Goal: Task Accomplishment & Management: Manage account settings

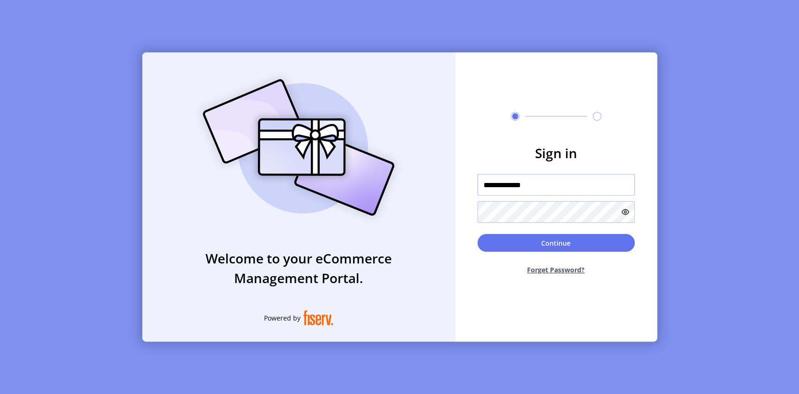
click at [535, 188] on input "**********" at bounding box center [556, 185] width 157 height 22
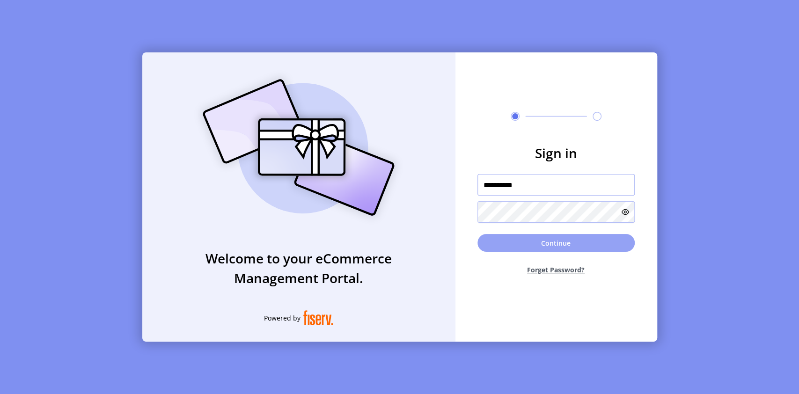
type input "**********"
click at [551, 236] on button "Continue" at bounding box center [556, 243] width 157 height 18
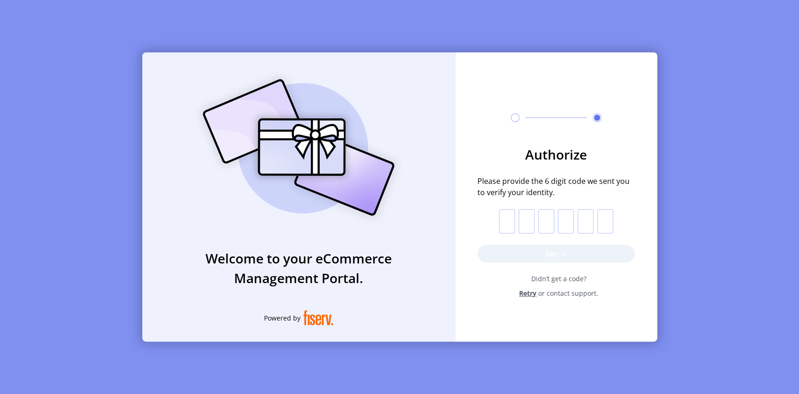
click at [502, 218] on input "text" at bounding box center [507, 221] width 16 height 24
type input "*"
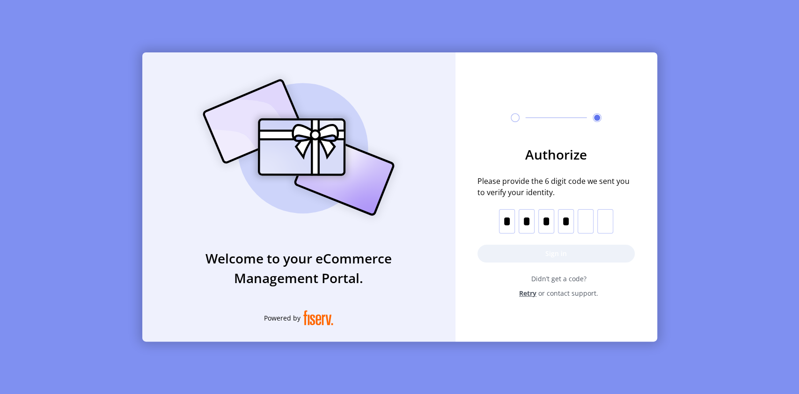
type input "*"
click at [542, 257] on button "Sign in" at bounding box center [556, 254] width 157 height 18
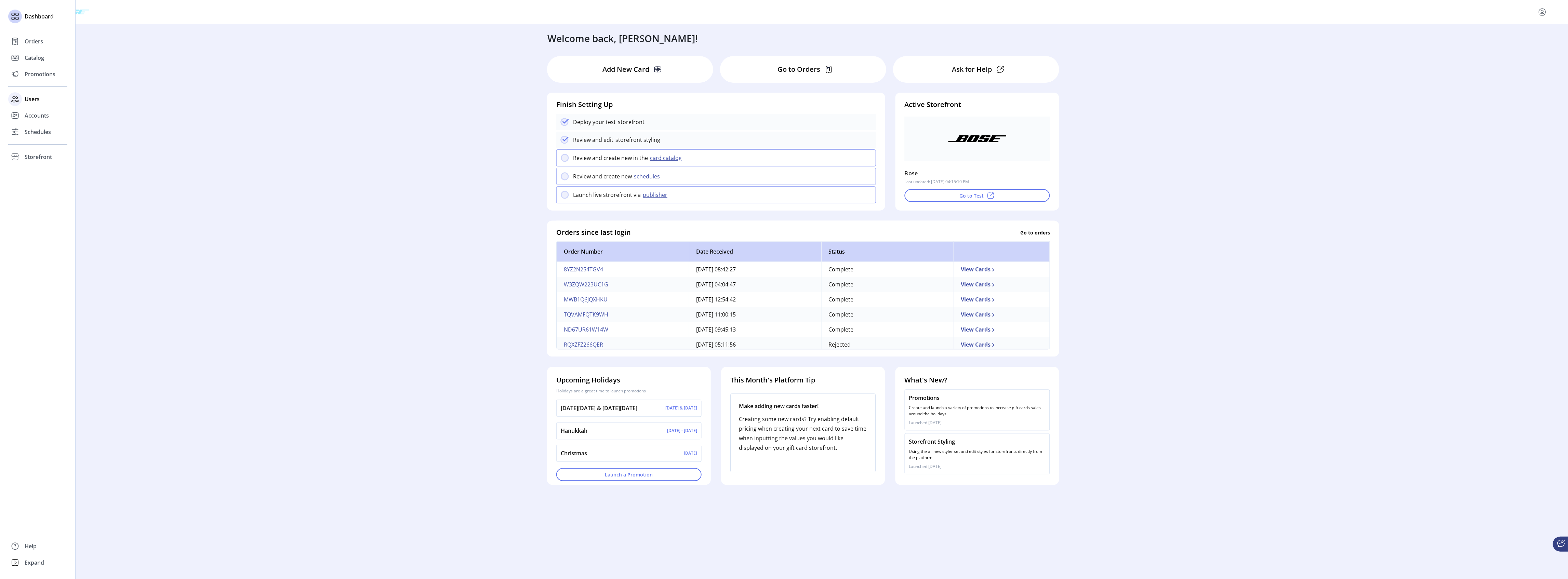
click at [31, 99] on span "Users" at bounding box center [32, 99] width 15 height 8
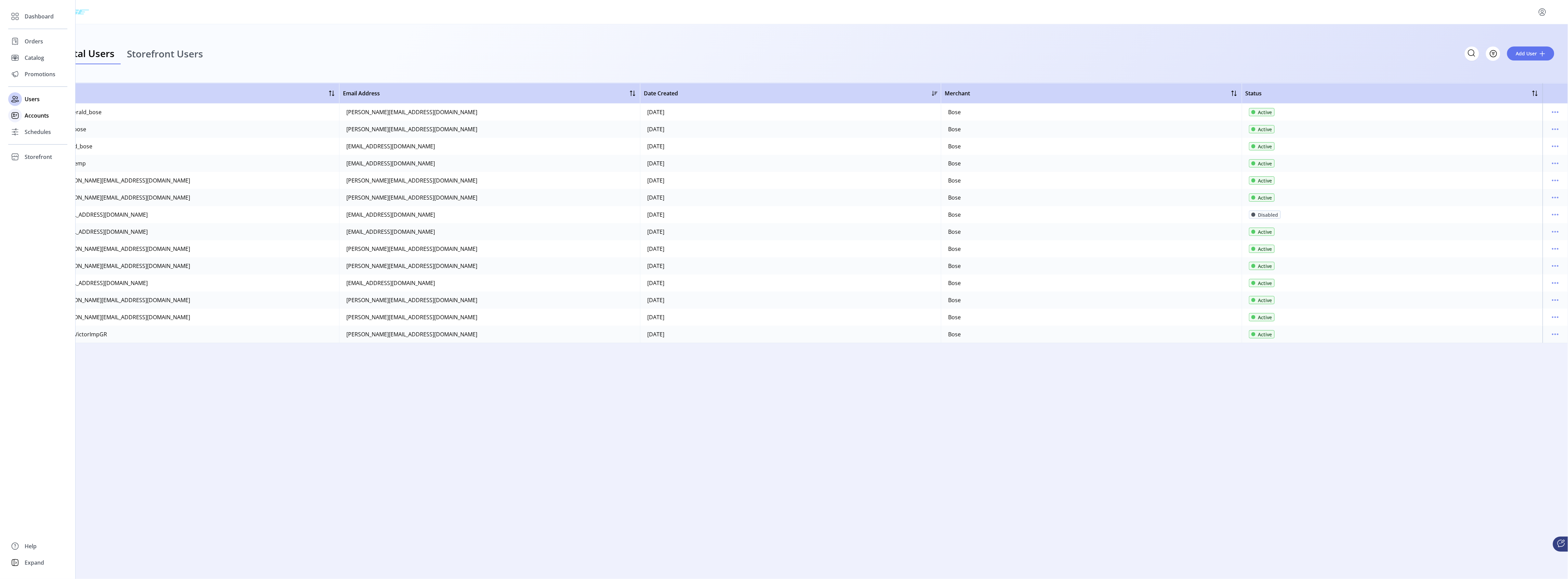
click at [31, 115] on span "Accounts" at bounding box center [37, 115] width 24 height 8
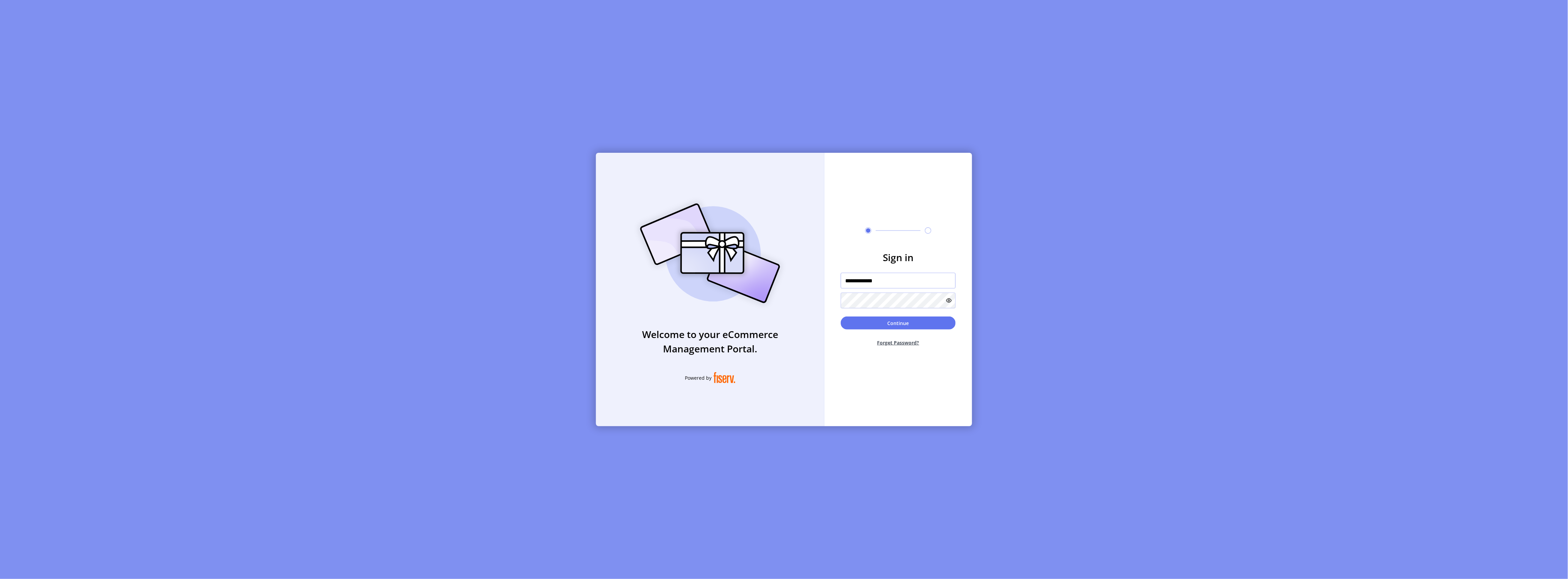
click at [888, 280] on input "**********" at bounding box center [898, 281] width 115 height 16
type input "**********"
click at [900, 323] on button "Continue" at bounding box center [898, 323] width 115 height 13
click at [863, 309] on input "text" at bounding box center [863, 307] width 12 height 18
type input "*"
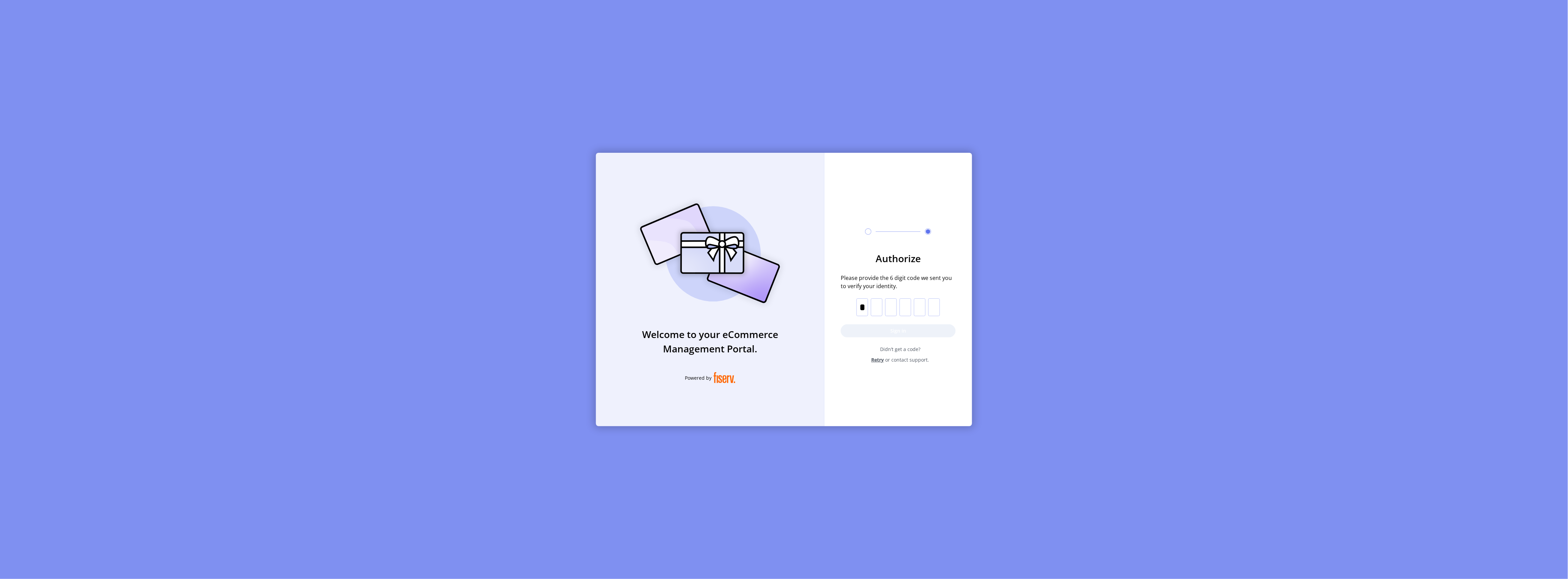
type input "*"
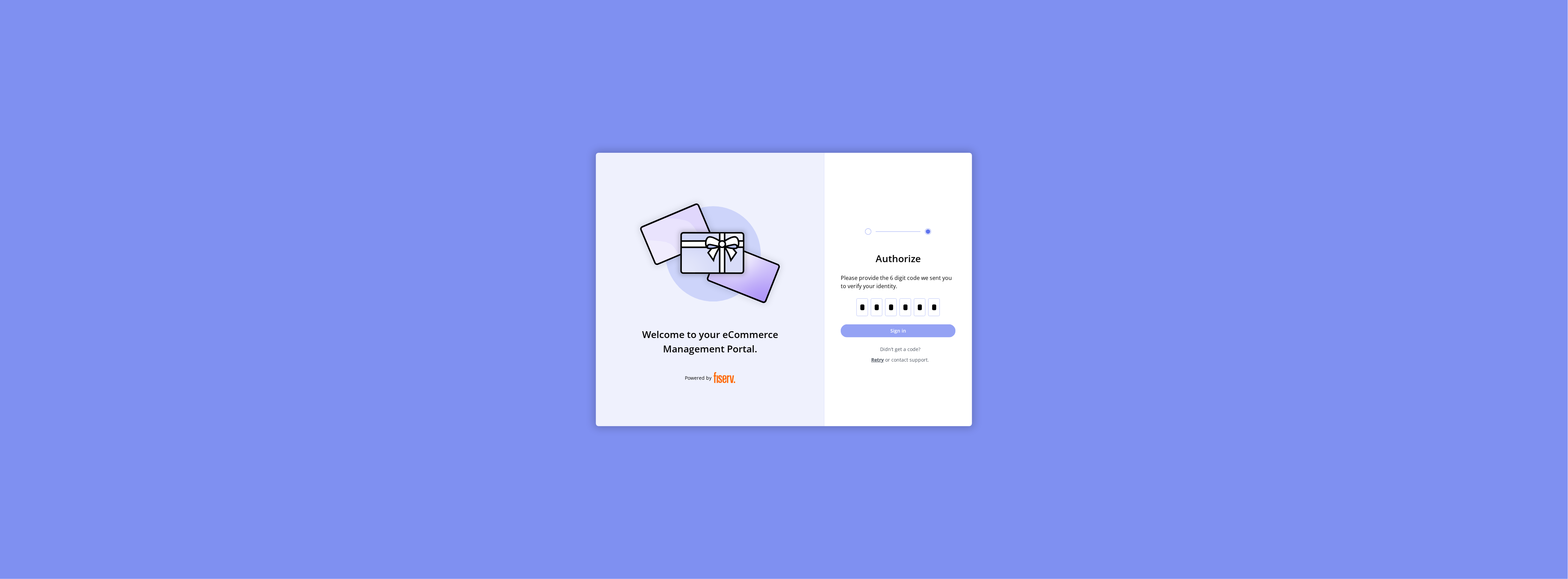
click at [890, 326] on button "Sign in" at bounding box center [898, 331] width 115 height 13
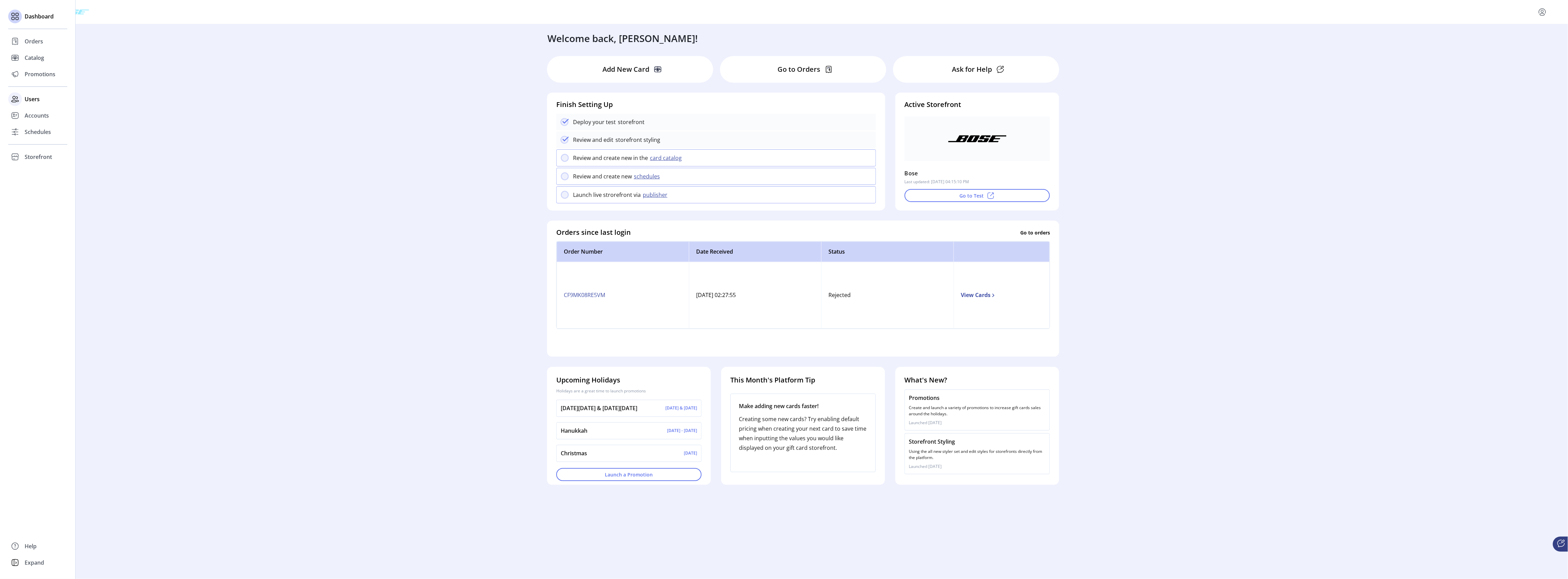
click at [32, 100] on span "Users" at bounding box center [32, 99] width 15 height 8
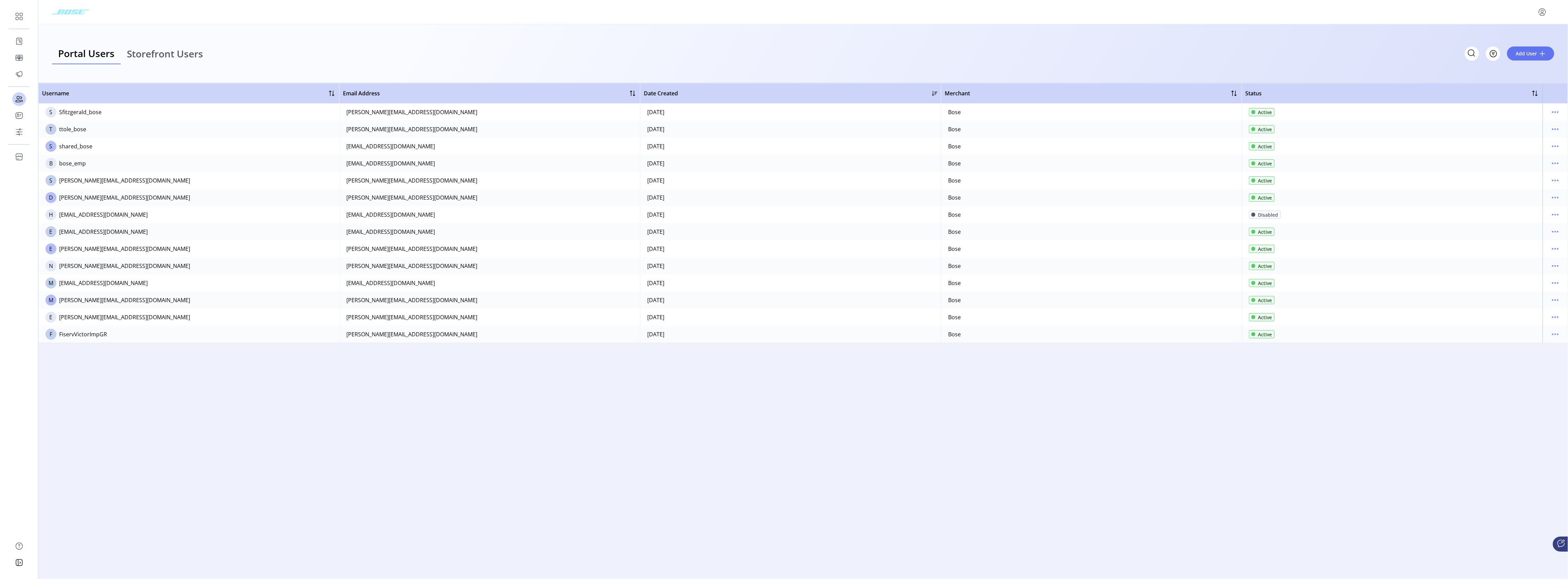
click at [164, 53] on span "Storefront Users" at bounding box center [165, 53] width 76 height 9
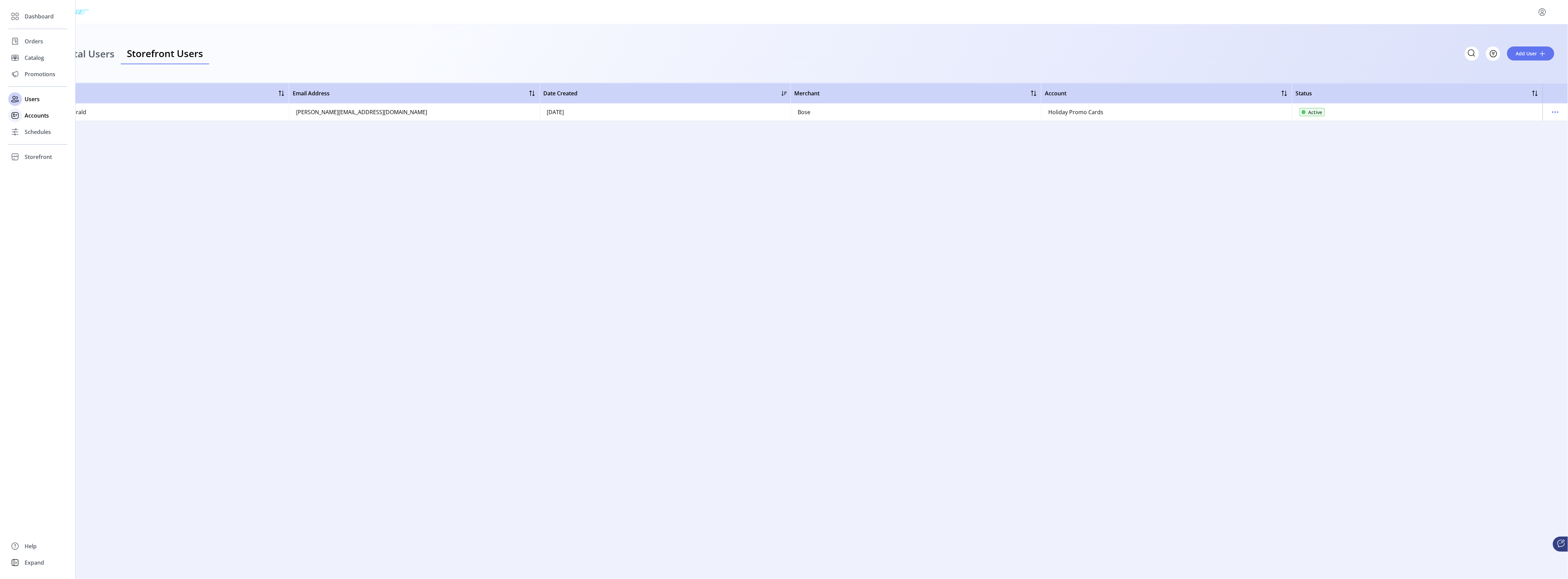
click at [31, 118] on span "Accounts" at bounding box center [37, 115] width 24 height 8
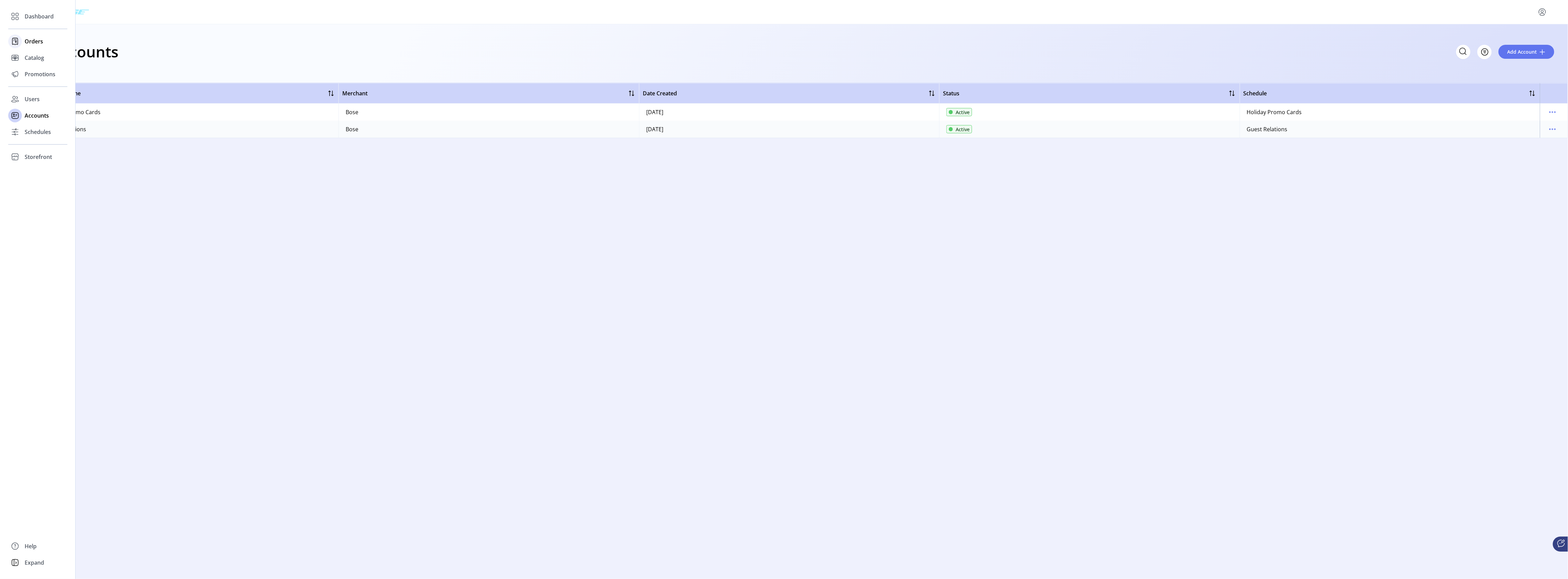
click at [41, 43] on span "Orders" at bounding box center [34, 41] width 18 height 8
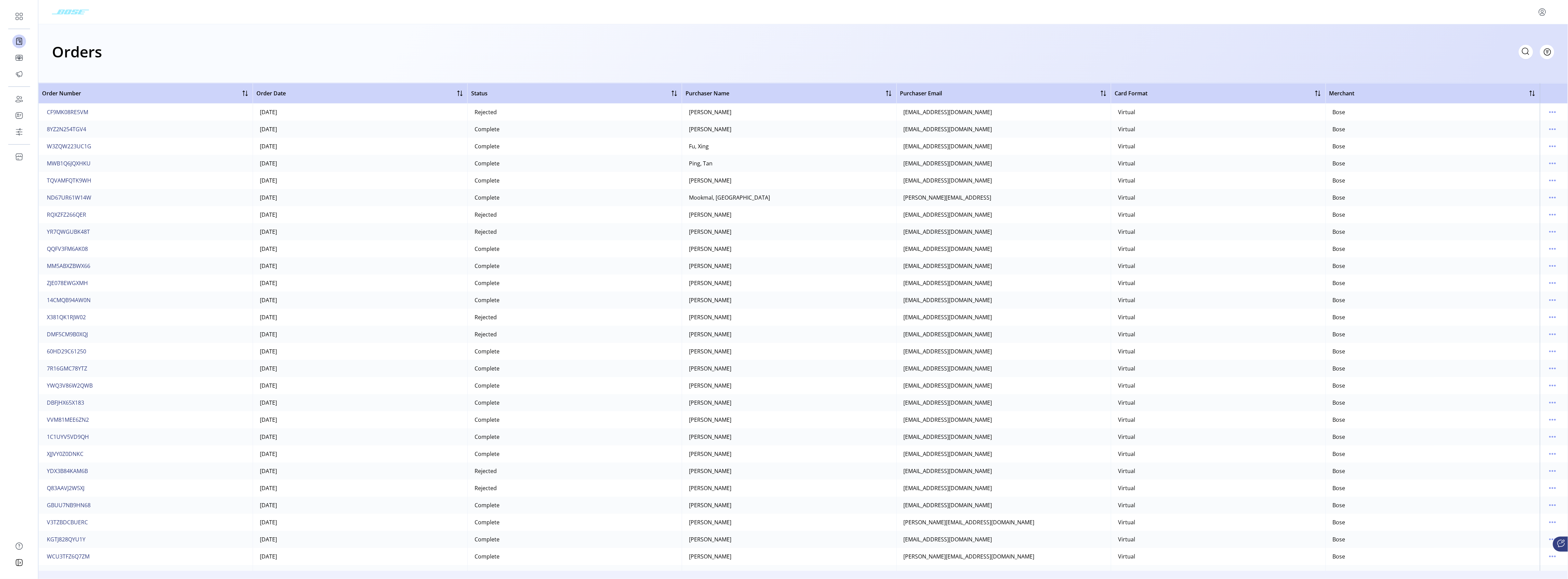
click at [1524, 50] on icon at bounding box center [1525, 51] width 11 height 11
click at [1530, 51] on input "text" at bounding box center [1464, 52] width 137 height 15
paste input "**********"
type input "**********"
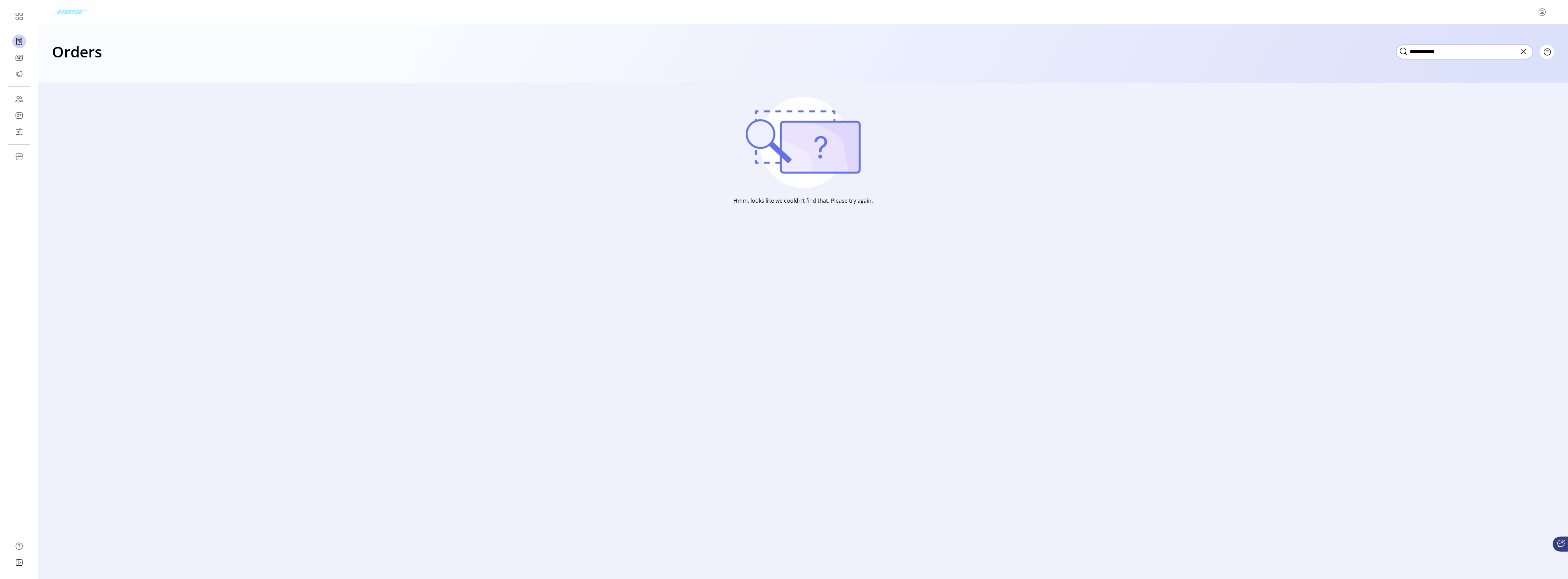
drag, startPoint x: 1462, startPoint y: 53, endPoint x: 1402, endPoint y: 53, distance: 60.0
click at [1402, 53] on span "**********" at bounding box center [1464, 51] width 137 height 7
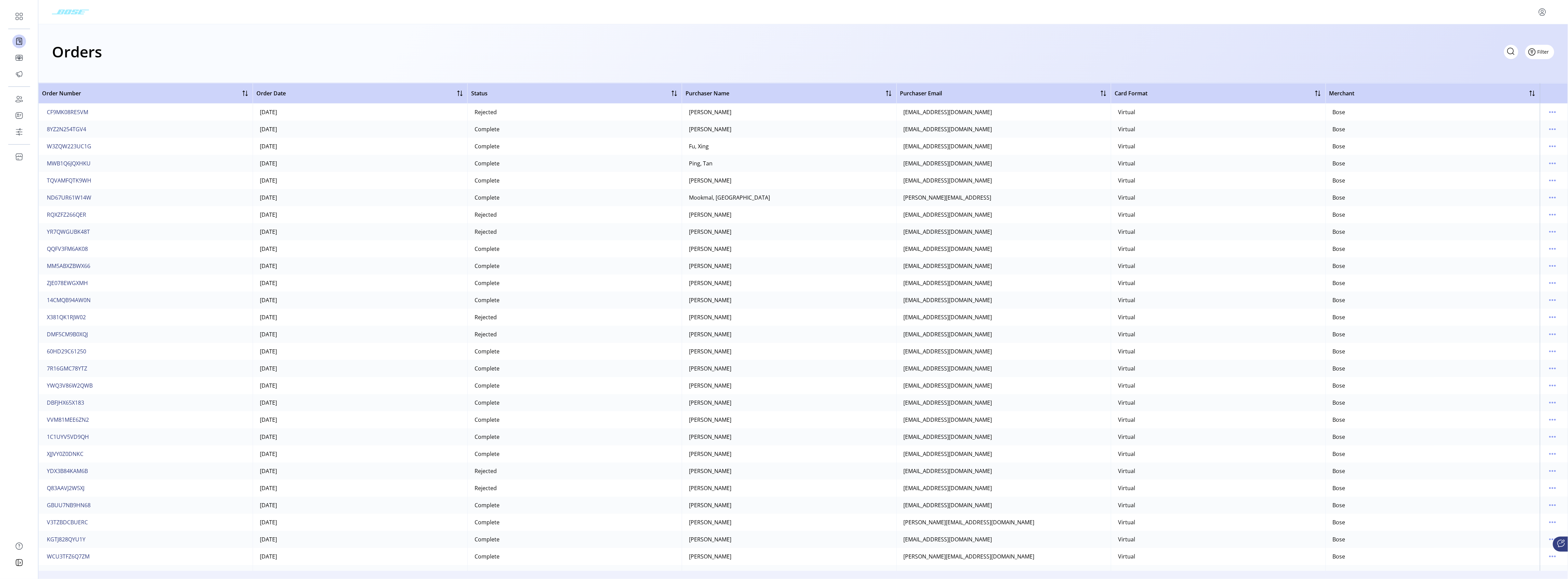
click at [1547, 55] on button "Filter" at bounding box center [1540, 52] width 29 height 15
click at [1528, 70] on span "Merchant" at bounding box center [1521, 66] width 57 height 5
paste input "**********"
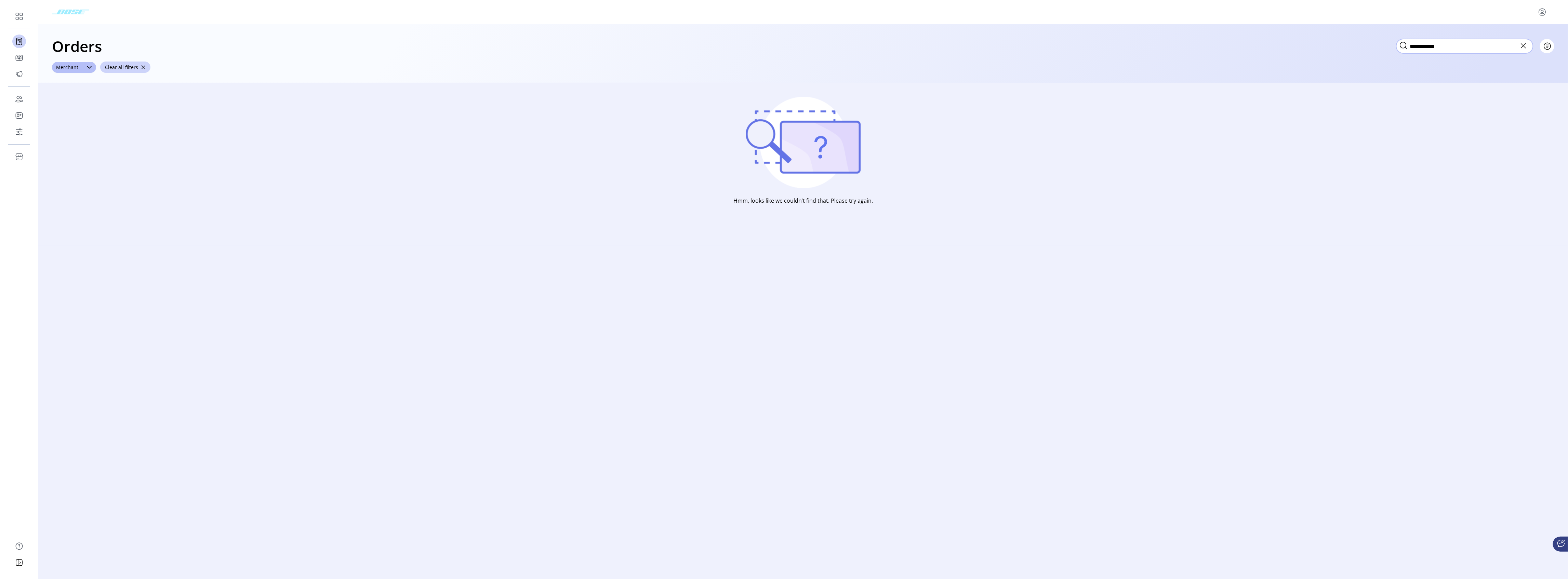
type input "**********"
click at [1522, 45] on icon at bounding box center [1523, 45] width 11 height 11
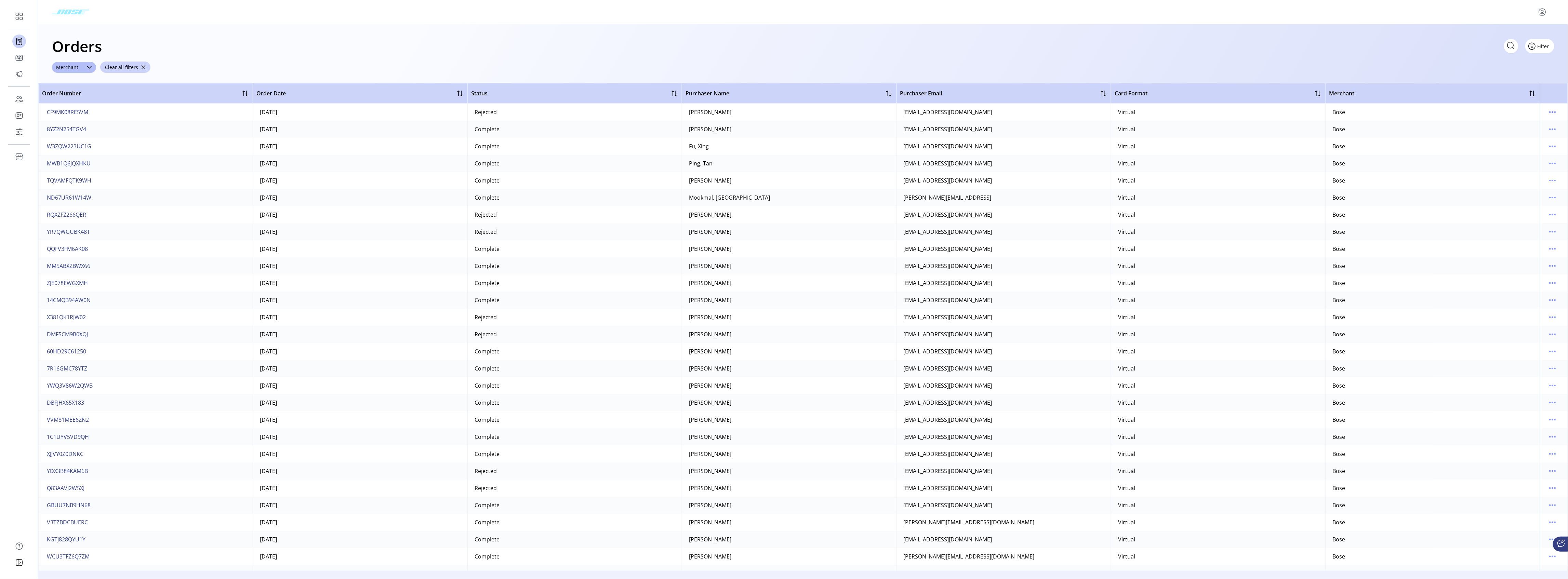
click at [1543, 47] on span "Filter" at bounding box center [1543, 47] width 12 height 7
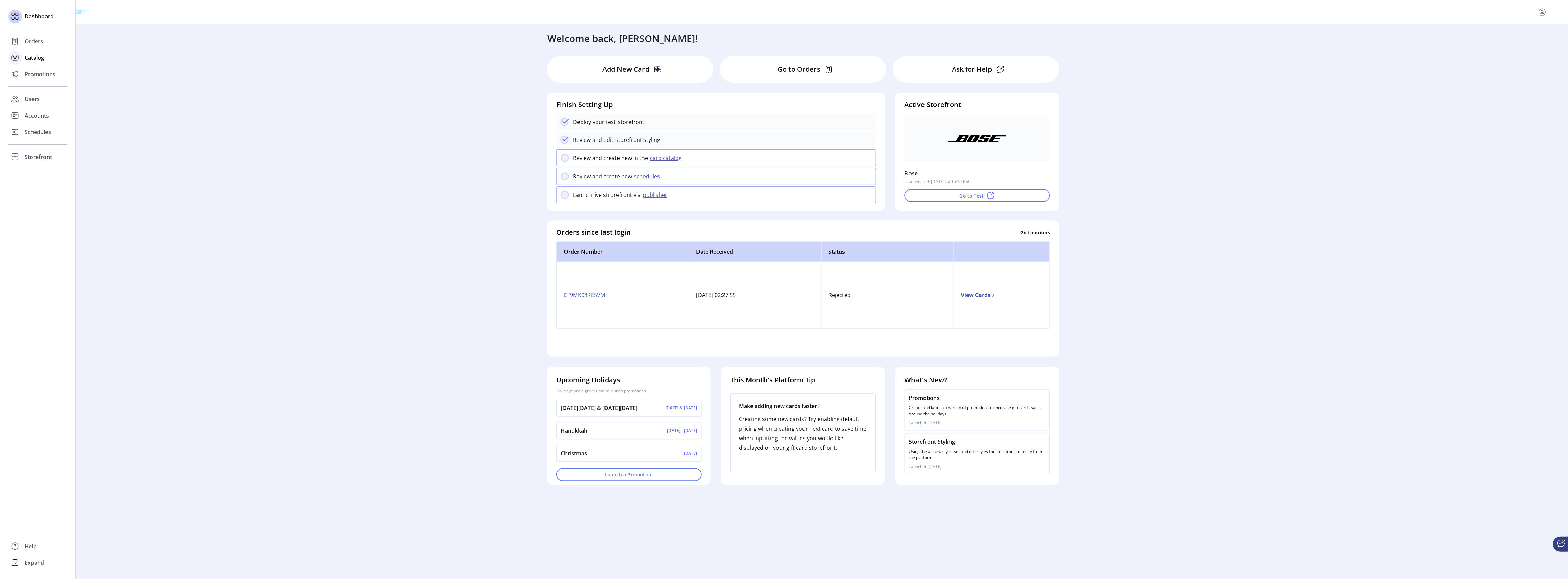
click at [33, 58] on span "Catalog" at bounding box center [34, 58] width 20 height 8
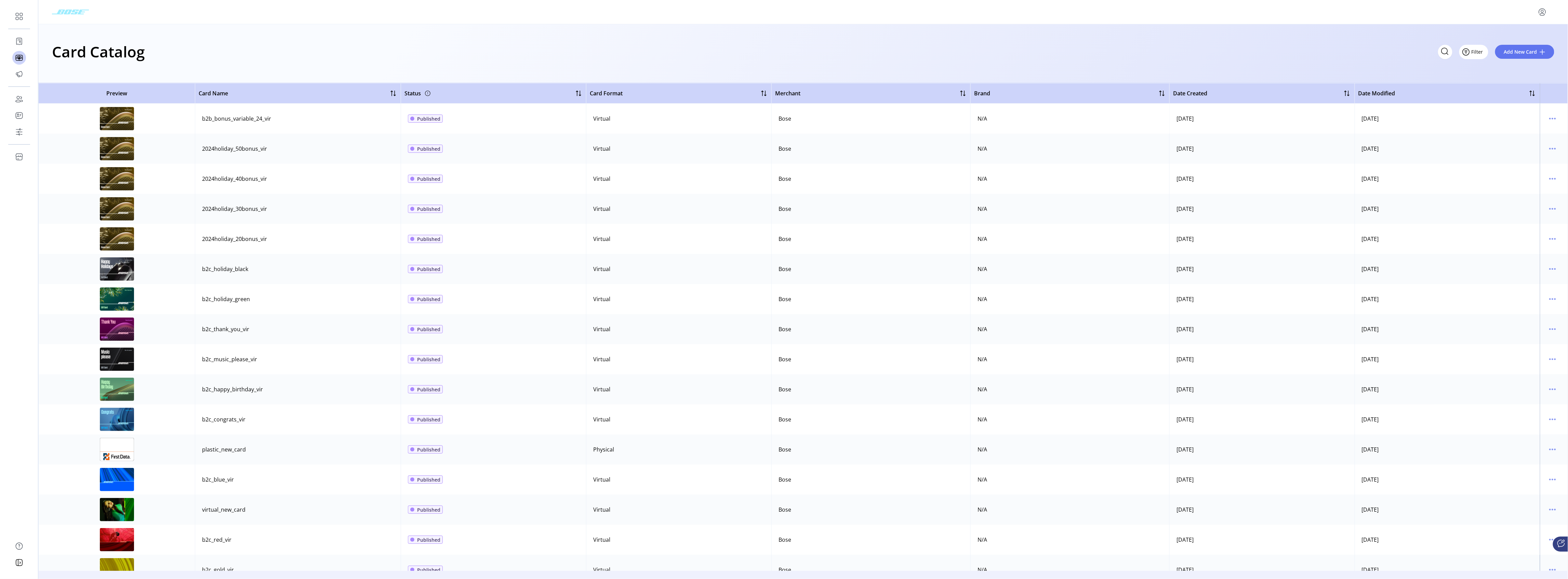
click at [1477, 53] on span "Filter" at bounding box center [1477, 52] width 12 height 7
click at [42, 15] on span "Dashboard" at bounding box center [39, 16] width 29 height 8
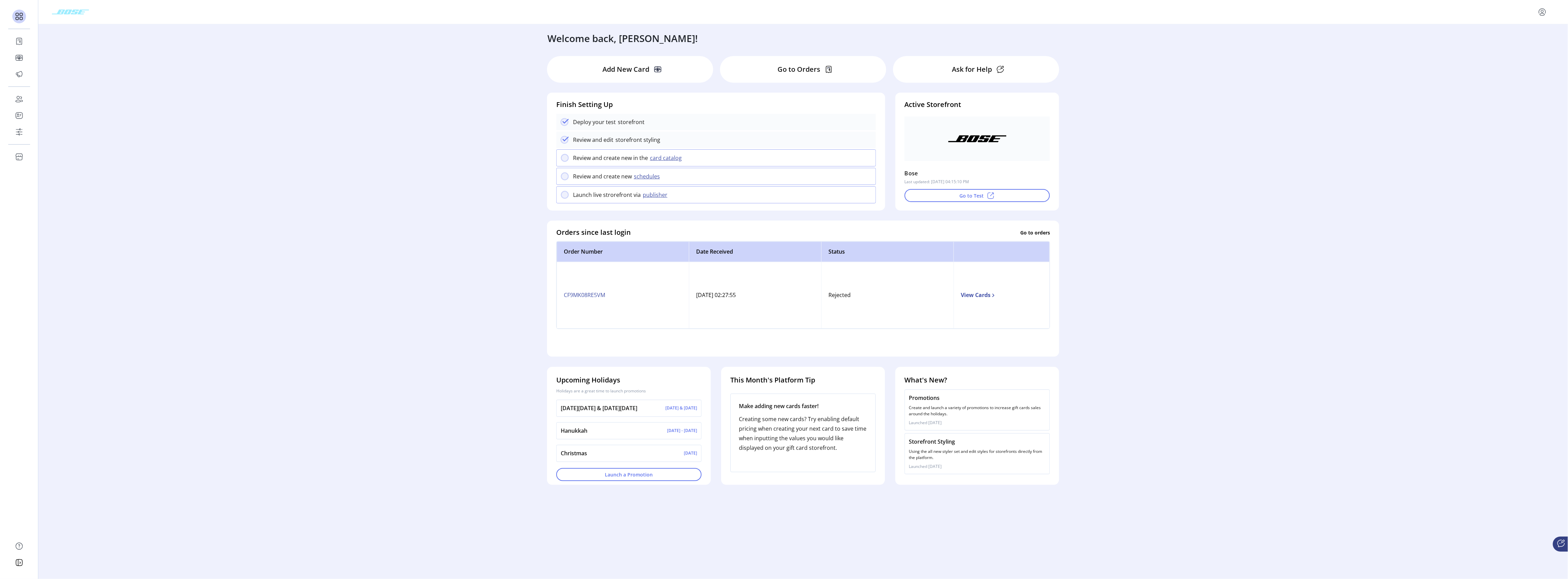
click at [627, 69] on p "Add New Card" at bounding box center [626, 69] width 47 height 10
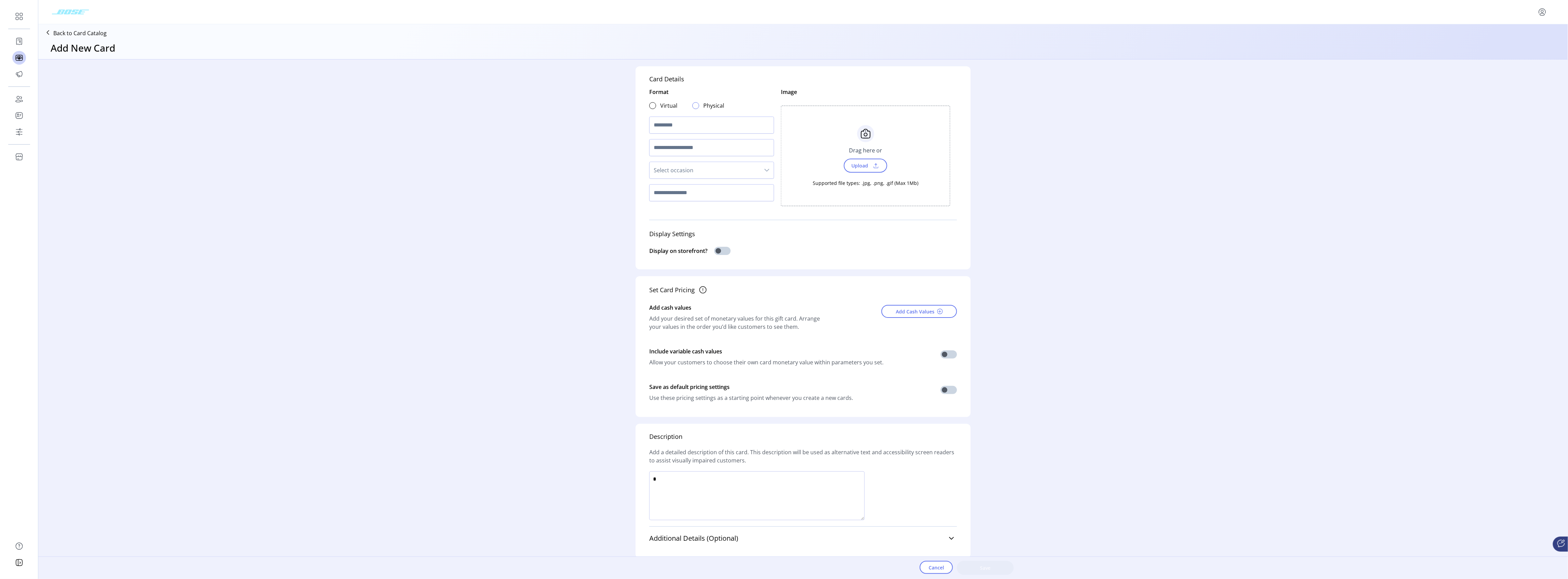
click at [693, 109] on div at bounding box center [695, 105] width 7 height 7
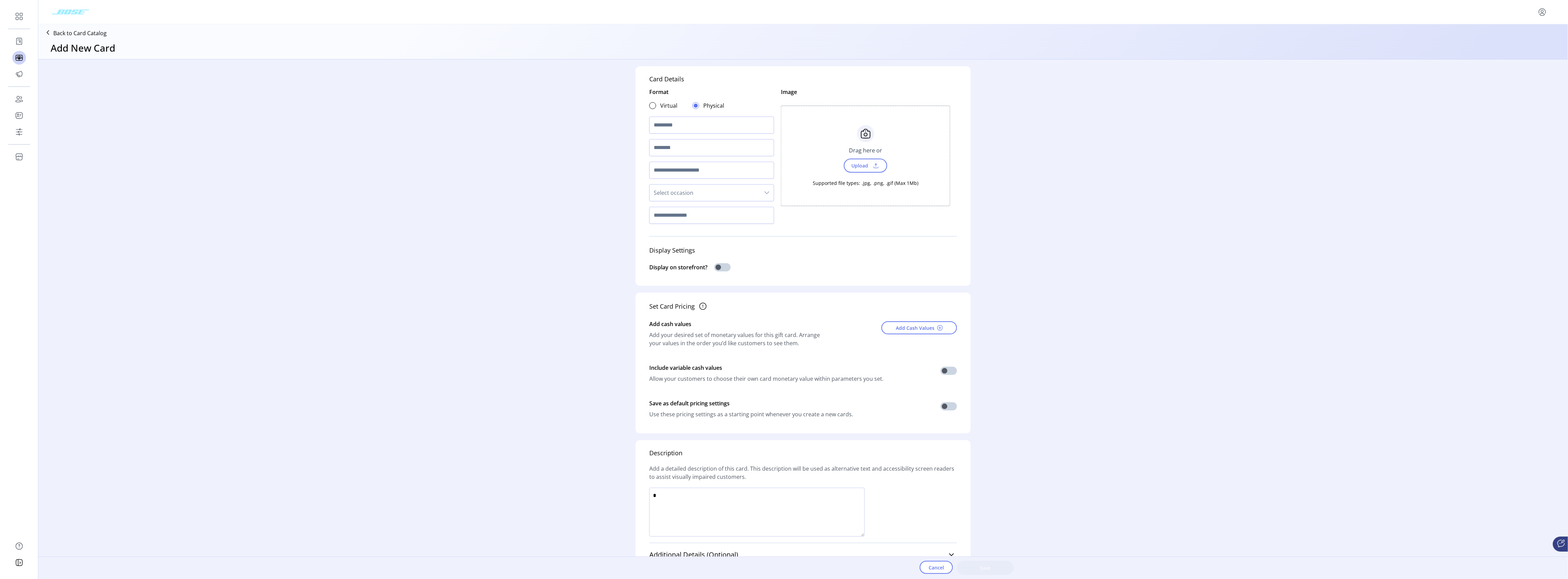
click at [770, 194] on div "dropdown trigger" at bounding box center [767, 193] width 14 height 16
click at [696, 126] on input "text" at bounding box center [711, 125] width 125 height 17
type input "********"
click at [594, 161] on div "Card Details Format Virtual Physical ******** Select occasion Image Choose Uplo…" at bounding box center [803, 307] width 1530 height 497
click at [764, 196] on icon "dropdown trigger" at bounding box center [766, 192] width 5 height 5
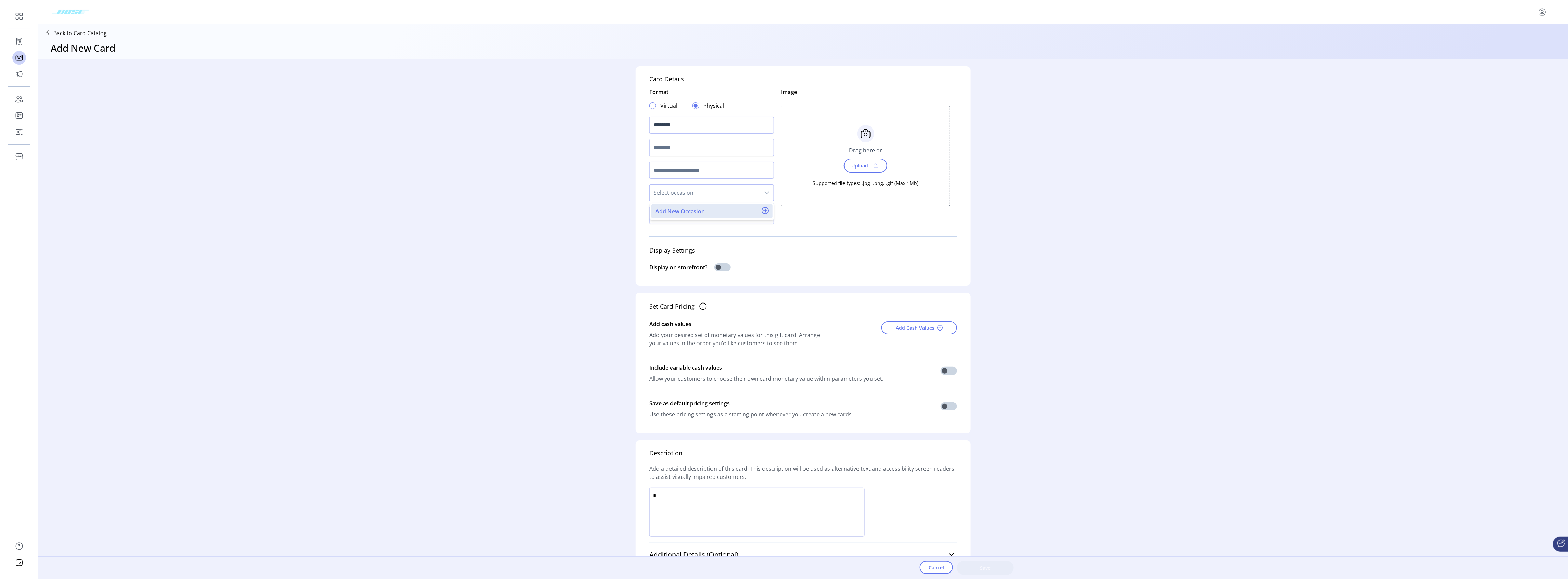
click at [651, 105] on div at bounding box center [652, 105] width 7 height 7
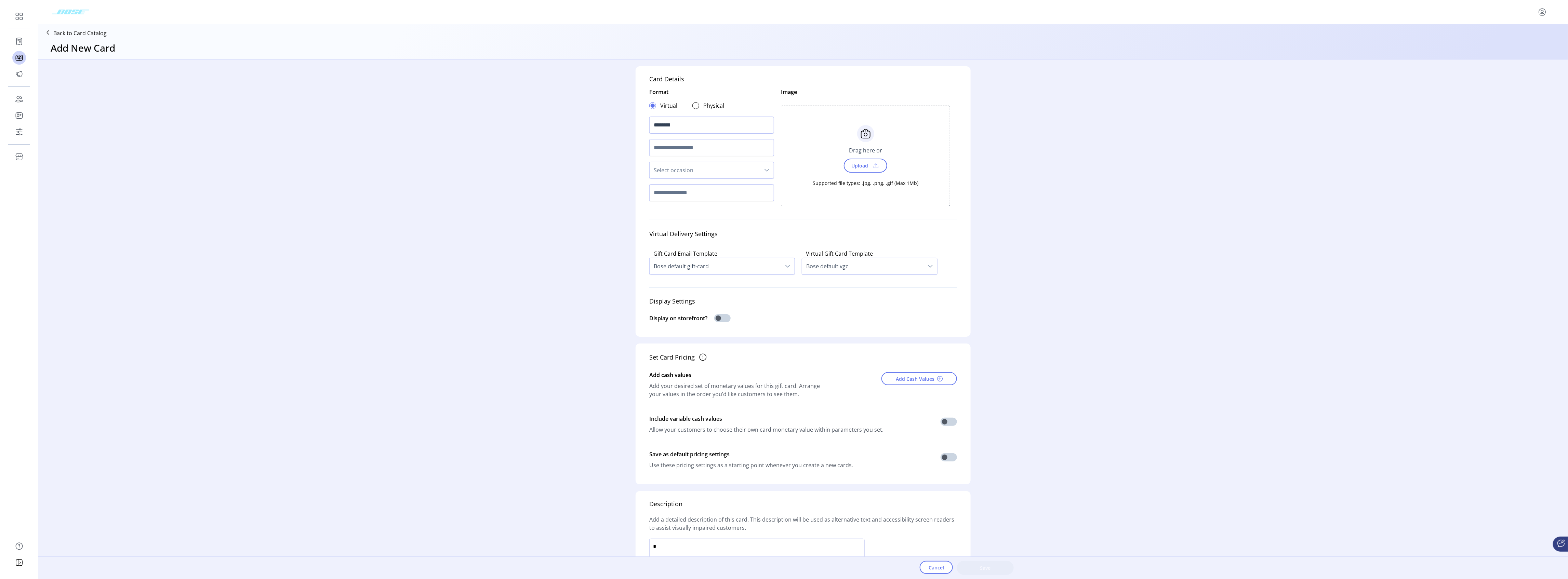
click at [770, 172] on div "dropdown trigger" at bounding box center [767, 170] width 14 height 16
click at [815, 212] on div "Format Virtual Physical ******** Select occasion Add New Occasion Image Choose …" at bounding box center [803, 149] width 307 height 131
click at [929, 267] on div "dropdown trigger" at bounding box center [930, 266] width 14 height 16
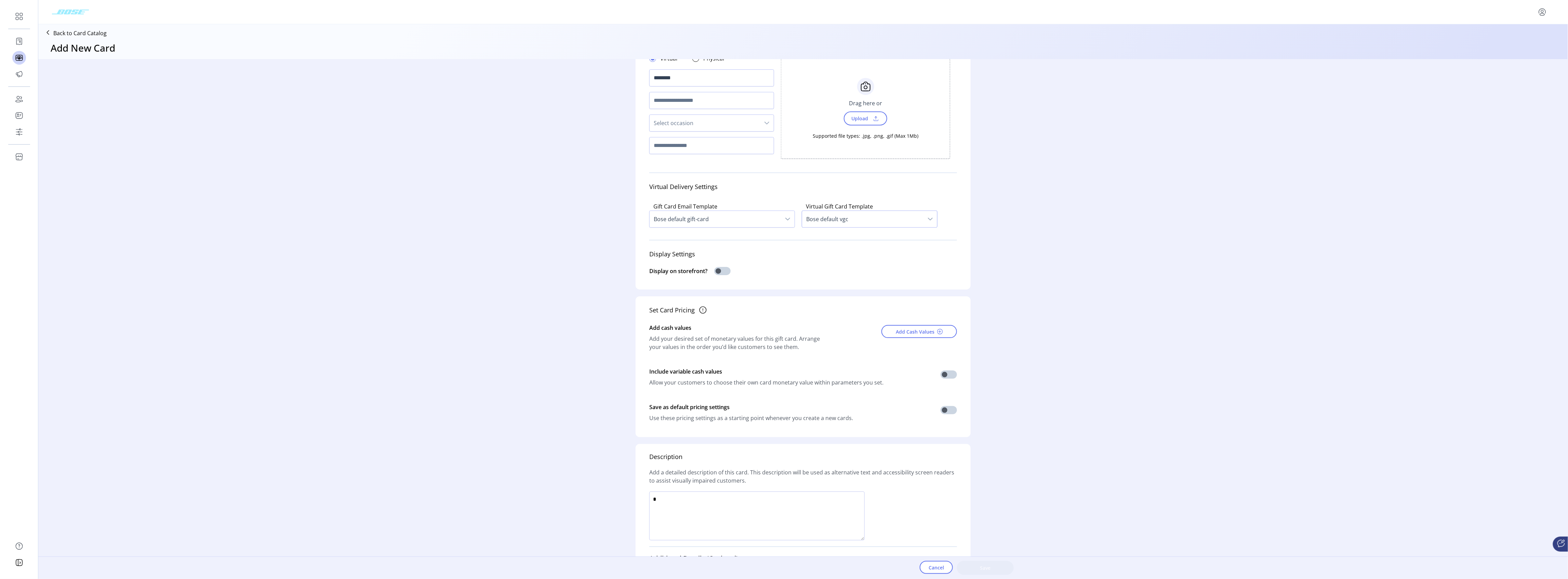
scroll to position [31, 0]
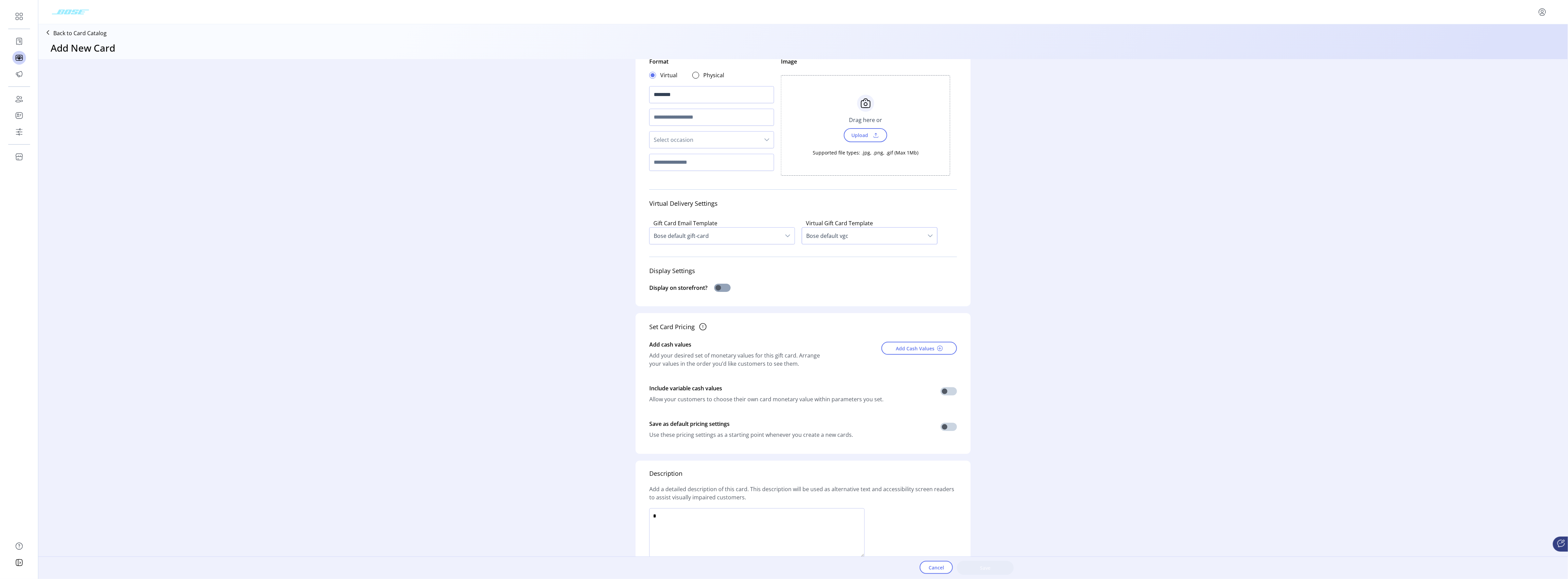
click at [719, 289] on span at bounding box center [722, 288] width 16 height 8
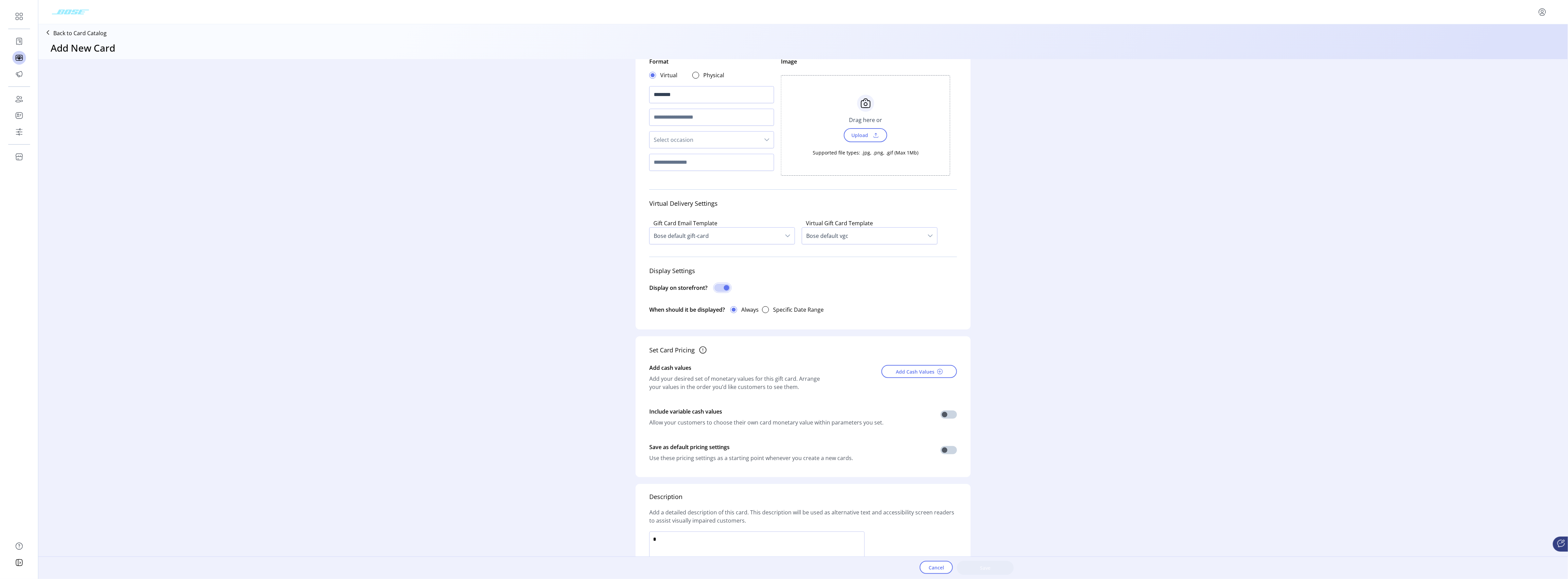
scroll to position [76, 0]
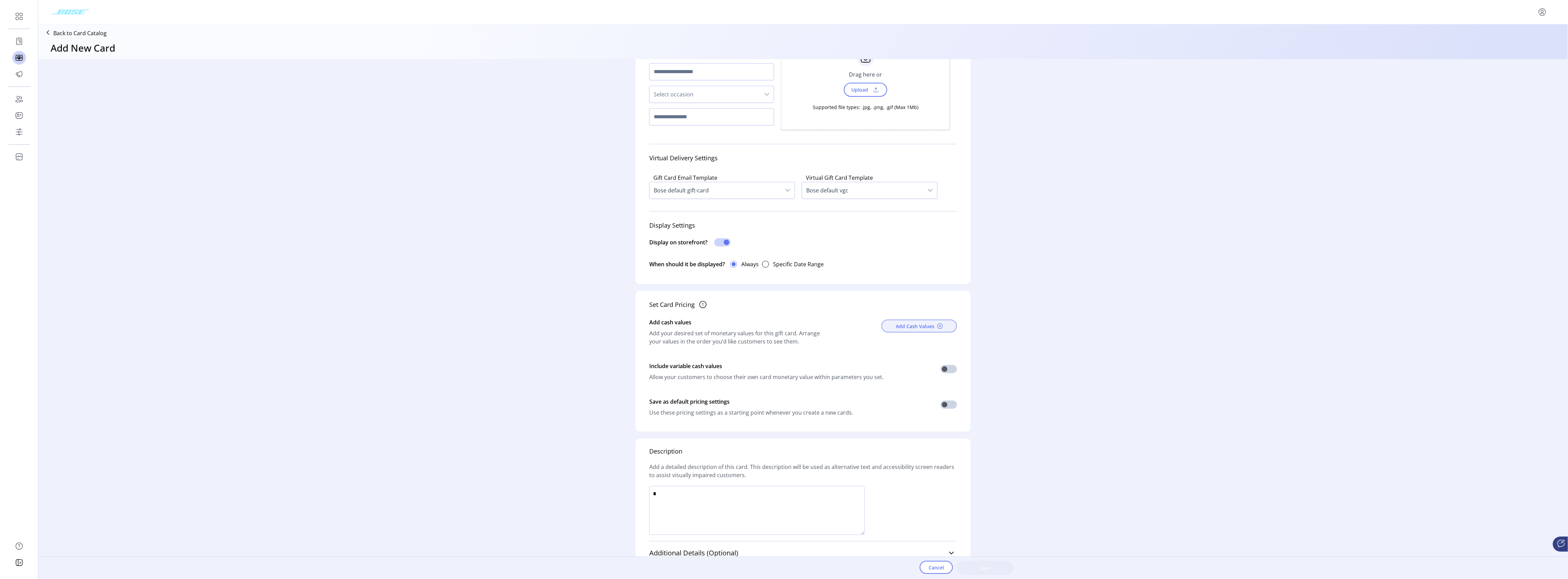
click at [913, 328] on span "Add Cash Values" at bounding box center [915, 326] width 39 height 7
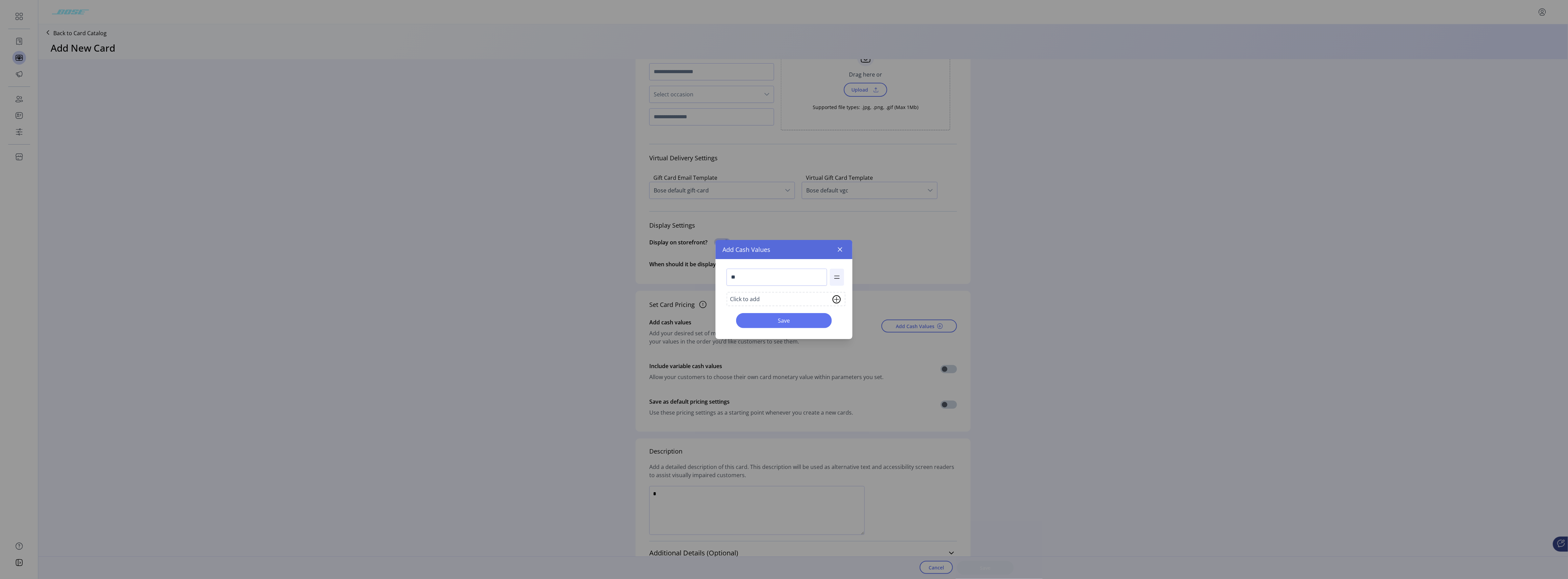
click at [838, 280] on img at bounding box center [837, 277] width 7 height 11
drag, startPoint x: 749, startPoint y: 274, endPoint x: 754, endPoint y: 274, distance: 5.0
click at [760, 280] on input "**" at bounding box center [777, 277] width 101 height 17
click at [743, 277] on input "**" at bounding box center [777, 277] width 101 height 17
type input "***"
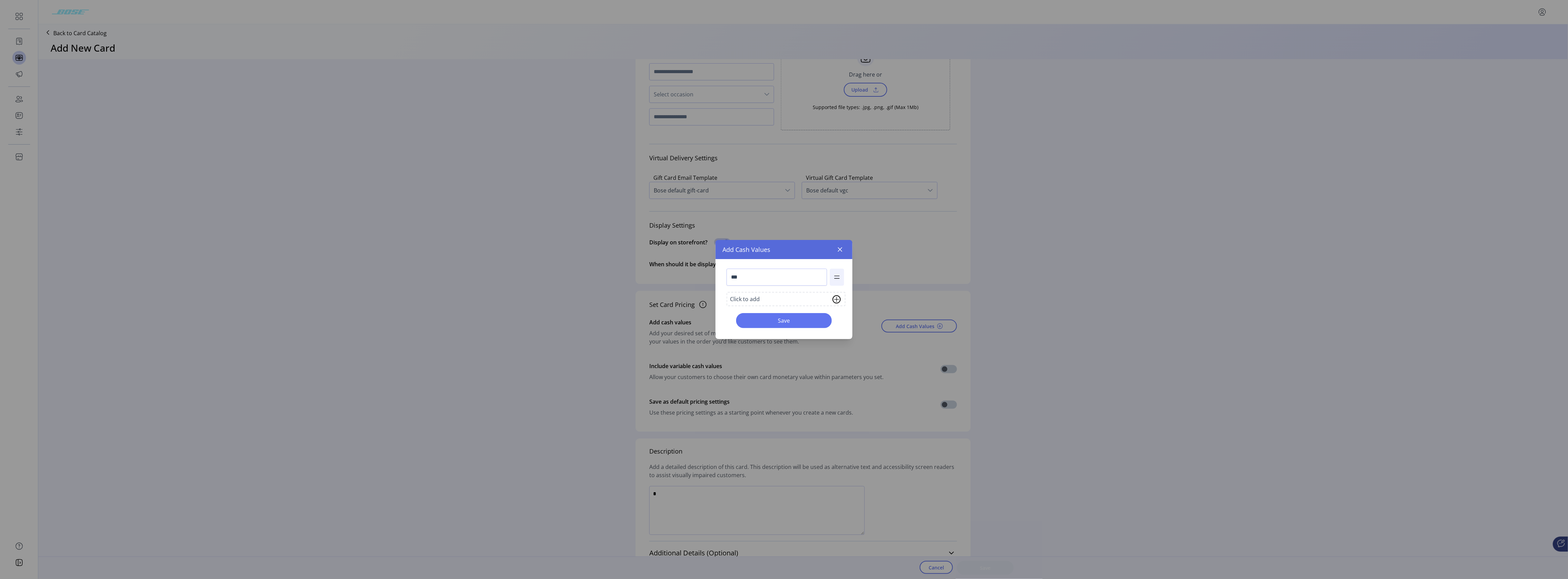
click at [836, 301] on img at bounding box center [836, 299] width 8 height 8
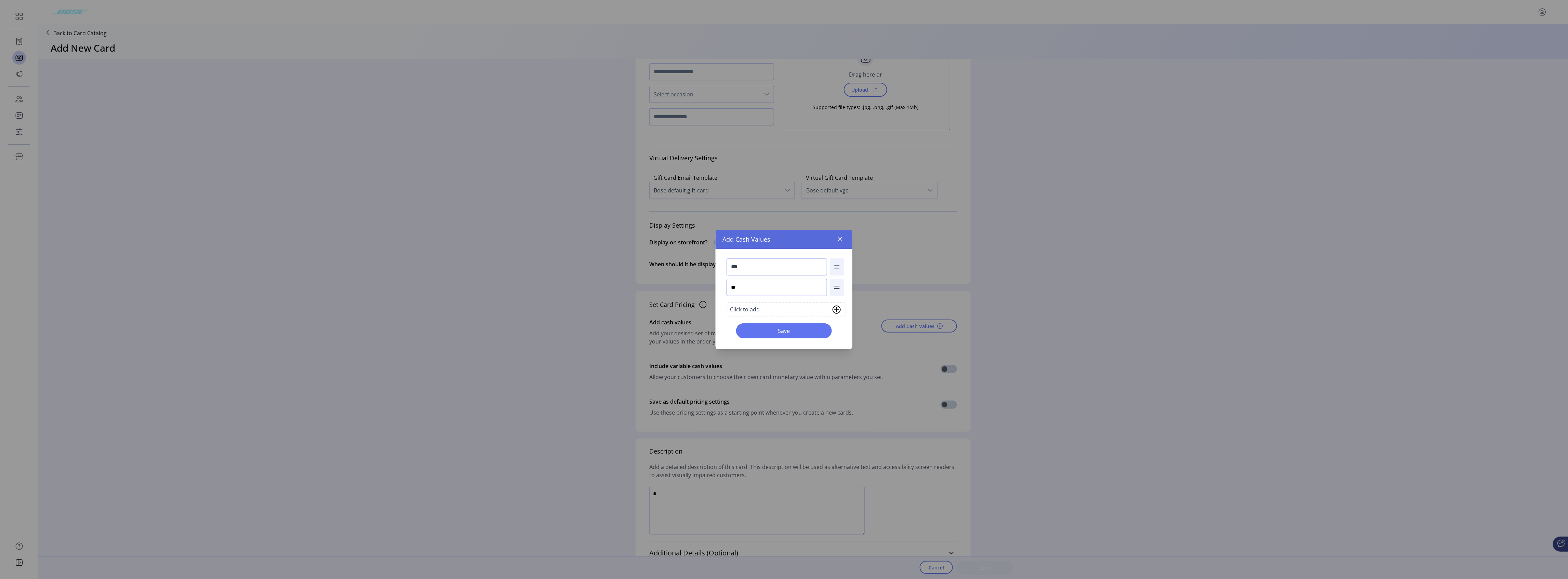
click at [742, 286] on input "**" at bounding box center [777, 287] width 101 height 17
type input "***"
click at [805, 326] on button "Save" at bounding box center [784, 331] width 96 height 15
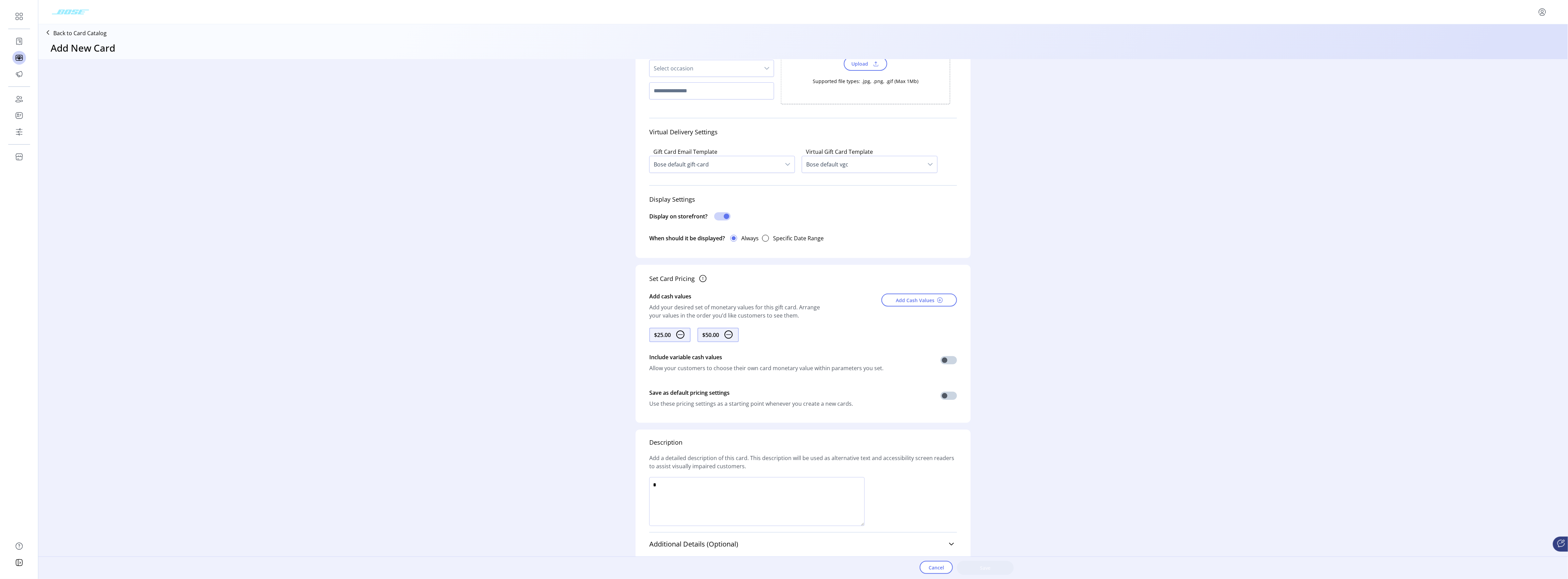
scroll to position [115, 0]
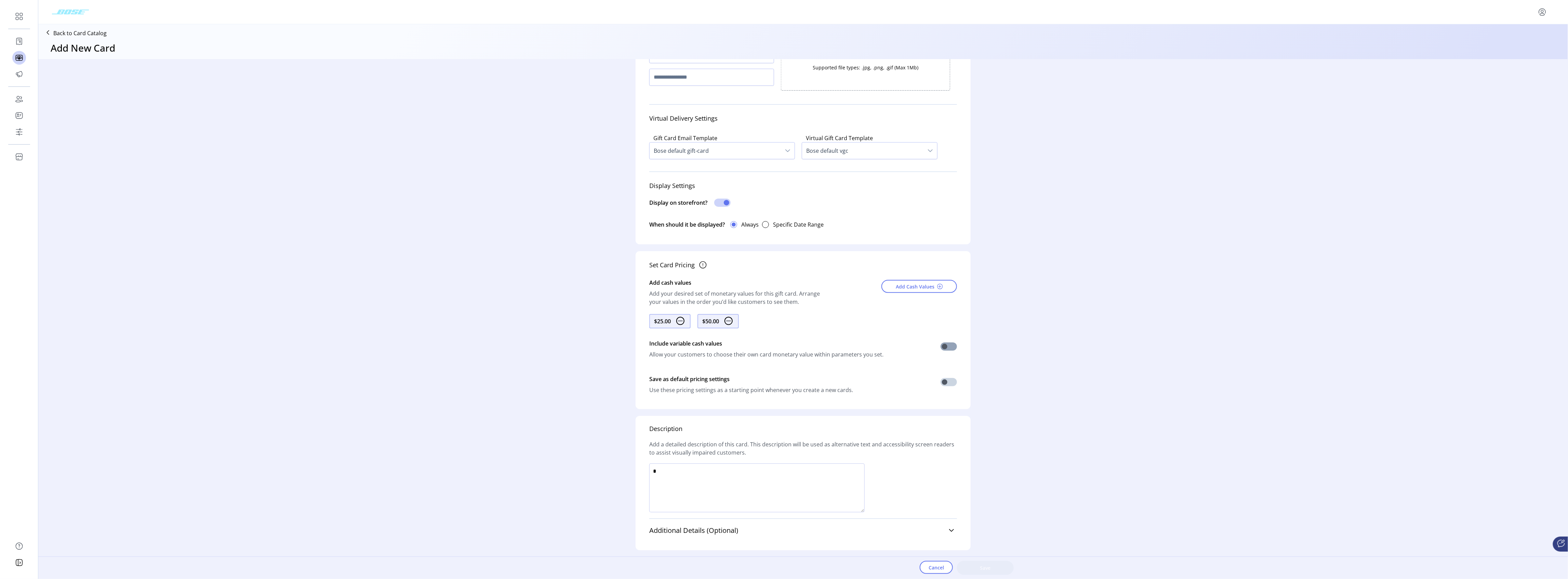
click at [941, 348] on span at bounding box center [949, 346] width 16 height 8
click at [950, 346] on span at bounding box center [949, 346] width 16 height 8
click at [951, 531] on icon at bounding box center [951, 530] width 5 height 5
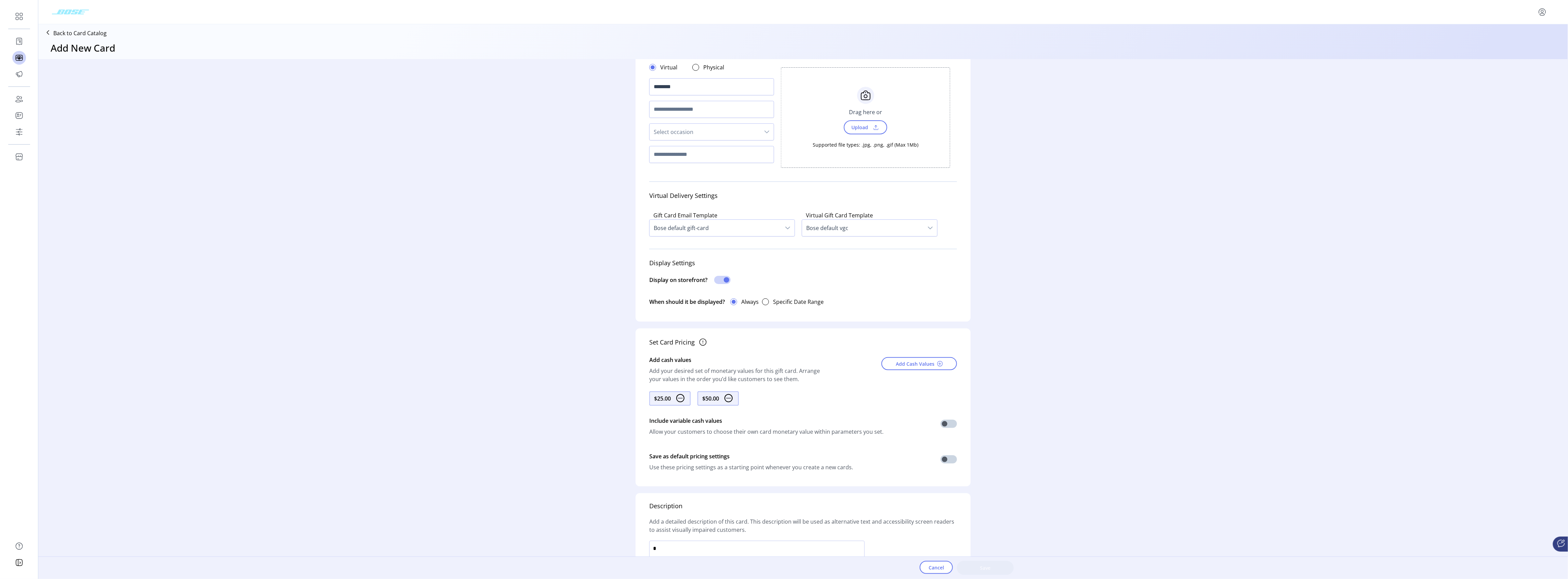
scroll to position [0, 0]
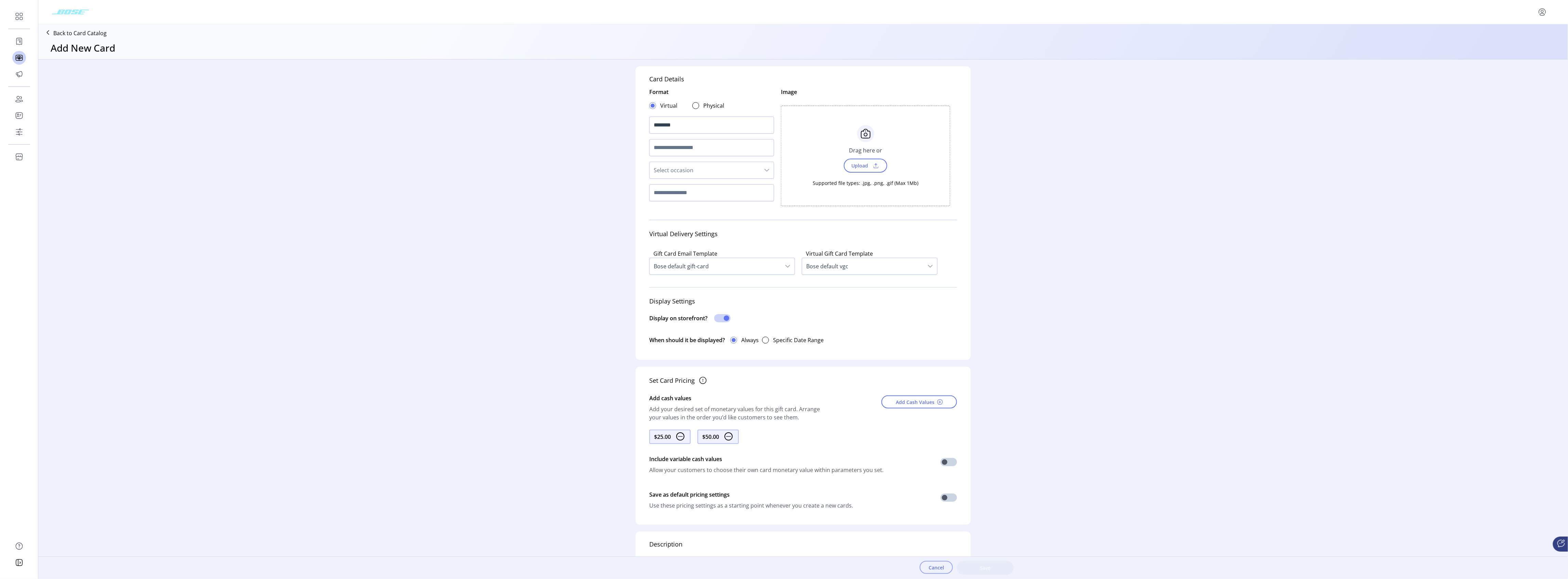
click at [930, 570] on span "Cancel" at bounding box center [936, 567] width 15 height 7
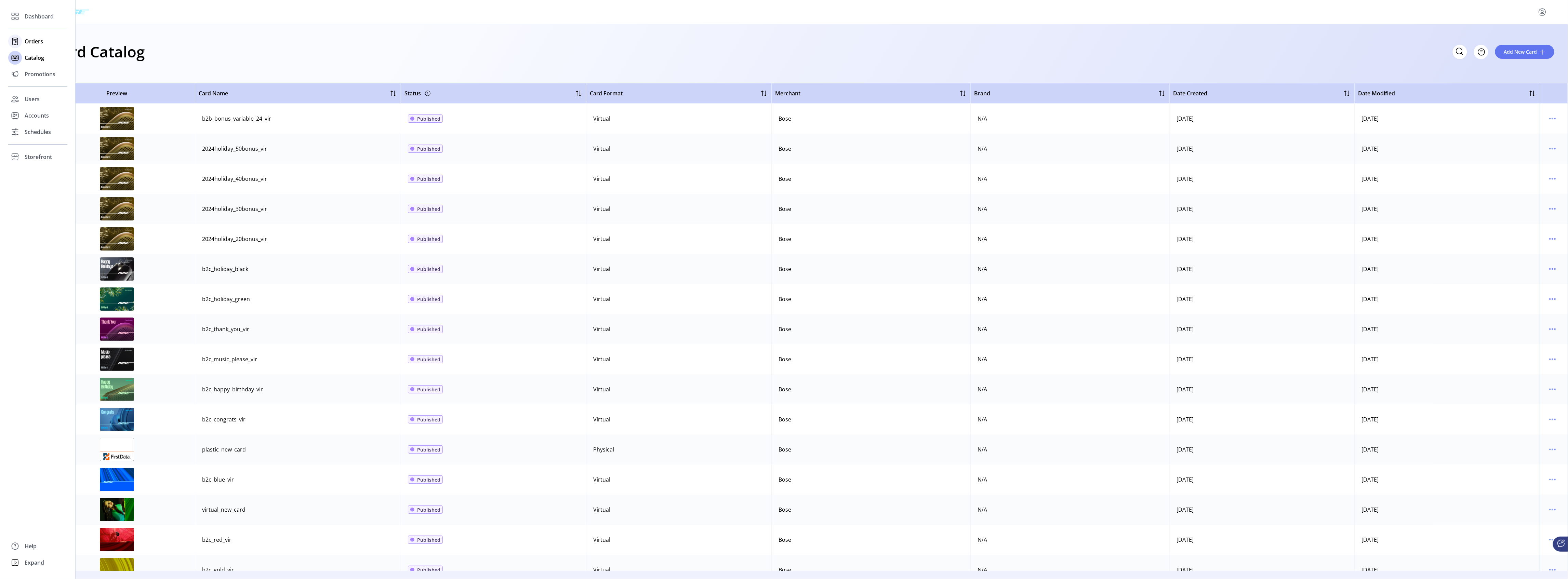
click at [26, 42] on span "Orders" at bounding box center [34, 41] width 18 height 8
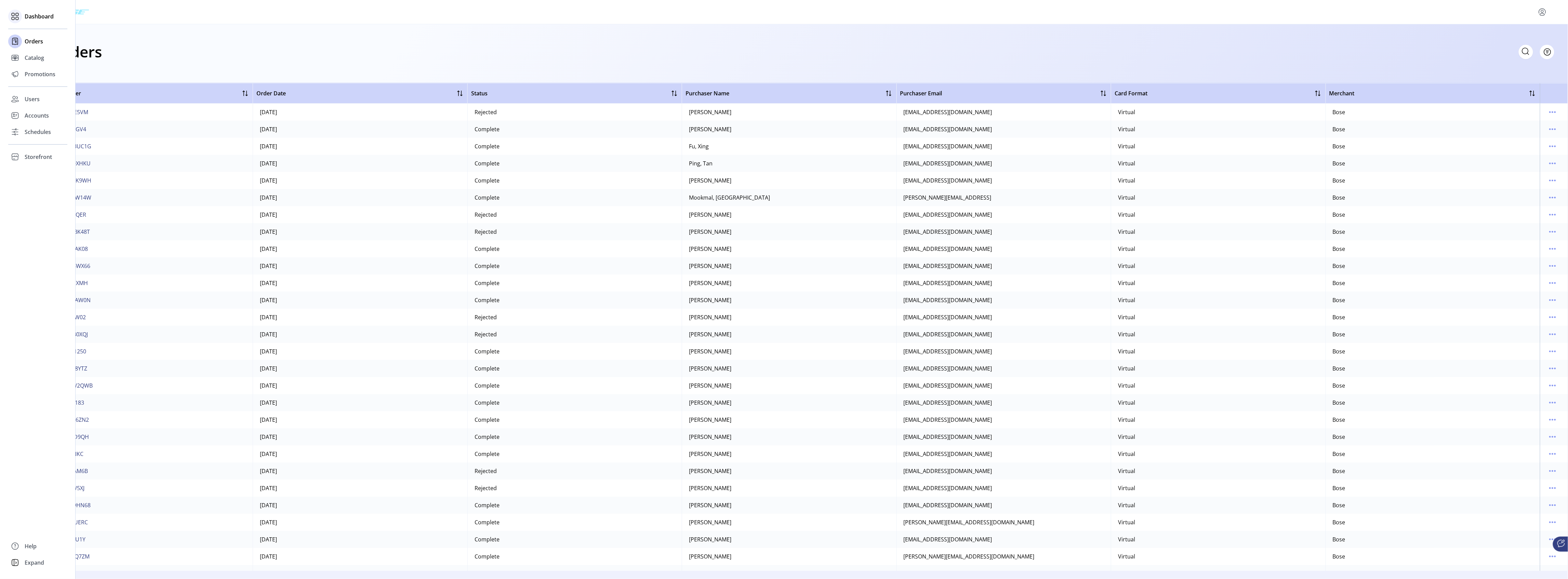
click at [45, 14] on span "Dashboard" at bounding box center [39, 16] width 29 height 8
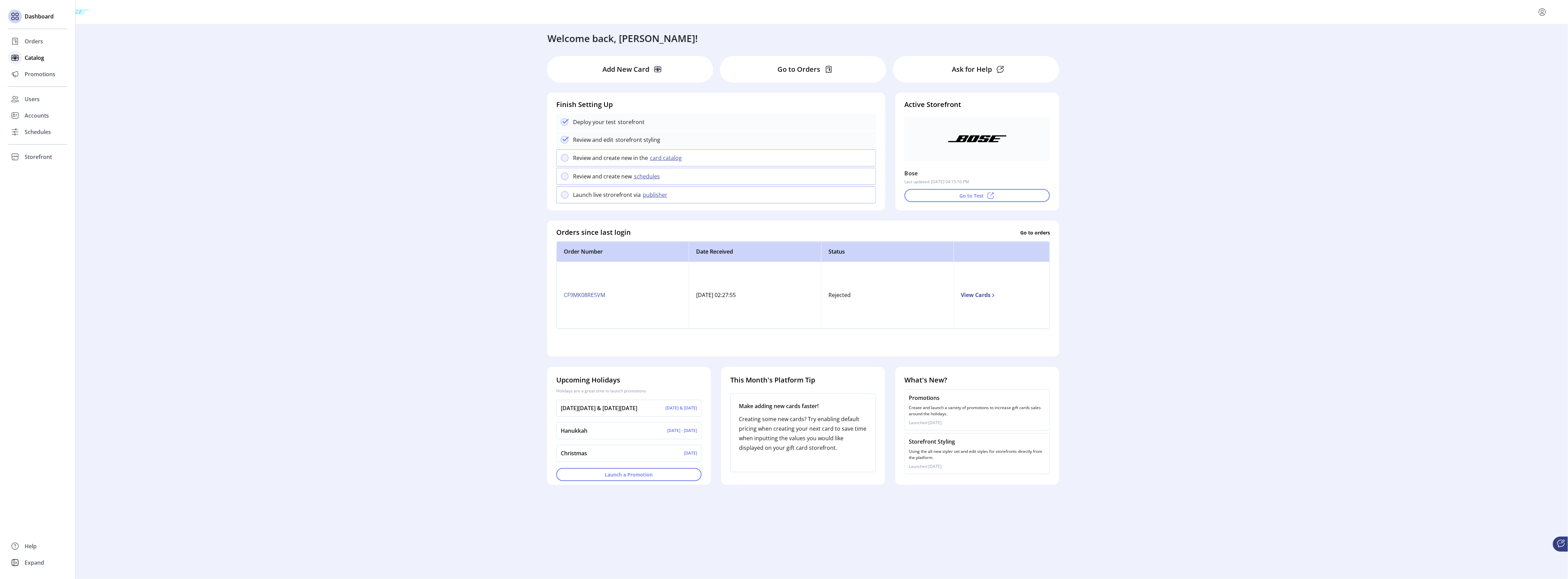
click at [39, 58] on span "Catalog" at bounding box center [34, 58] width 20 height 8
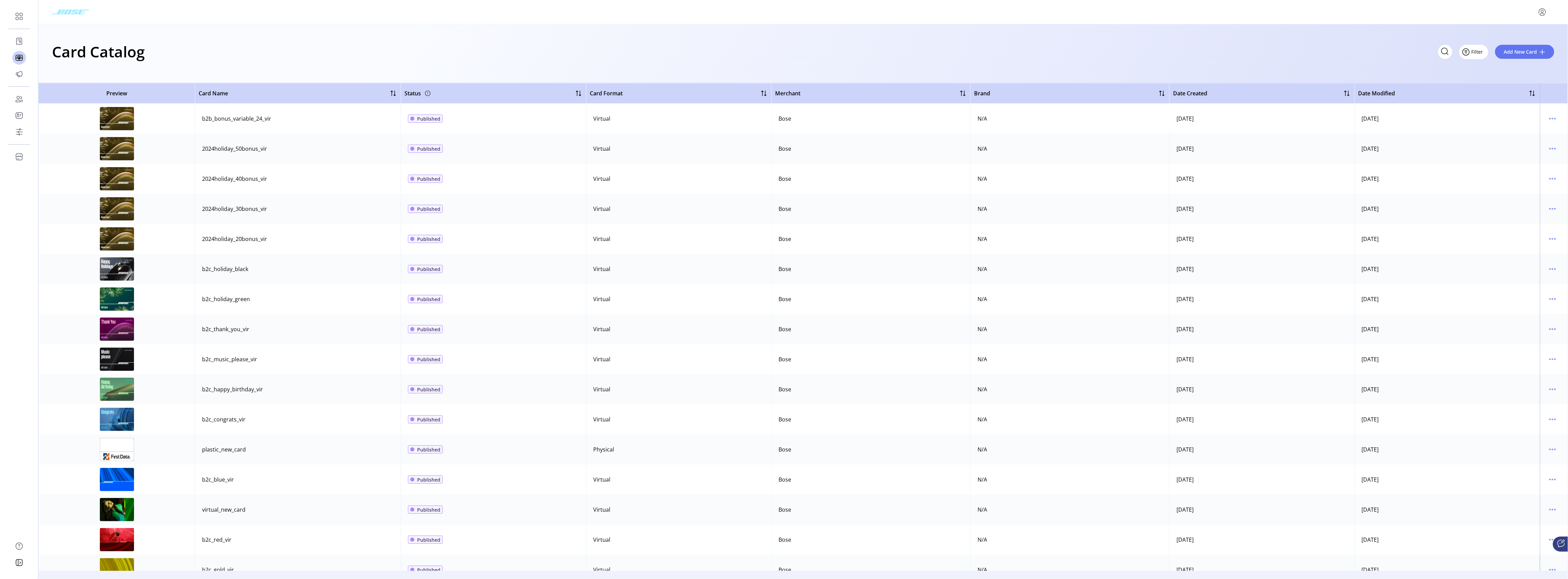
click at [1480, 54] on span "Filter" at bounding box center [1477, 52] width 12 height 7
click at [1339, 45] on div "Card Catalog Filter Add New Card" at bounding box center [803, 51] width 1502 height 24
click at [23, 17] on div "Dashboard" at bounding box center [37, 16] width 59 height 16
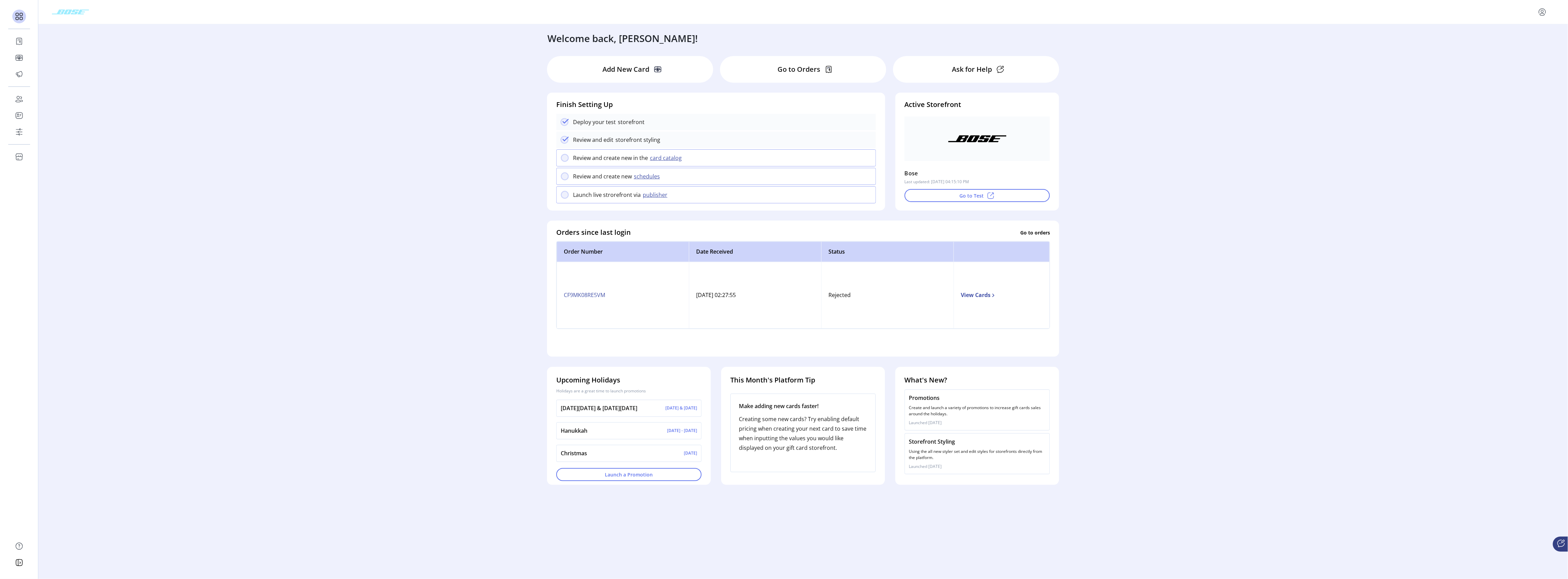
click at [974, 302] on td "View Cards" at bounding box center [1002, 295] width 96 height 66
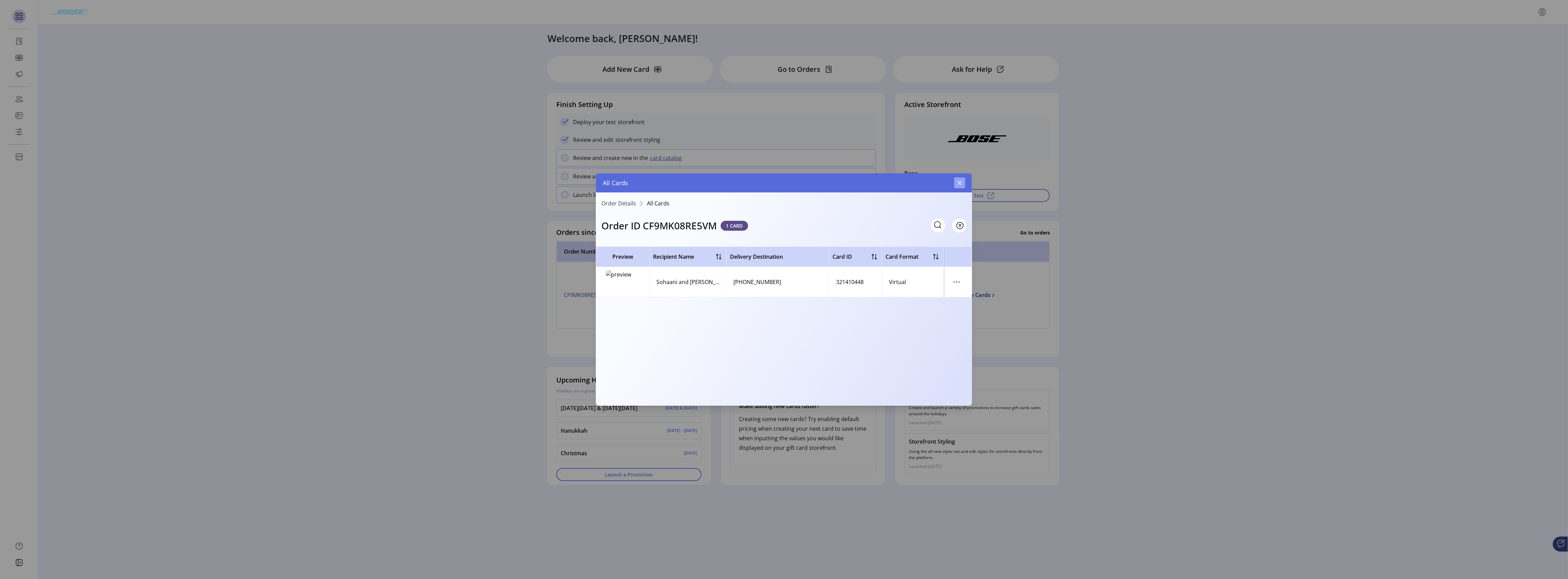
click at [961, 183] on icon "button" at bounding box center [959, 183] width 5 height 5
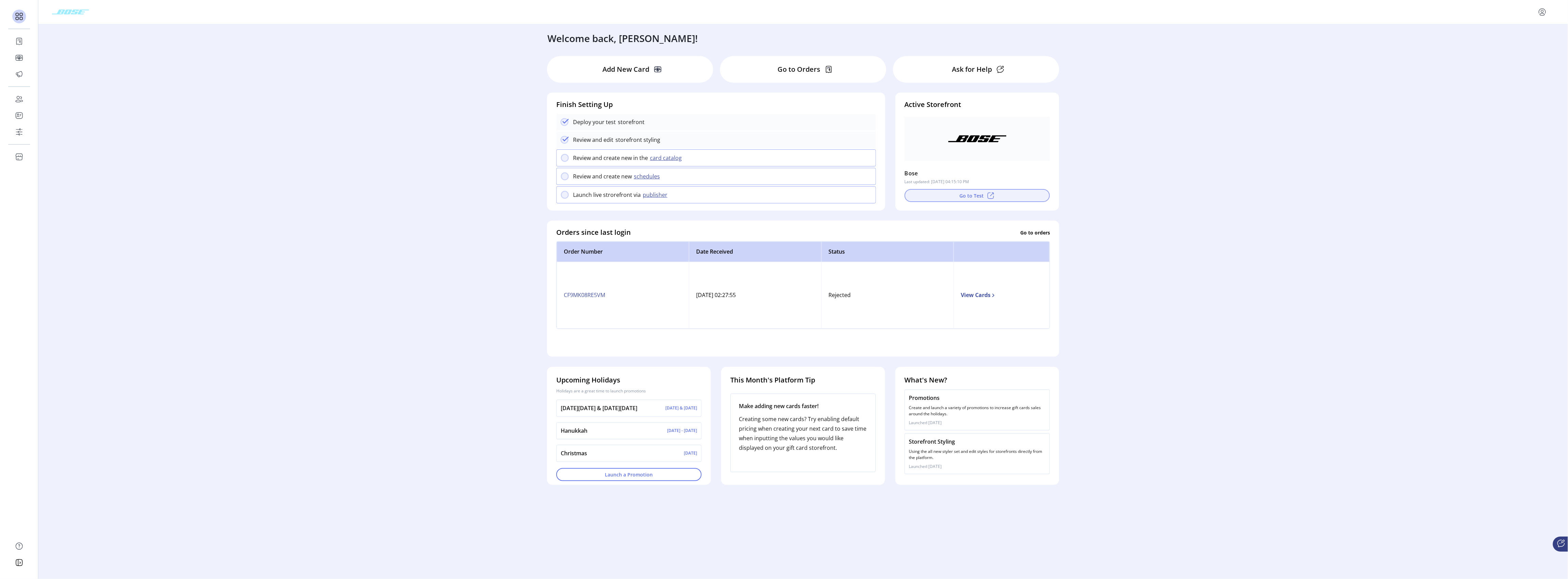
click at [973, 194] on button "Go to Test" at bounding box center [977, 196] width 145 height 13
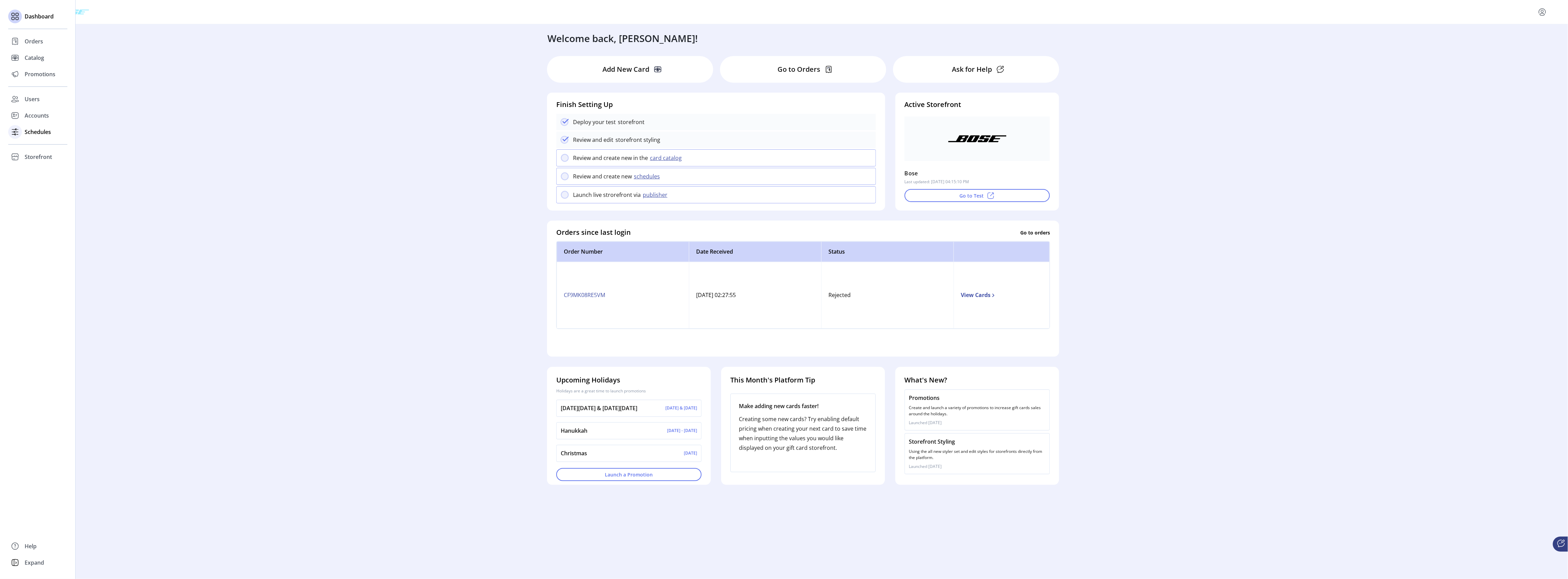
click at [44, 134] on span "Schedules" at bounding box center [38, 131] width 26 height 8
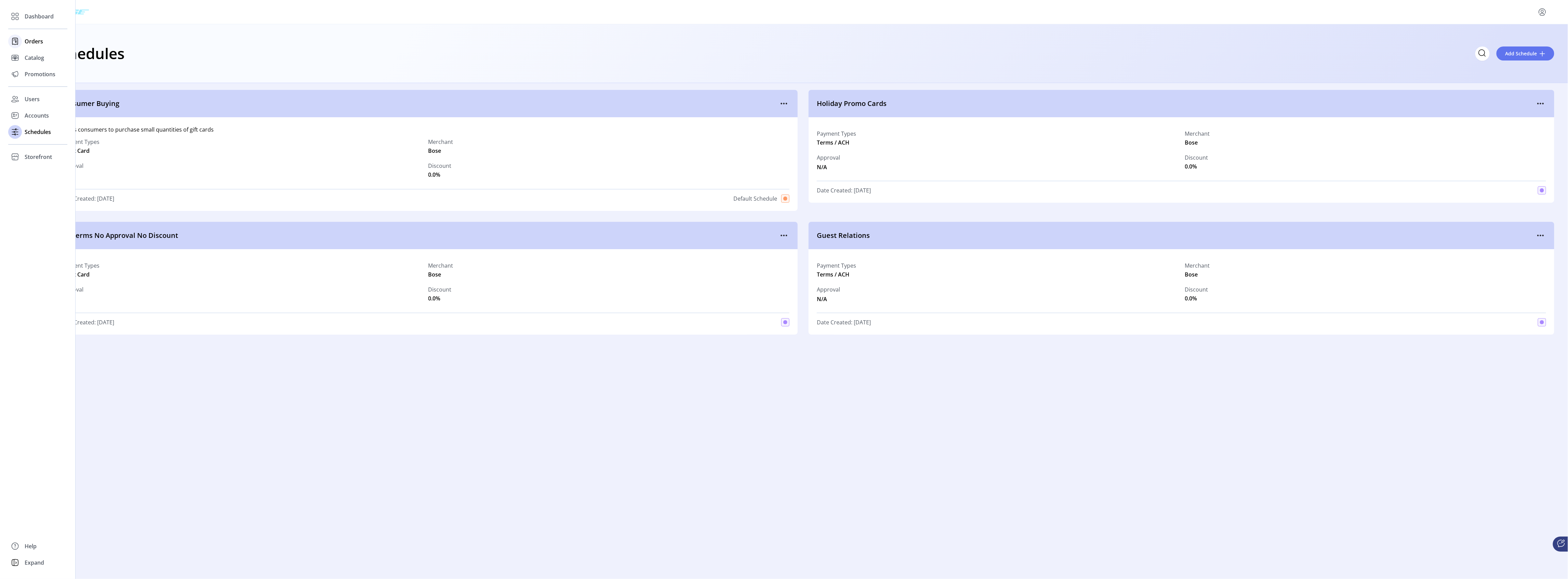
click at [37, 41] on span "Orders" at bounding box center [34, 41] width 18 height 8
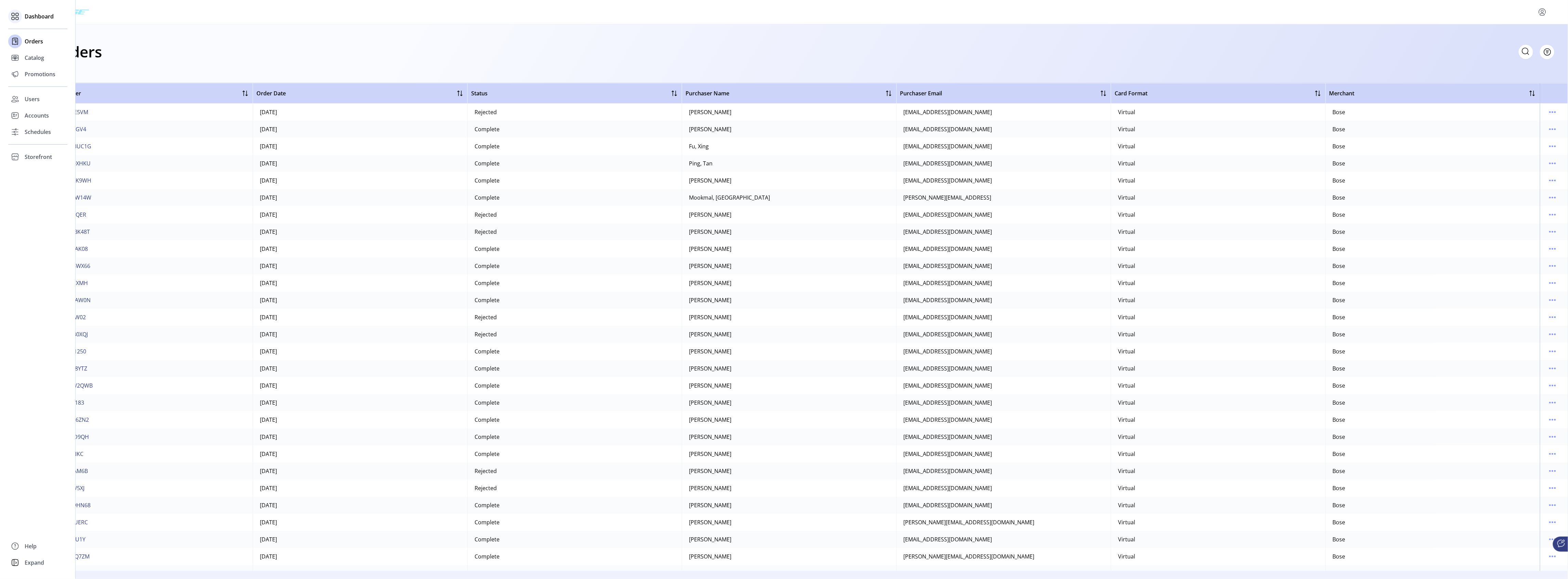
click at [51, 17] on span "Dashboard" at bounding box center [39, 16] width 29 height 8
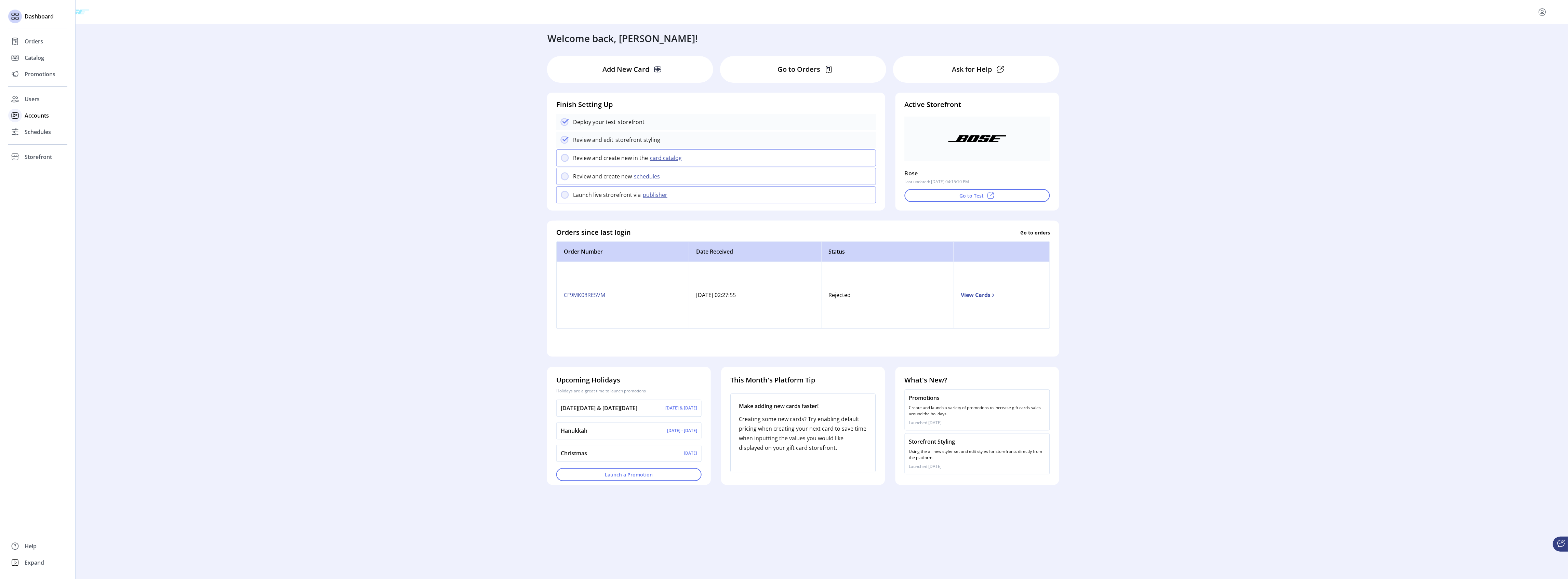
click at [43, 115] on span "Accounts" at bounding box center [37, 115] width 24 height 8
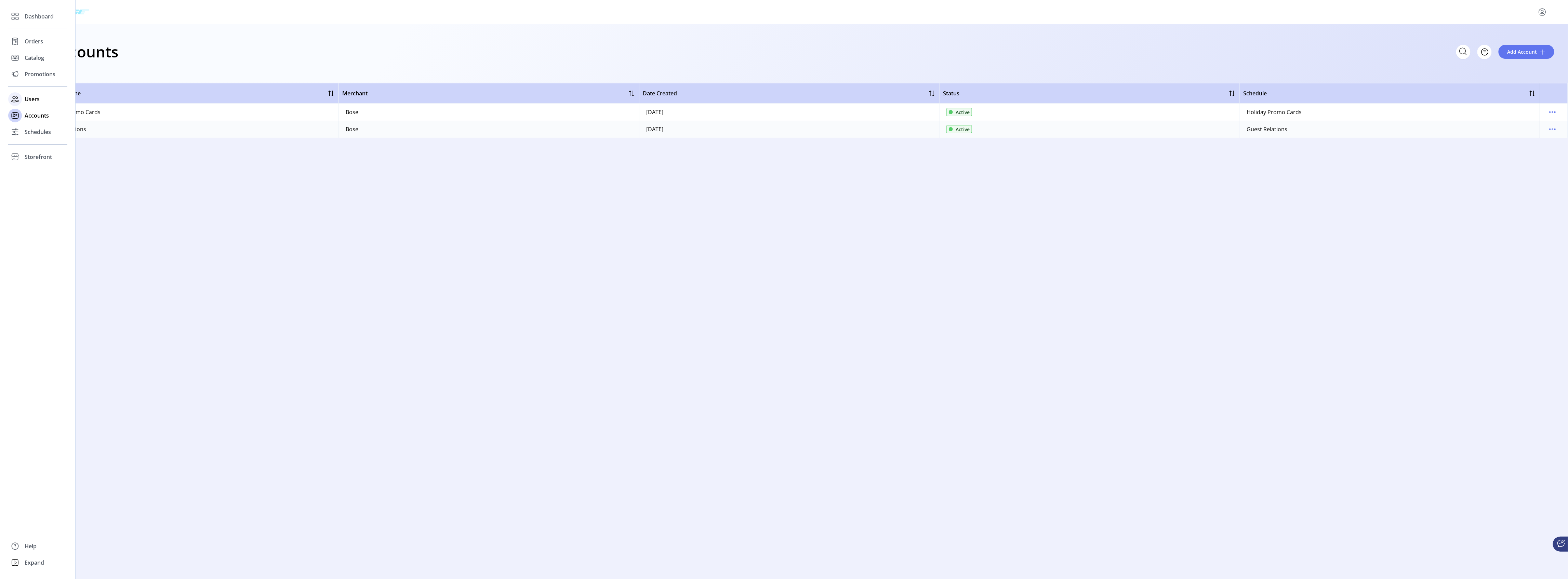
click at [37, 99] on span "Users" at bounding box center [32, 99] width 15 height 8
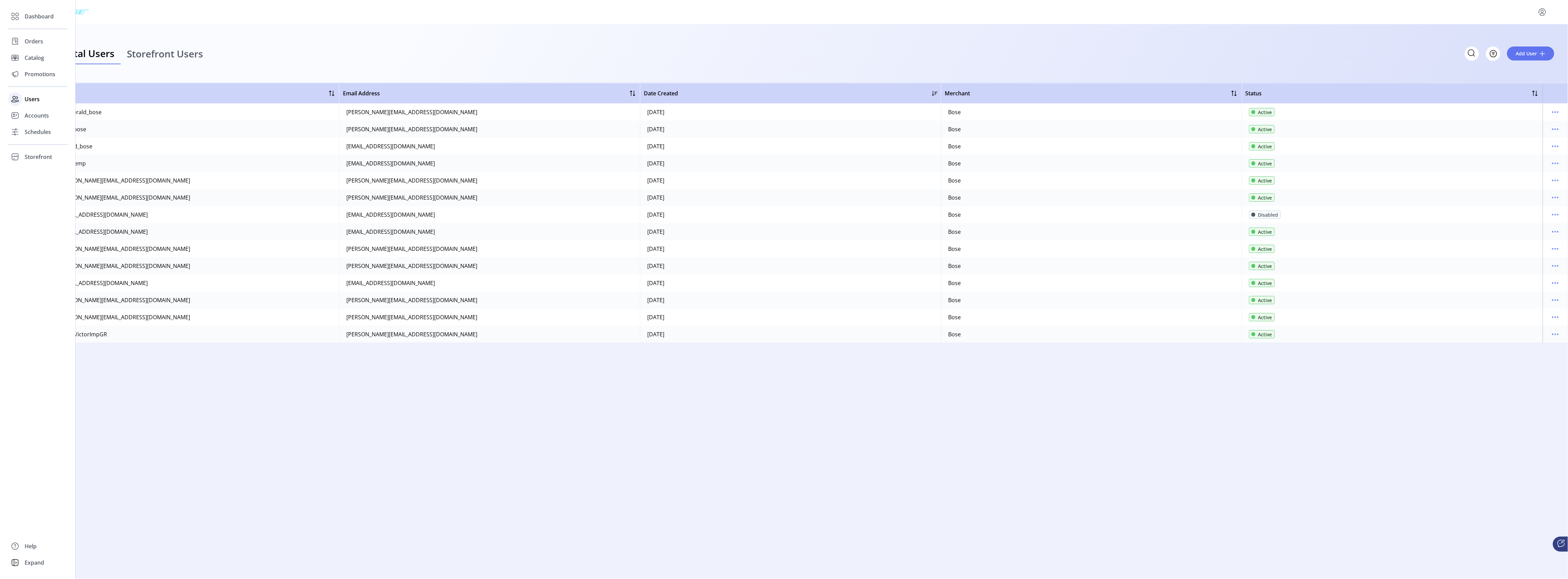
click at [29, 99] on span "Users" at bounding box center [32, 99] width 15 height 8
click at [38, 42] on span "Orders" at bounding box center [34, 41] width 18 height 8
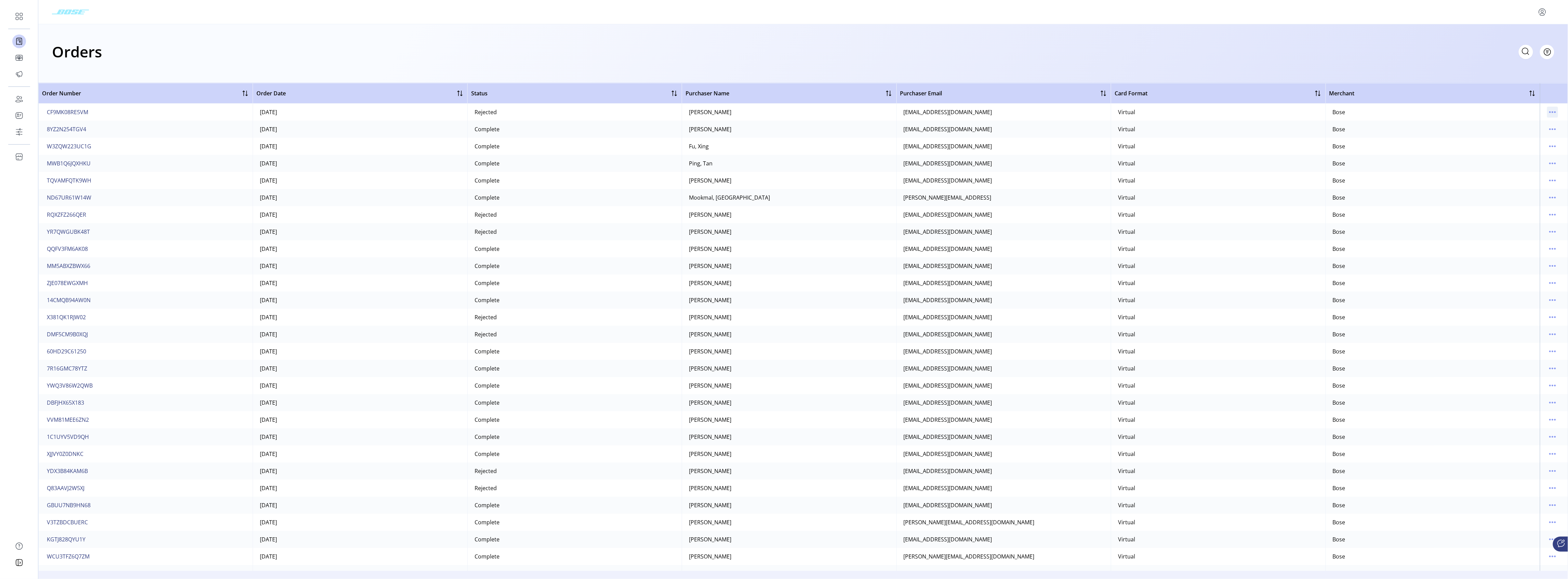
click at [1554, 112] on icon "menu" at bounding box center [1552, 112] width 11 height 11
click at [1548, 51] on span "Filter" at bounding box center [1543, 52] width 12 height 7
click at [1528, 75] on span "Status" at bounding box center [1521, 77] width 57 height 5
click at [1443, 44] on input "text" at bounding box center [1464, 46] width 137 height 15
type input "*******"
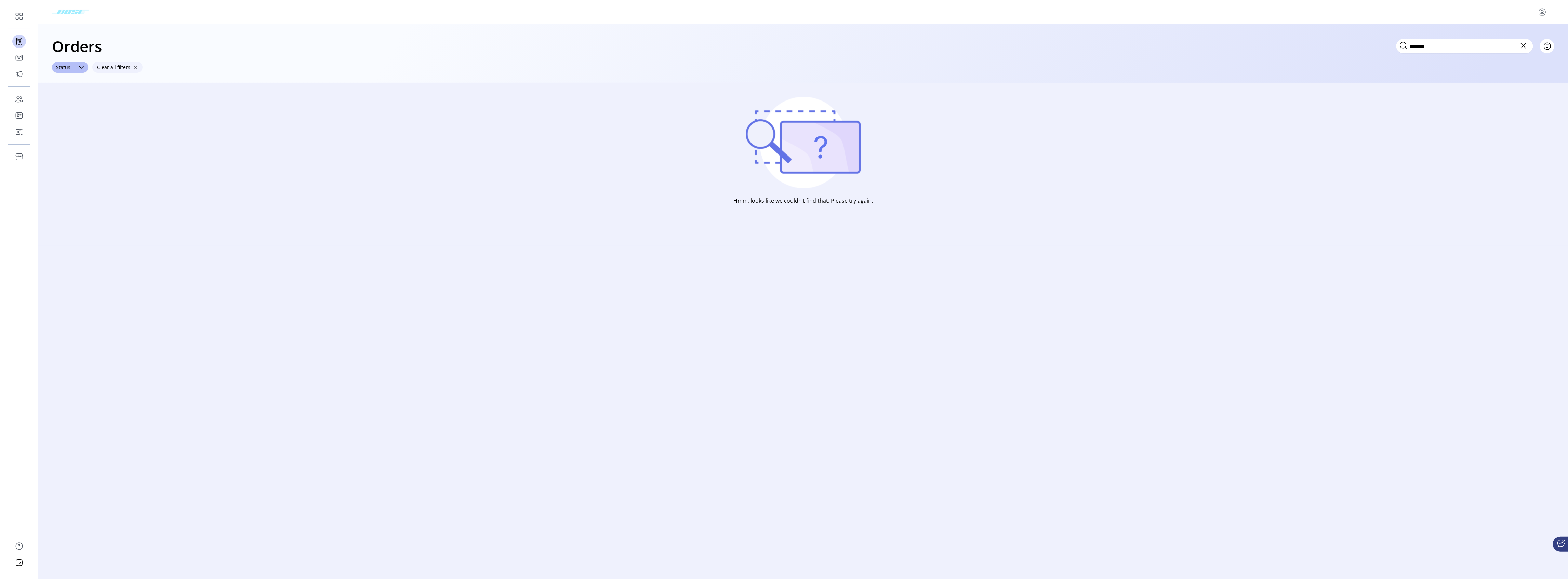
click at [133, 65] on span "button" at bounding box center [135, 67] width 5 height 5
click at [1524, 50] on icon at bounding box center [1523, 51] width 11 height 11
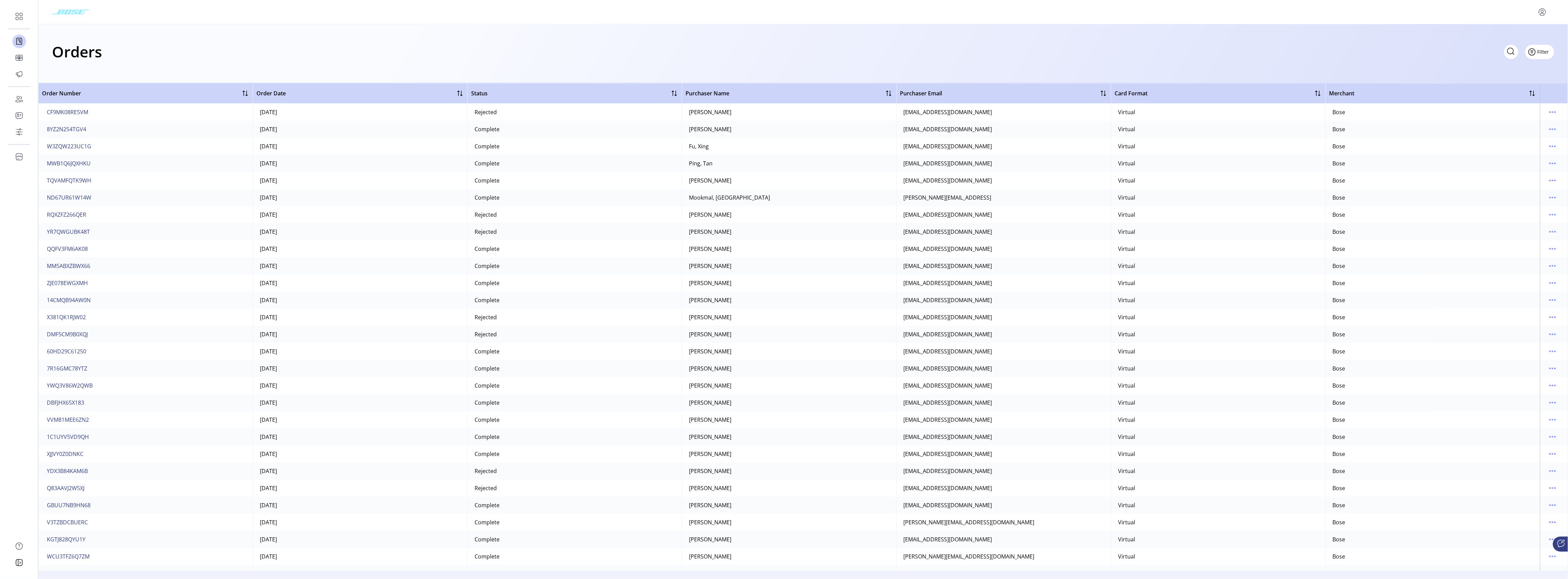
click at [1545, 51] on span "Filter" at bounding box center [1543, 52] width 12 height 7
click at [1529, 73] on link "Status" at bounding box center [1520, 77] width 65 height 11
click at [1526, 47] on icon at bounding box center [1525, 45] width 11 height 11
click at [1450, 45] on input "text" at bounding box center [1464, 46] width 137 height 15
type input "********"
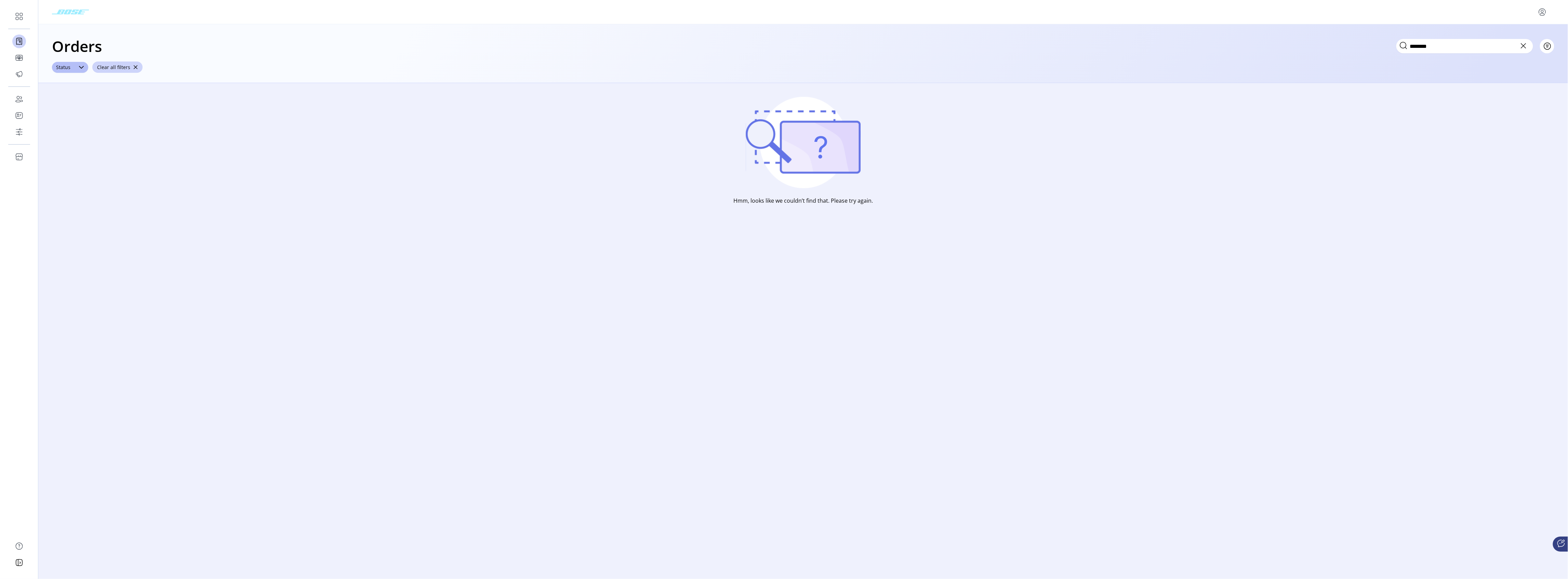
click at [1526, 44] on icon at bounding box center [1523, 45] width 5 height 5
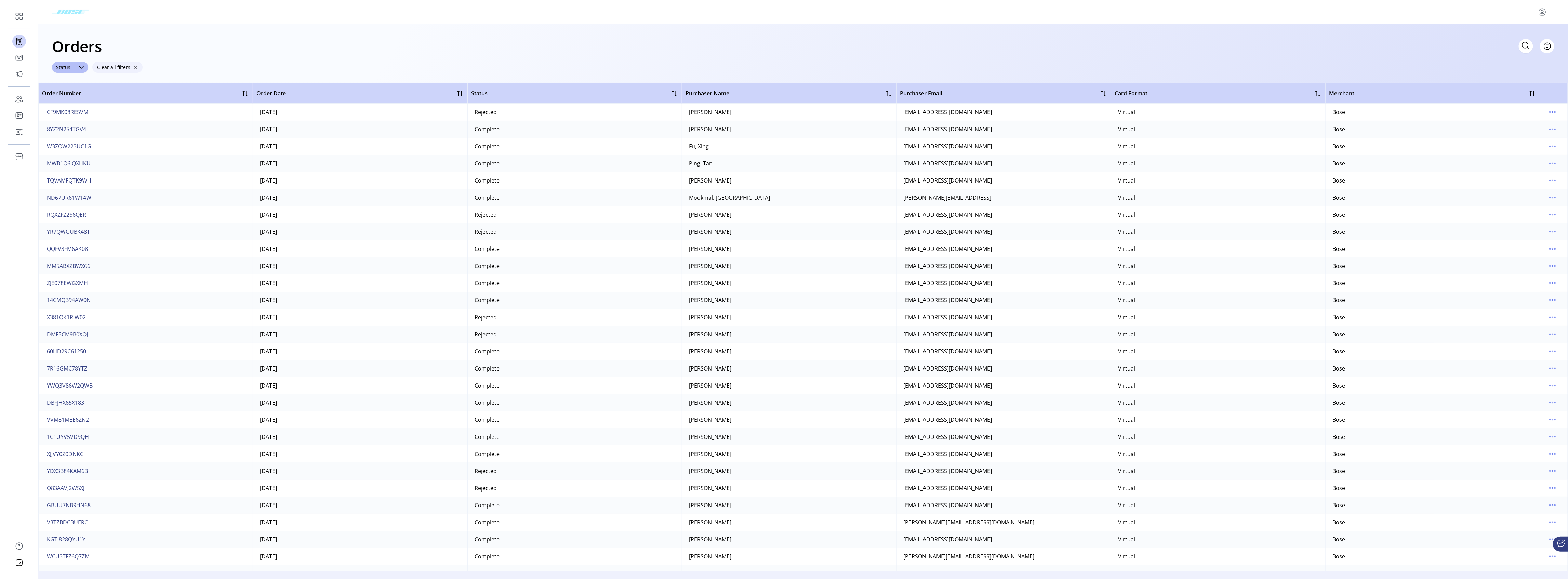
click at [133, 66] on span "button" at bounding box center [135, 67] width 5 height 5
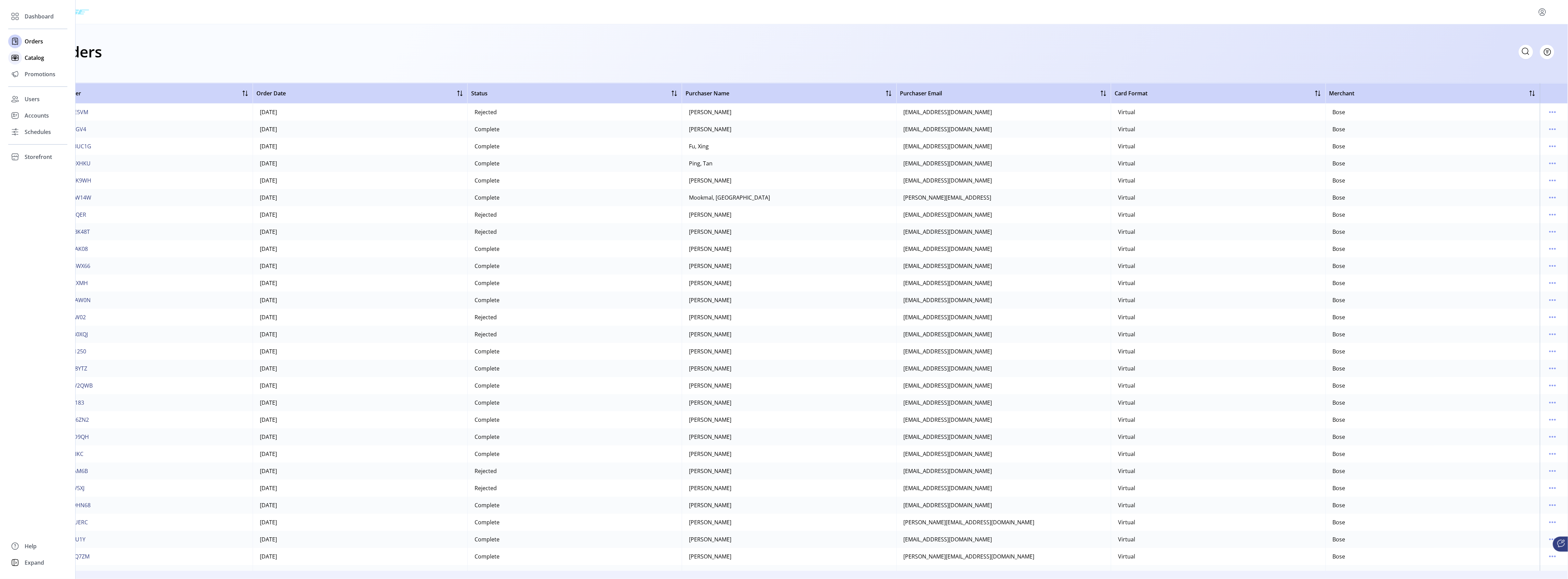
click at [39, 58] on span "Catalog" at bounding box center [34, 58] width 20 height 8
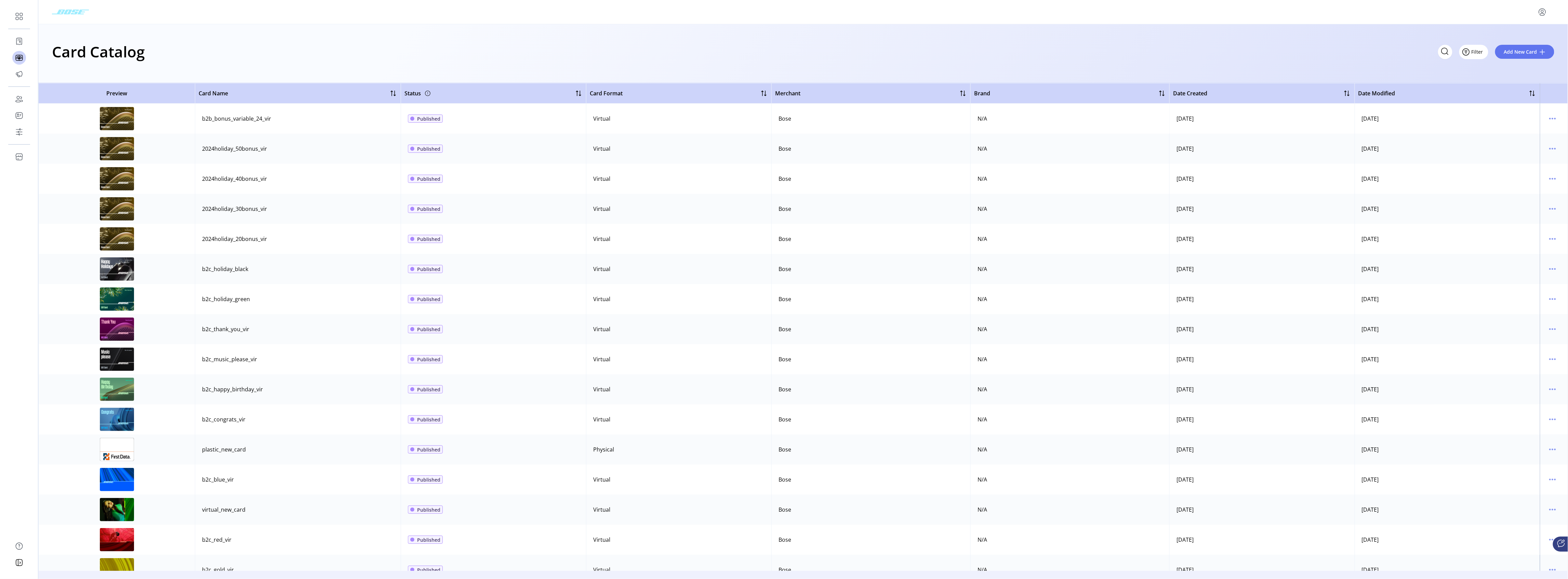
click at [1479, 54] on span "Filter" at bounding box center [1477, 52] width 12 height 7
click at [1495, 77] on span "Status" at bounding box center [1495, 77] width 57 height 5
click at [37, 130] on span "Schedules" at bounding box center [38, 131] width 26 height 8
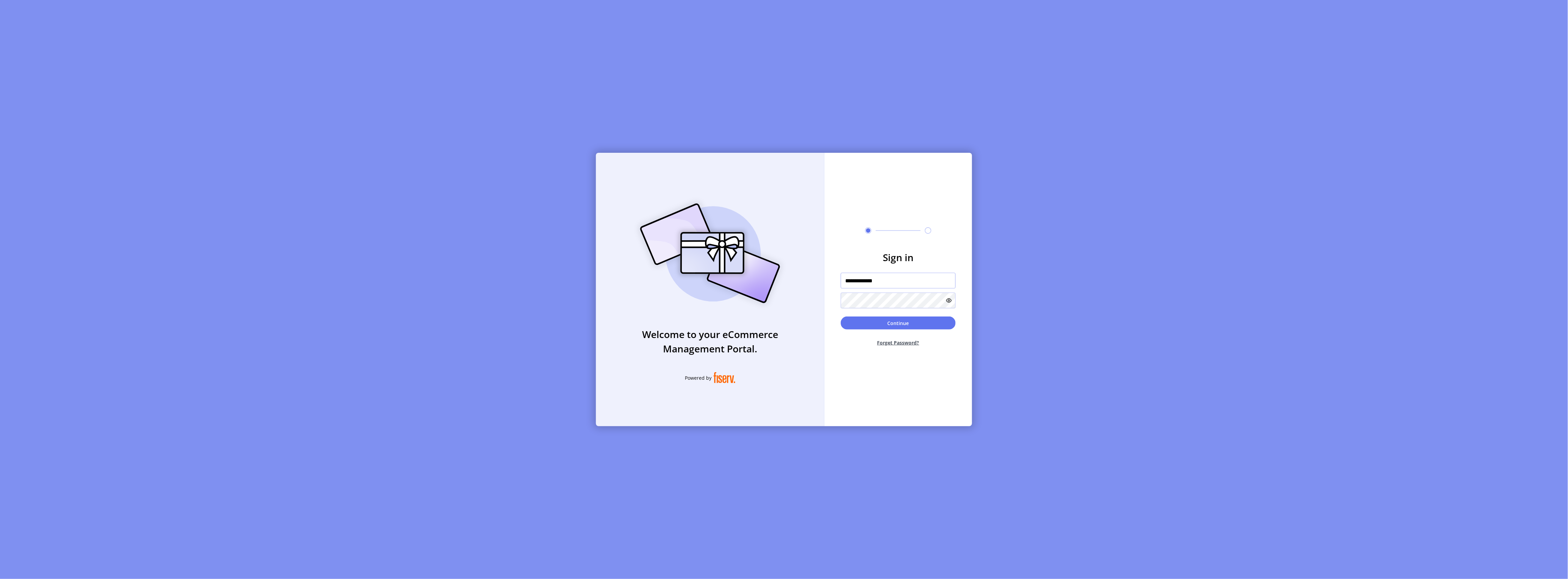
click at [879, 283] on input "**********" at bounding box center [898, 281] width 115 height 16
type input "**********"
click at [841, 317] on button "Continue" at bounding box center [898, 323] width 115 height 13
click at [862, 305] on input "text" at bounding box center [863, 307] width 12 height 18
type input "*"
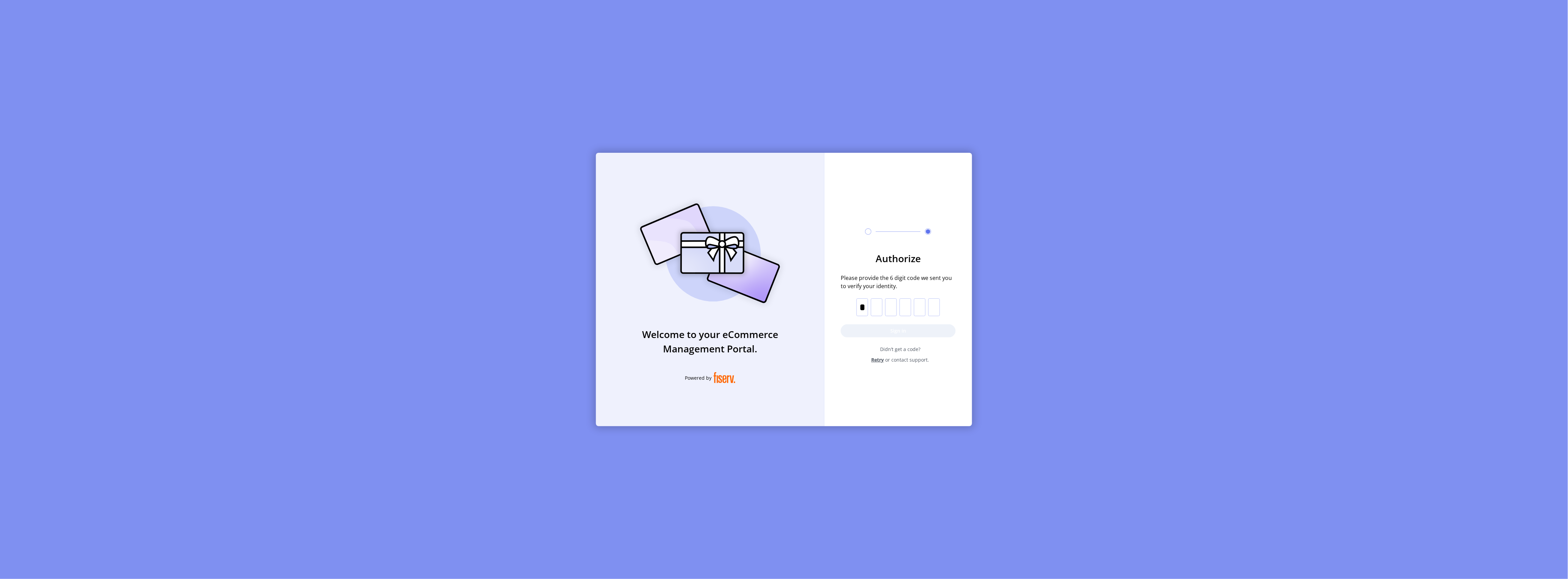
type input "*"
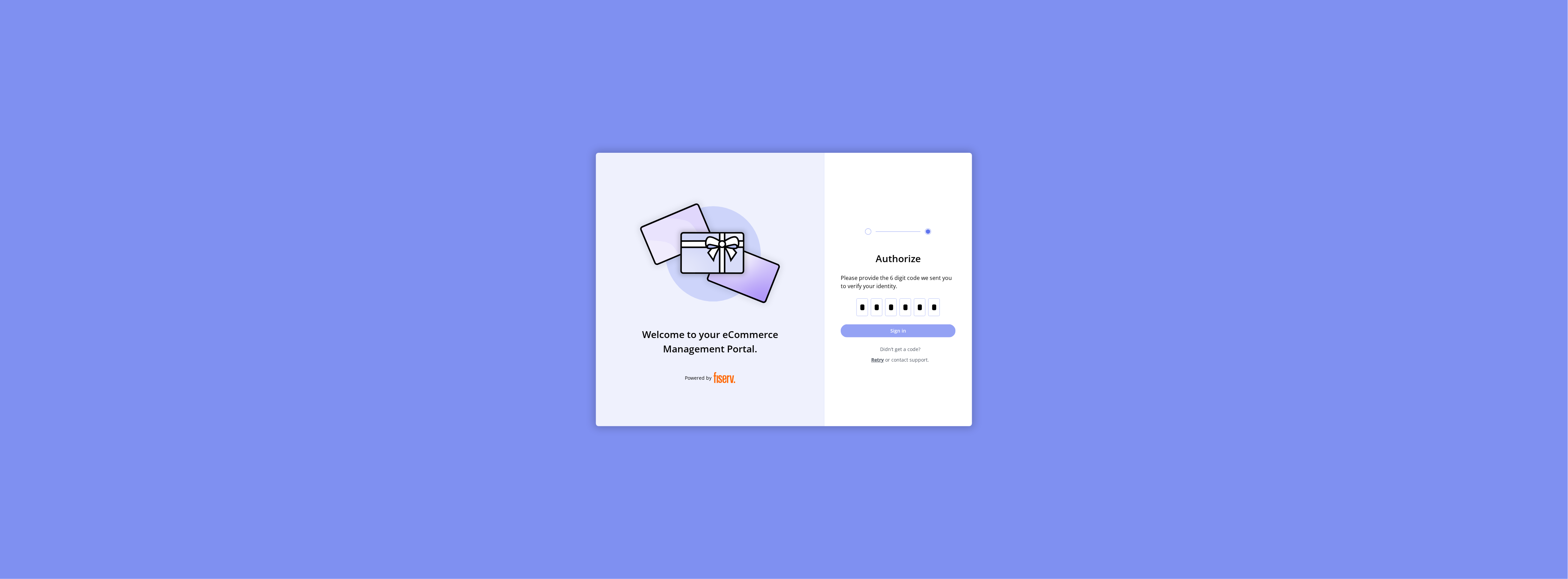
click at [904, 333] on button "Sign in" at bounding box center [898, 331] width 115 height 13
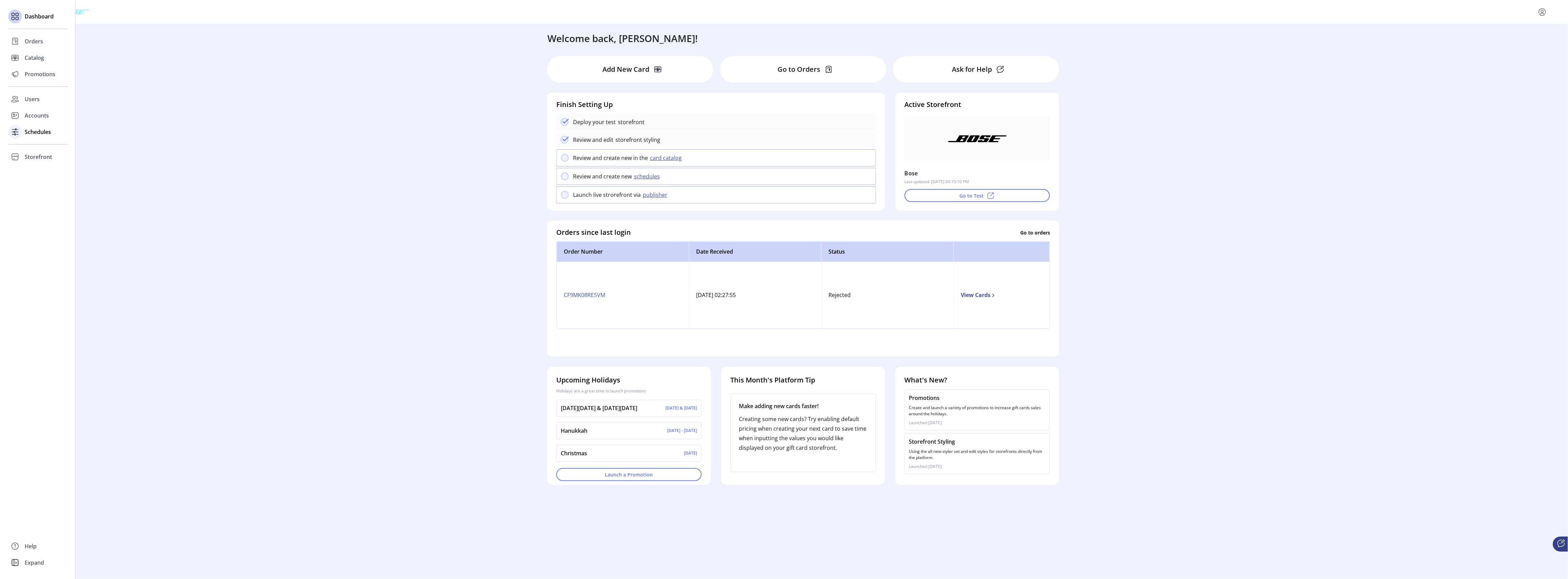
click at [42, 129] on span "Schedules" at bounding box center [38, 131] width 26 height 8
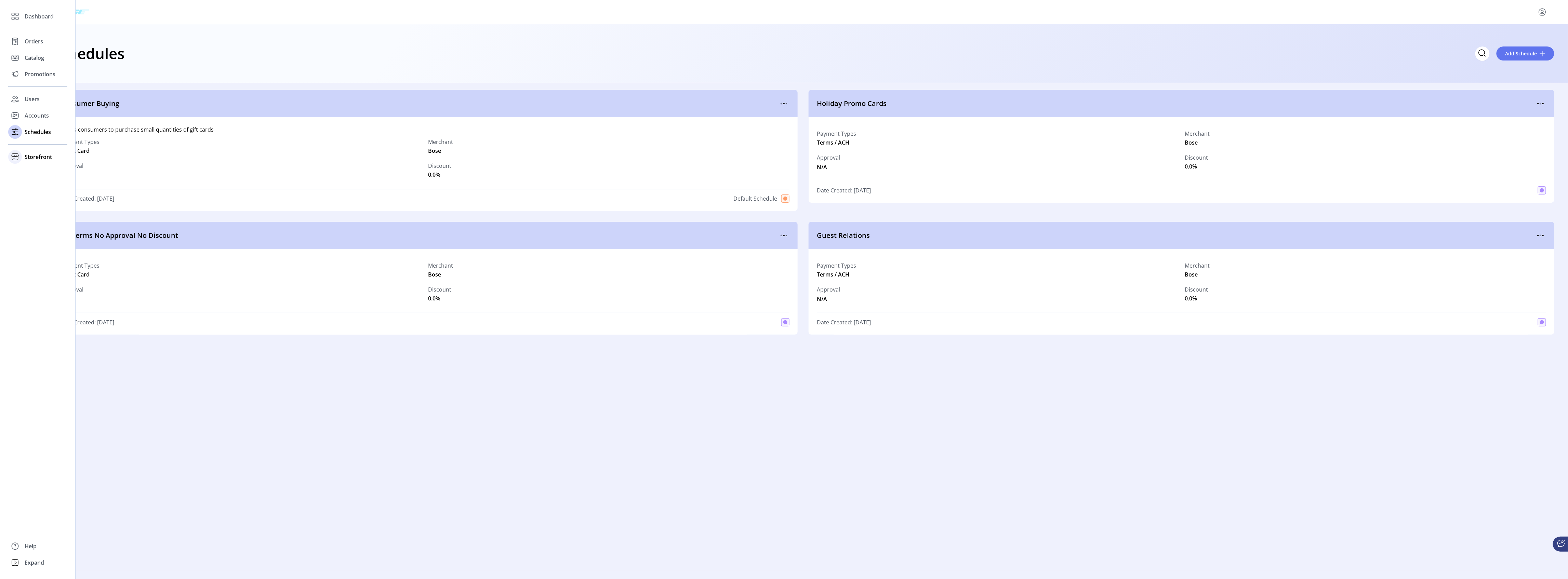
click at [31, 156] on span "Storefront" at bounding box center [38, 156] width 27 height 8
click at [28, 96] on span "Users" at bounding box center [32, 99] width 15 height 8
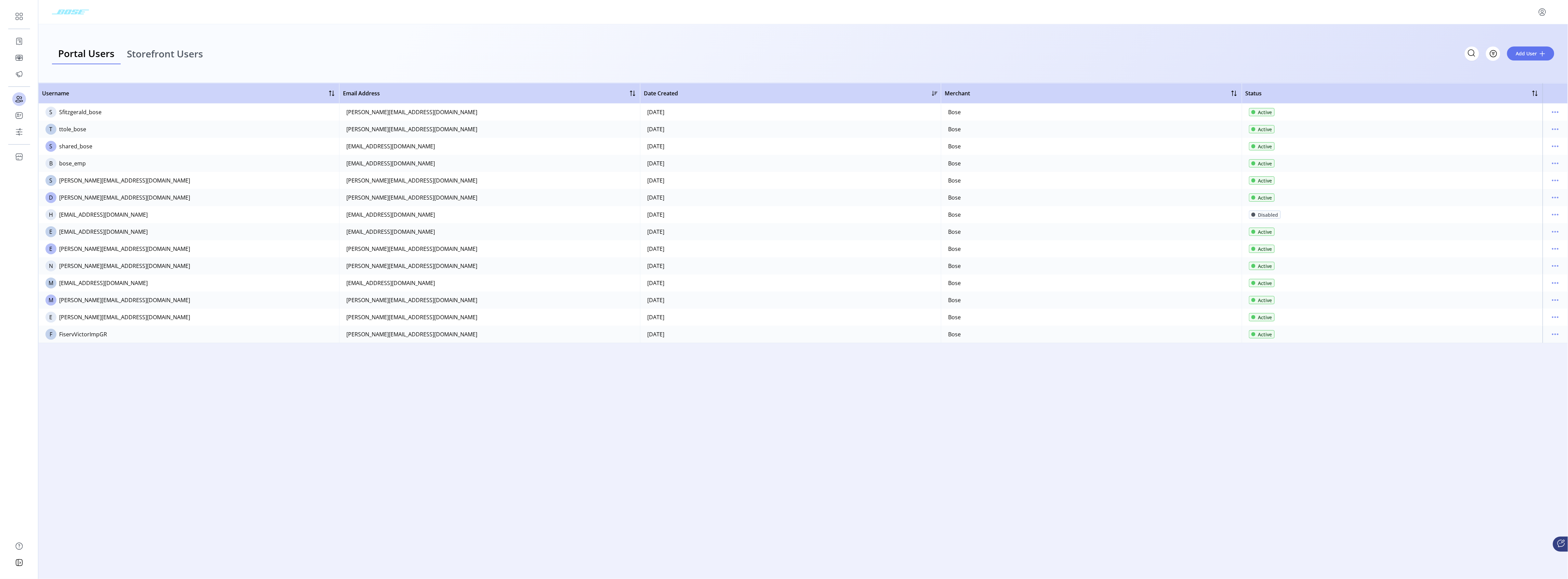
click at [194, 52] on span "Storefront Users" at bounding box center [165, 53] width 76 height 9
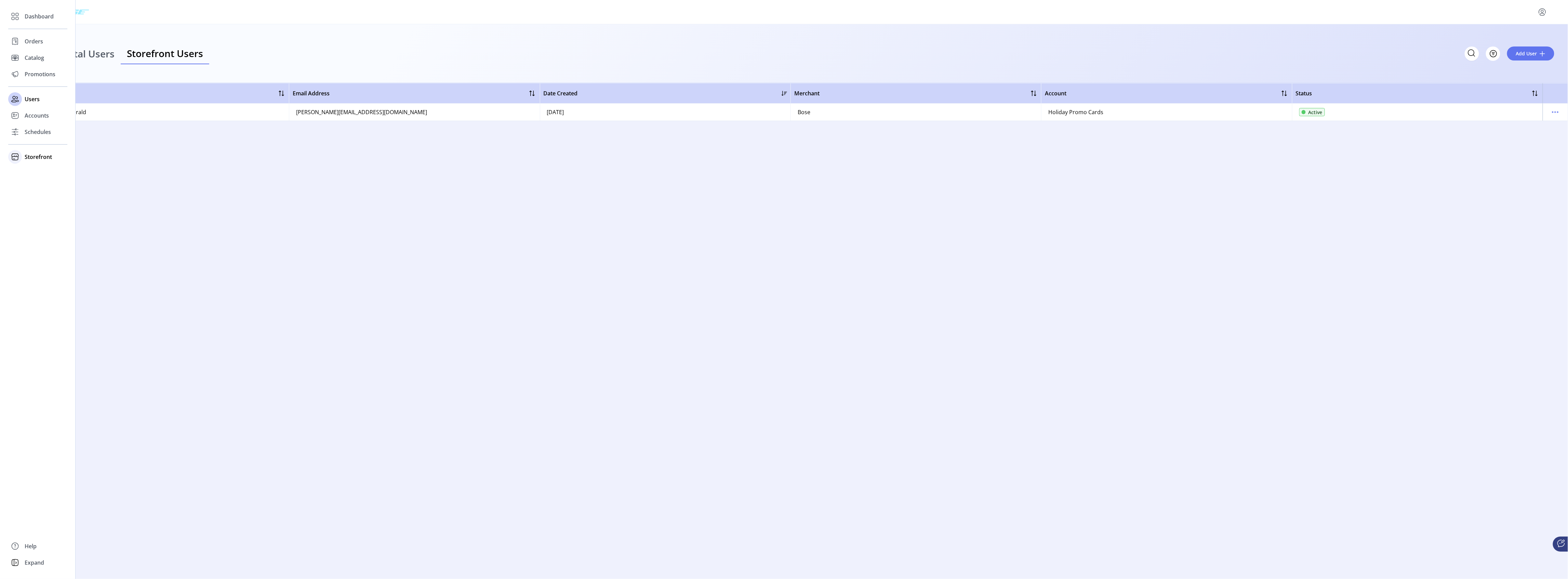
click at [31, 158] on span "Storefront" at bounding box center [38, 156] width 27 height 8
click at [42, 169] on span "Configuration" at bounding box center [42, 170] width 36 height 8
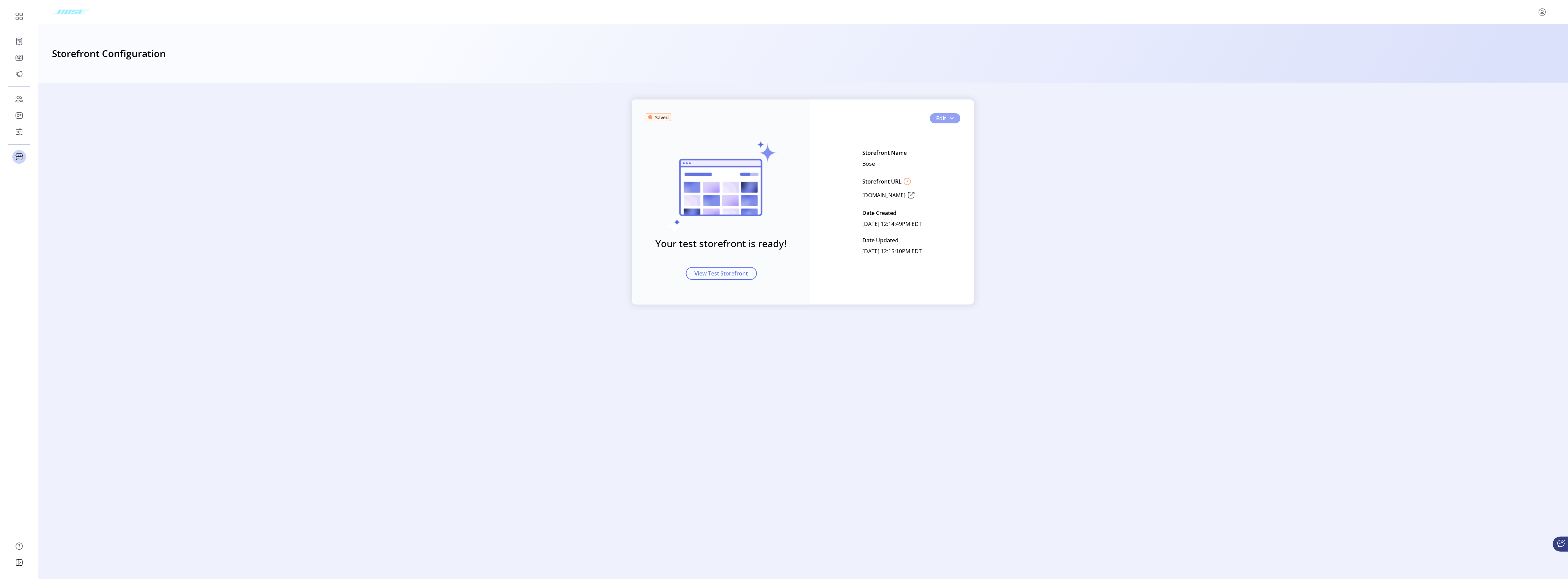
click at [951, 118] on span "button" at bounding box center [951, 118] width 5 height 5
click at [448, 166] on div "Saved Your test storefront is ready! View Test Storefront Edit Storefront Name …" at bounding box center [803, 202] width 1530 height 205
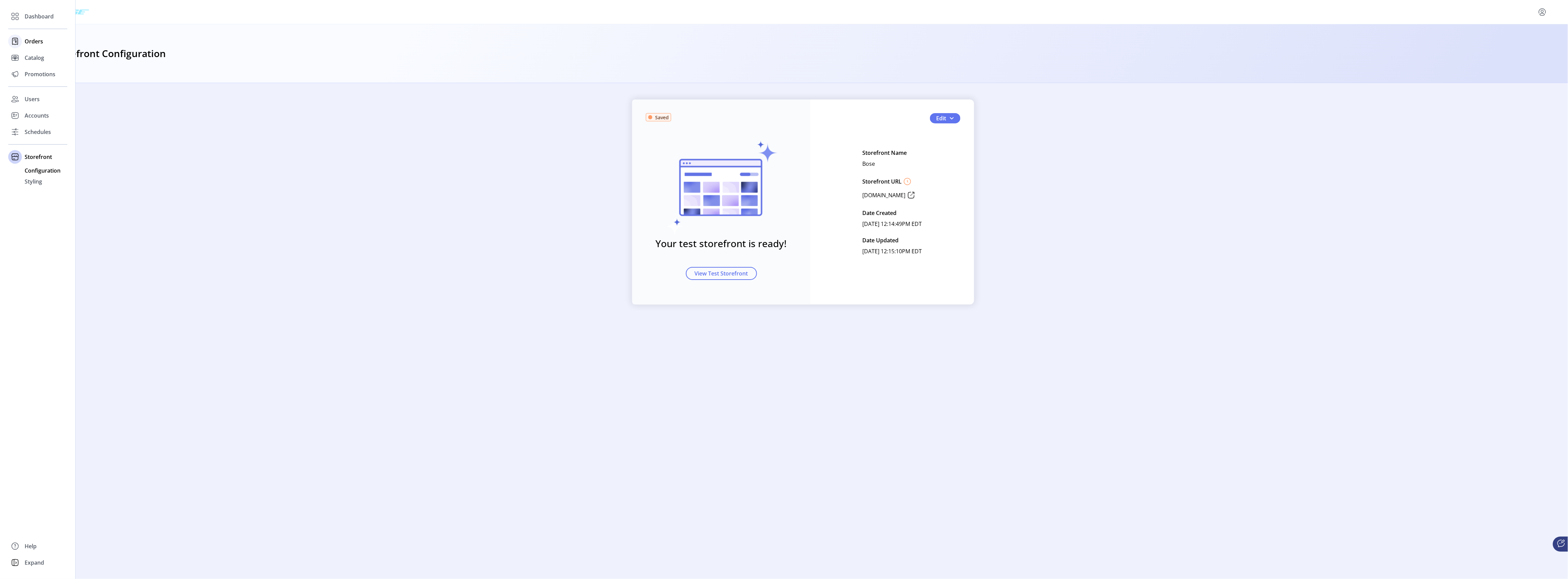
click at [37, 43] on span "Orders" at bounding box center [34, 41] width 18 height 8
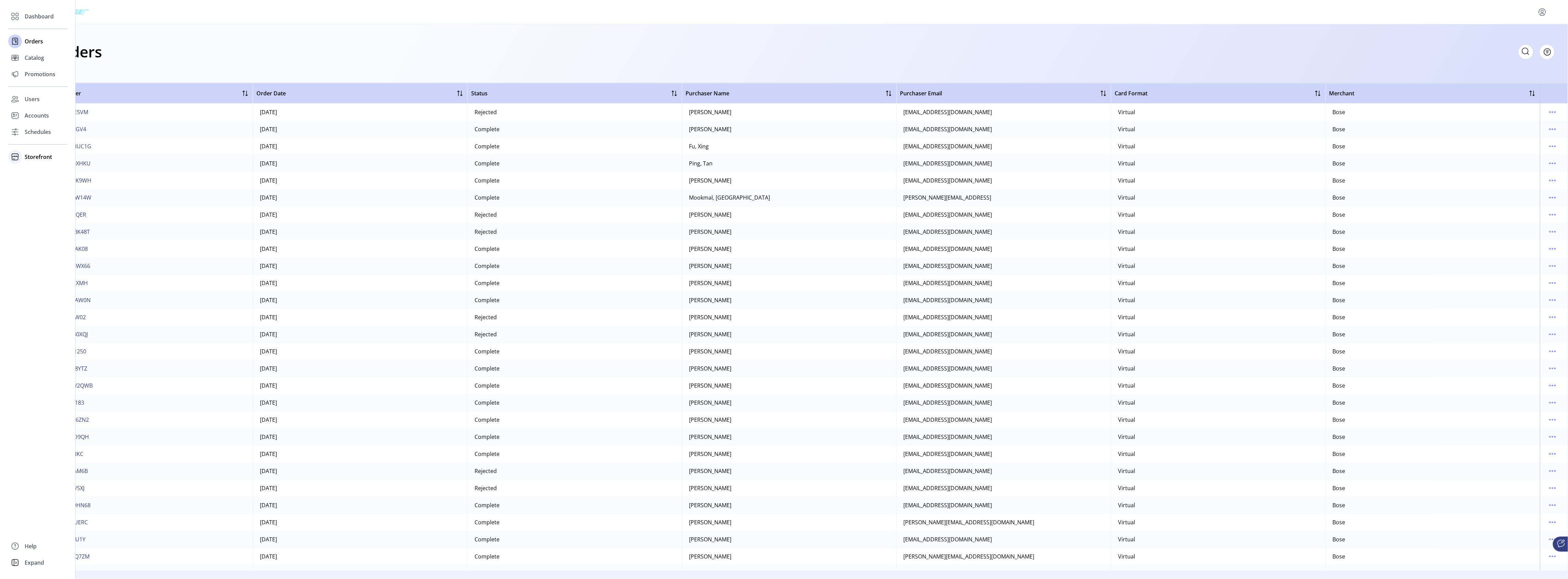
click at [34, 158] on span "Storefront" at bounding box center [38, 156] width 27 height 8
click at [35, 158] on span "Storefront" at bounding box center [38, 156] width 27 height 8
click at [35, 157] on span "Storefront" at bounding box center [38, 156] width 27 height 8
click at [34, 183] on span "Styling" at bounding box center [34, 181] width 18 height 8
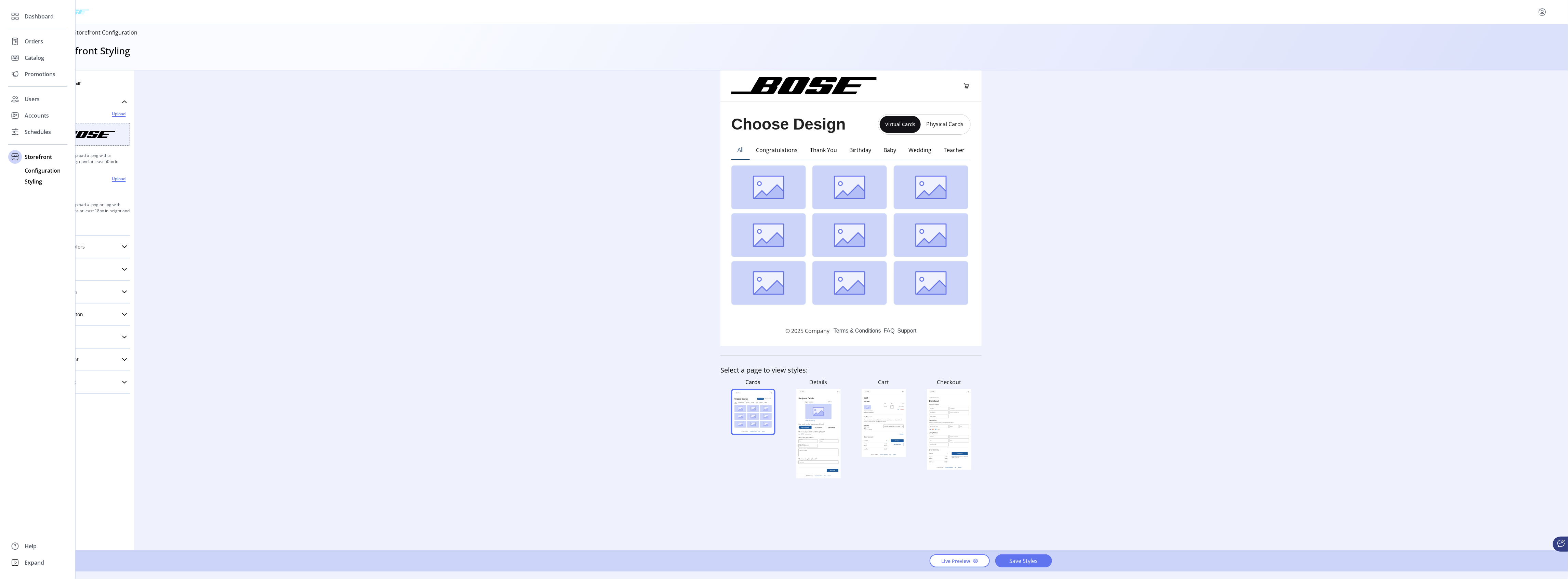
click at [39, 166] on span "Configuration" at bounding box center [42, 170] width 36 height 8
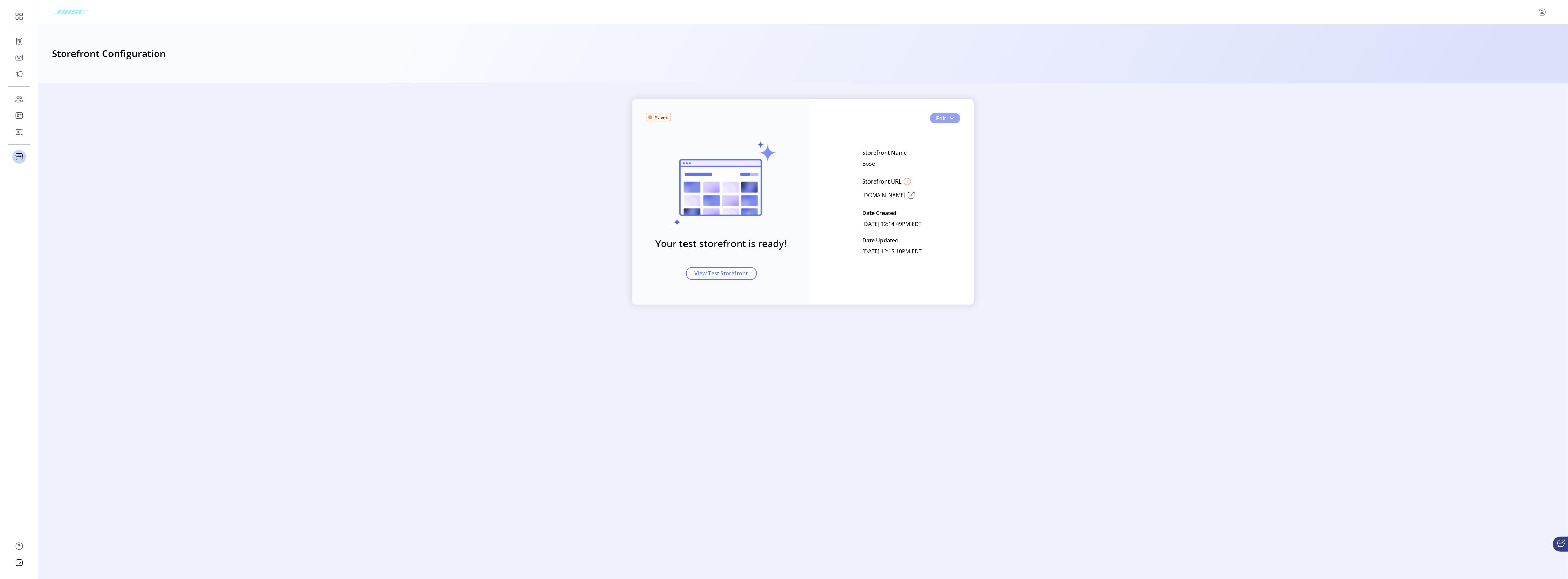
click at [951, 118] on span "button" at bounding box center [951, 118] width 5 height 5
click at [957, 153] on span "Feature Settings" at bounding box center [968, 153] width 64 height 5
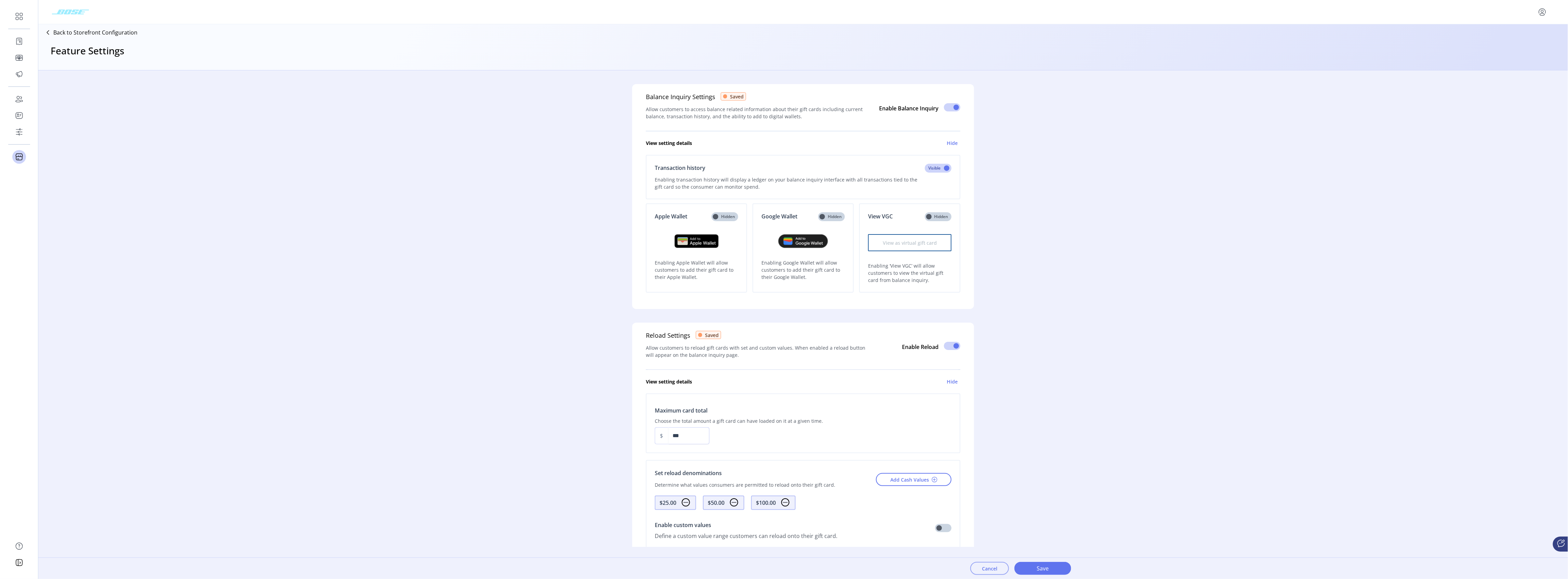
click at [997, 571] on span "Cancel" at bounding box center [990, 569] width 15 height 7
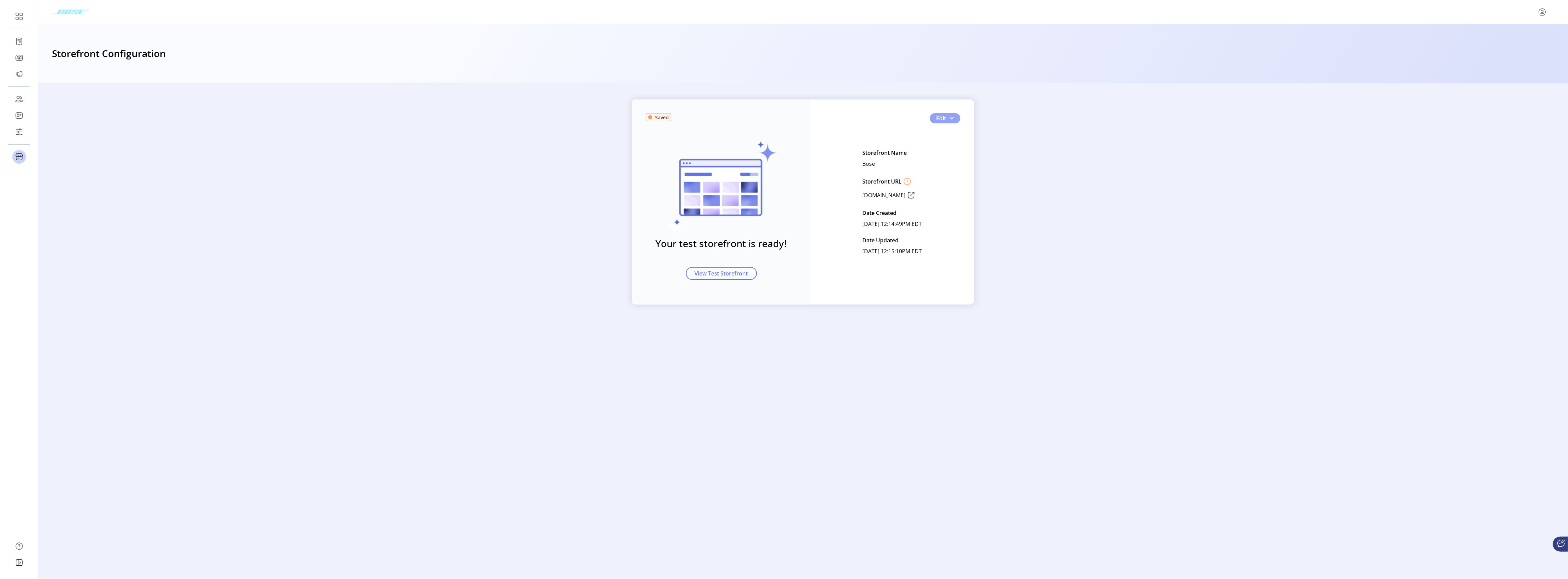
click at [952, 117] on span "button" at bounding box center [951, 118] width 5 height 5
click at [957, 142] on span "Card Display Settings" at bounding box center [968, 142] width 64 height 5
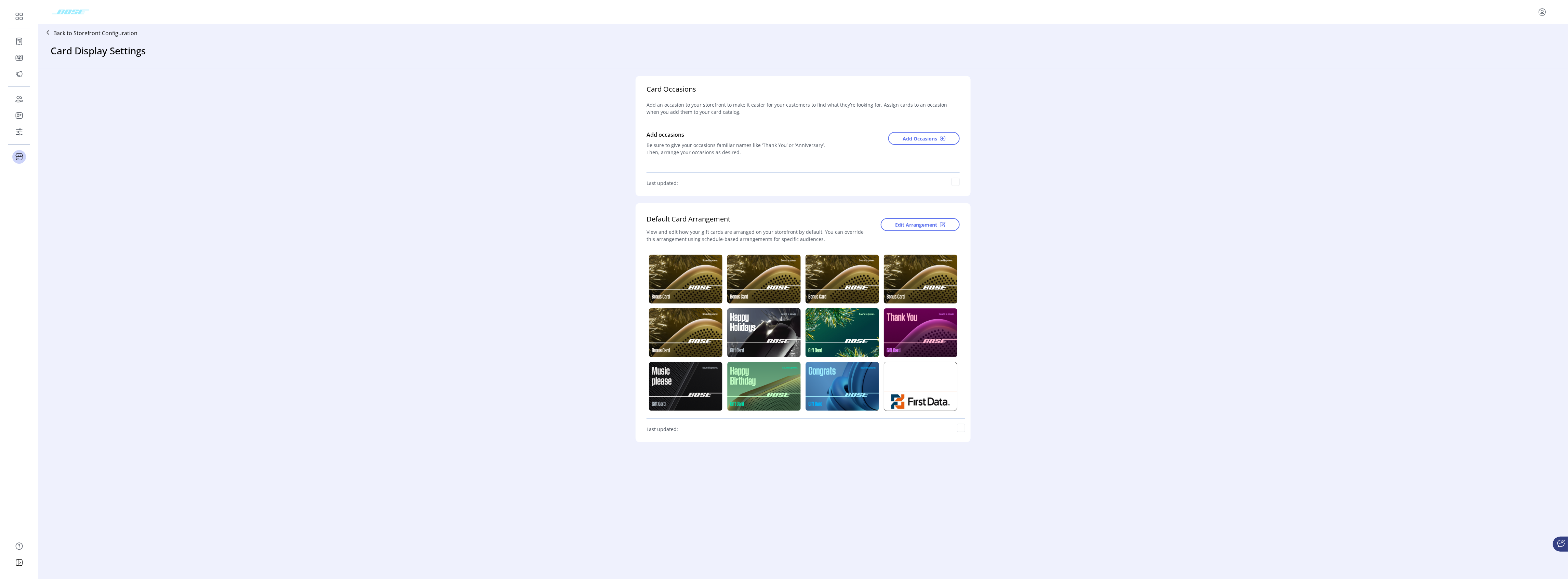
click at [49, 33] on icon at bounding box center [47, 32] width 11 height 11
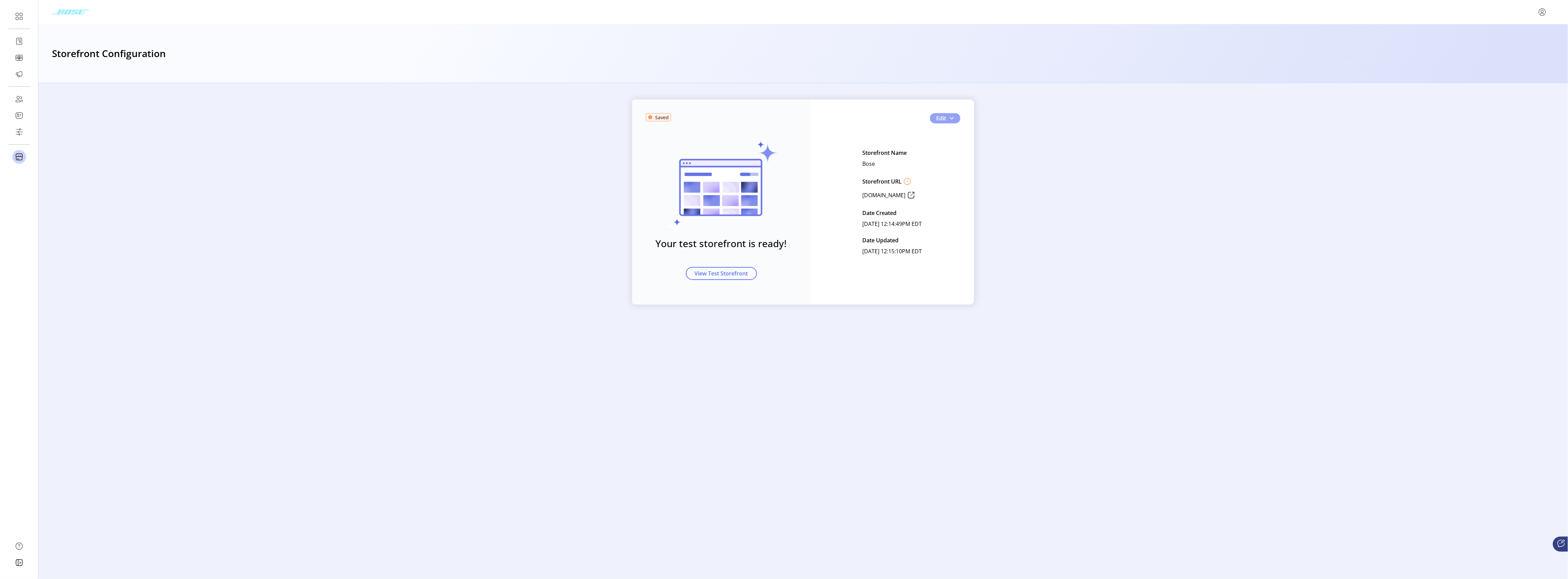
click at [956, 119] on button "Edit" at bounding box center [945, 118] width 31 height 10
click at [971, 131] on span "Storefront Styling" at bounding box center [968, 131] width 64 height 5
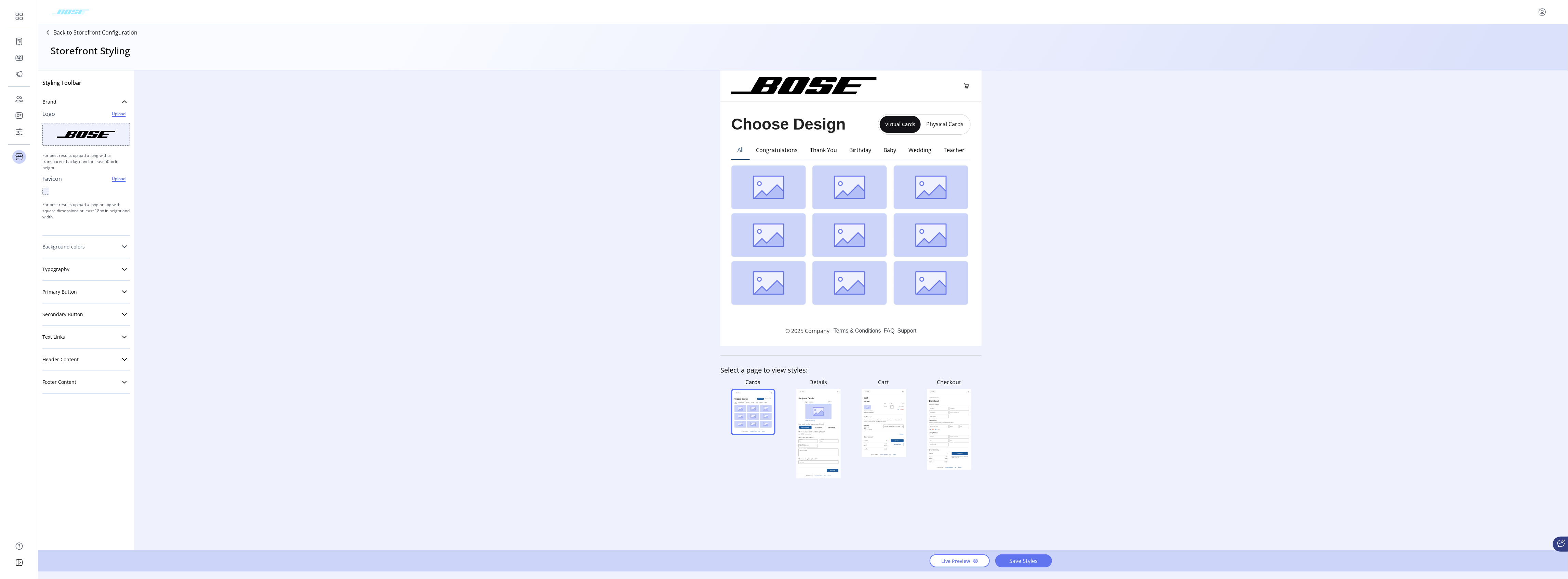
click at [124, 248] on icon at bounding box center [124, 247] width 5 height 3
click at [123, 245] on icon at bounding box center [124, 246] width 5 height 5
click at [34, 172] on span "Configuration" at bounding box center [42, 170] width 36 height 8
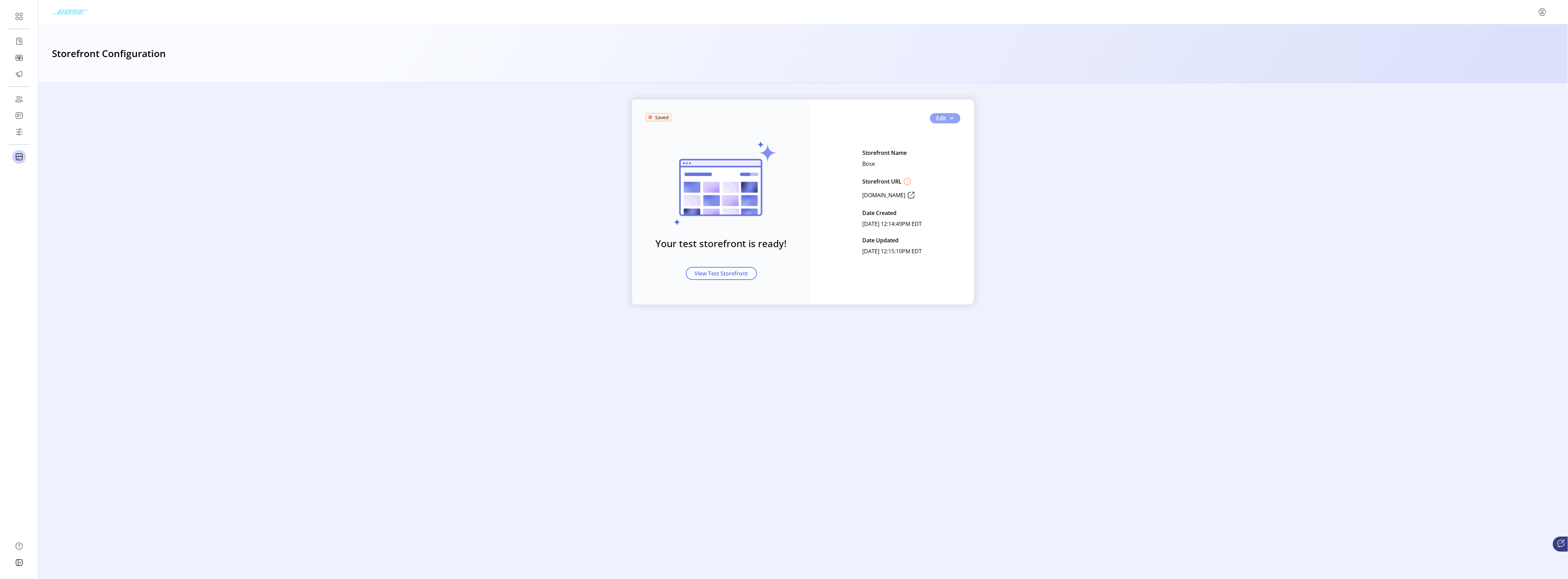
click at [953, 119] on span "button" at bounding box center [951, 118] width 5 height 5
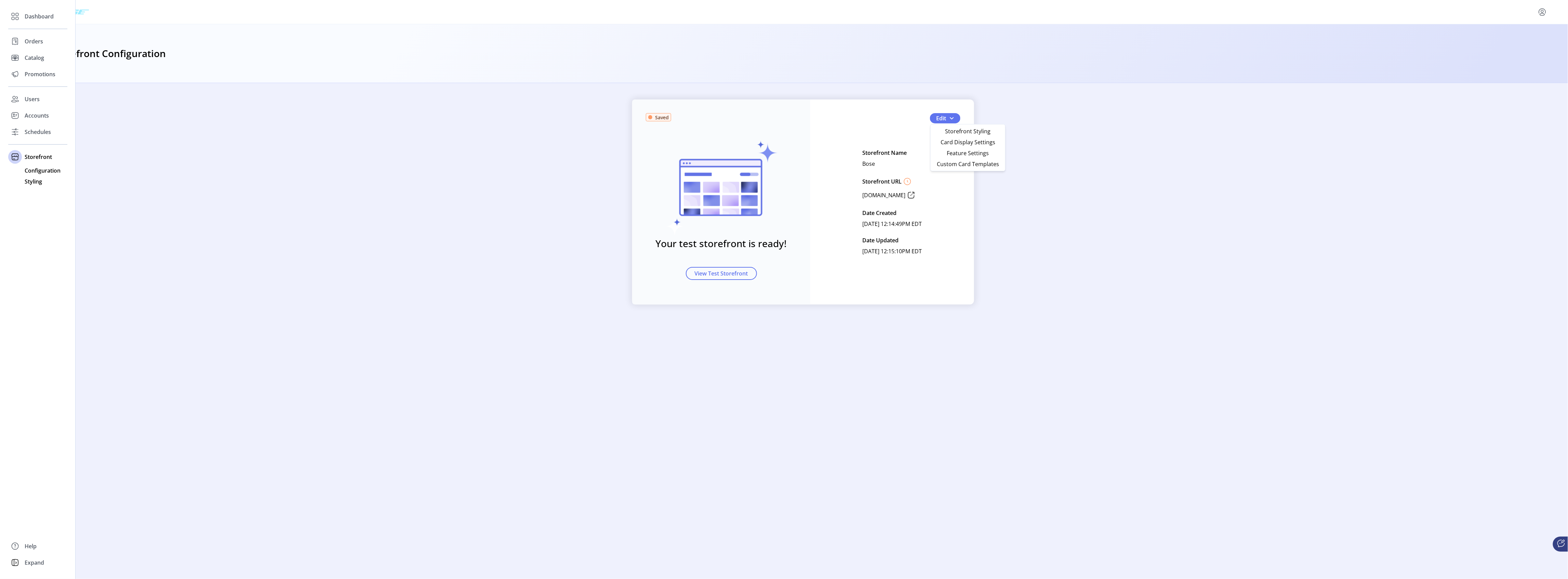
click at [31, 182] on span "Styling" at bounding box center [34, 181] width 18 height 8
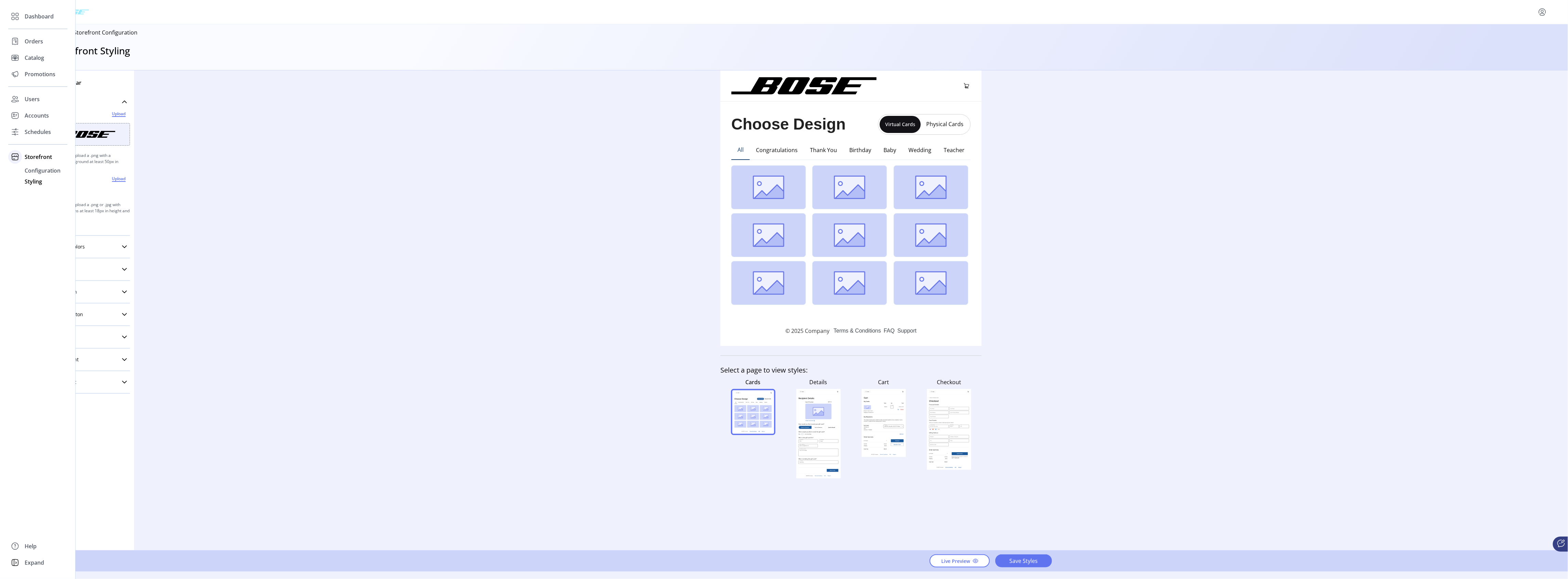
click at [47, 158] on span "Storefront" at bounding box center [38, 156] width 27 height 8
click at [45, 156] on span "Storefront" at bounding box center [38, 156] width 27 height 8
click at [45, 172] on span "Configuration" at bounding box center [42, 170] width 36 height 8
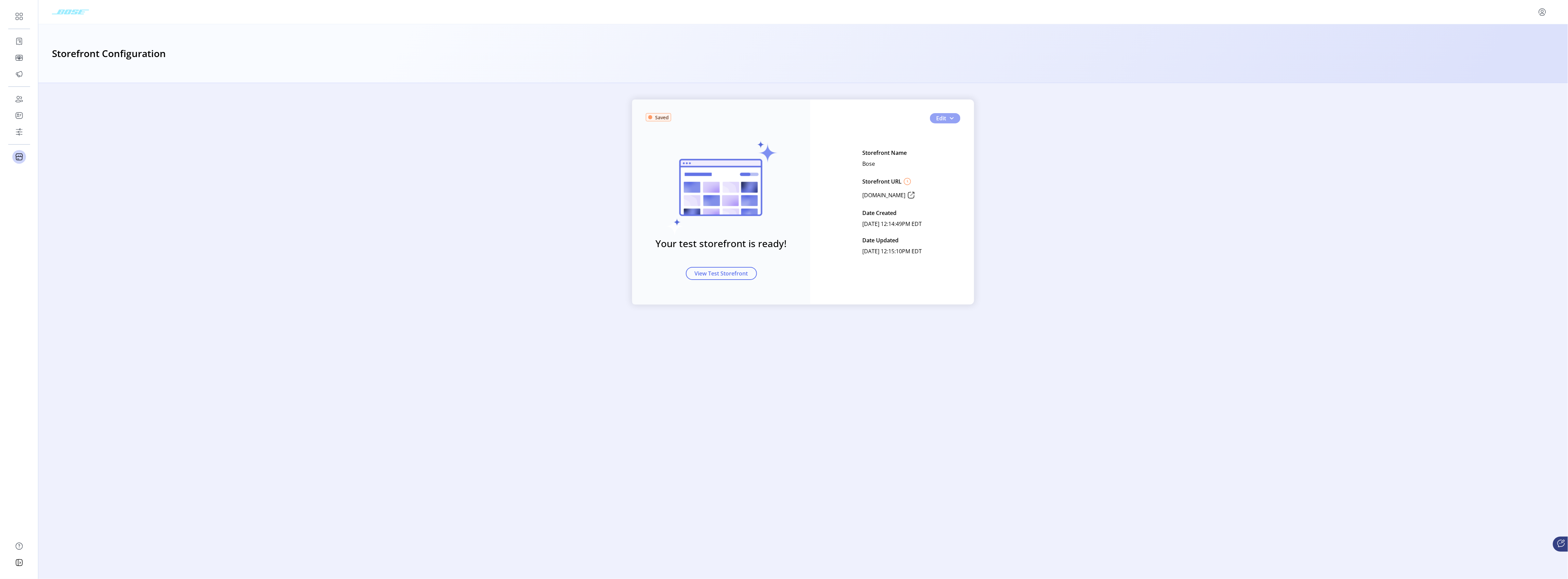
click at [956, 119] on button "Edit" at bounding box center [945, 118] width 31 height 10
click at [985, 166] on span "Custom Card Templates" at bounding box center [968, 164] width 64 height 5
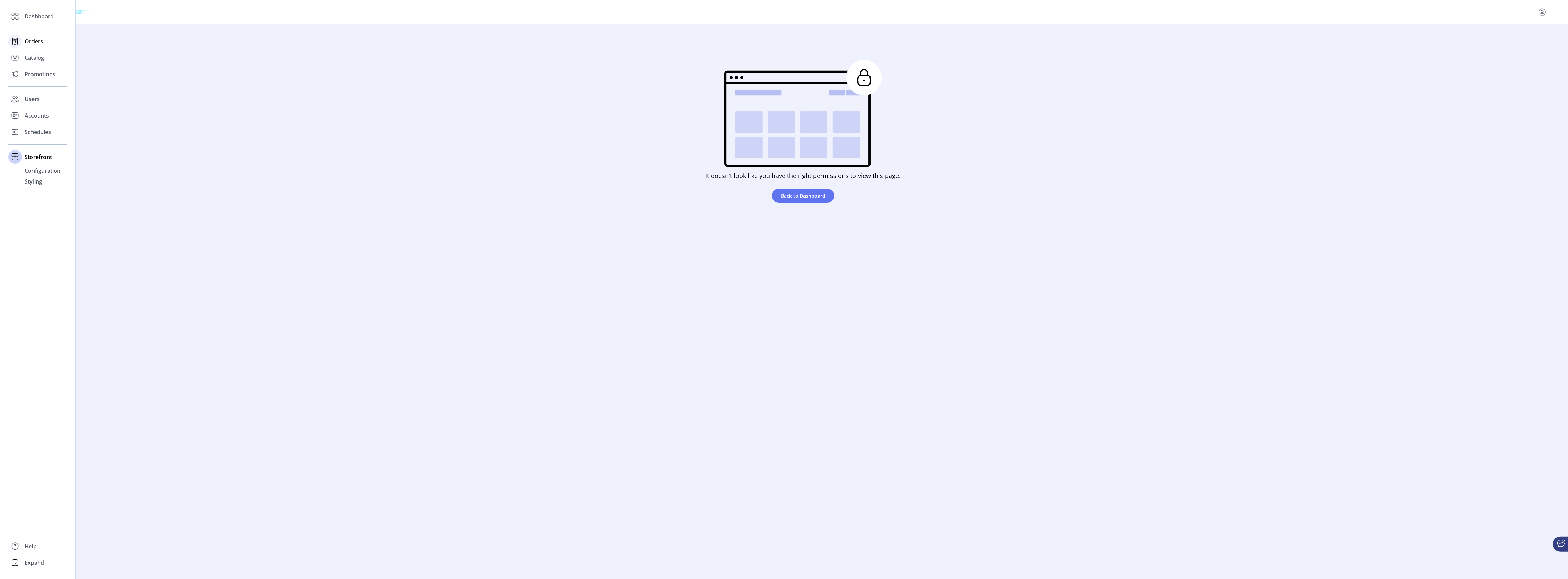
click at [33, 40] on span "Orders" at bounding box center [34, 41] width 18 height 8
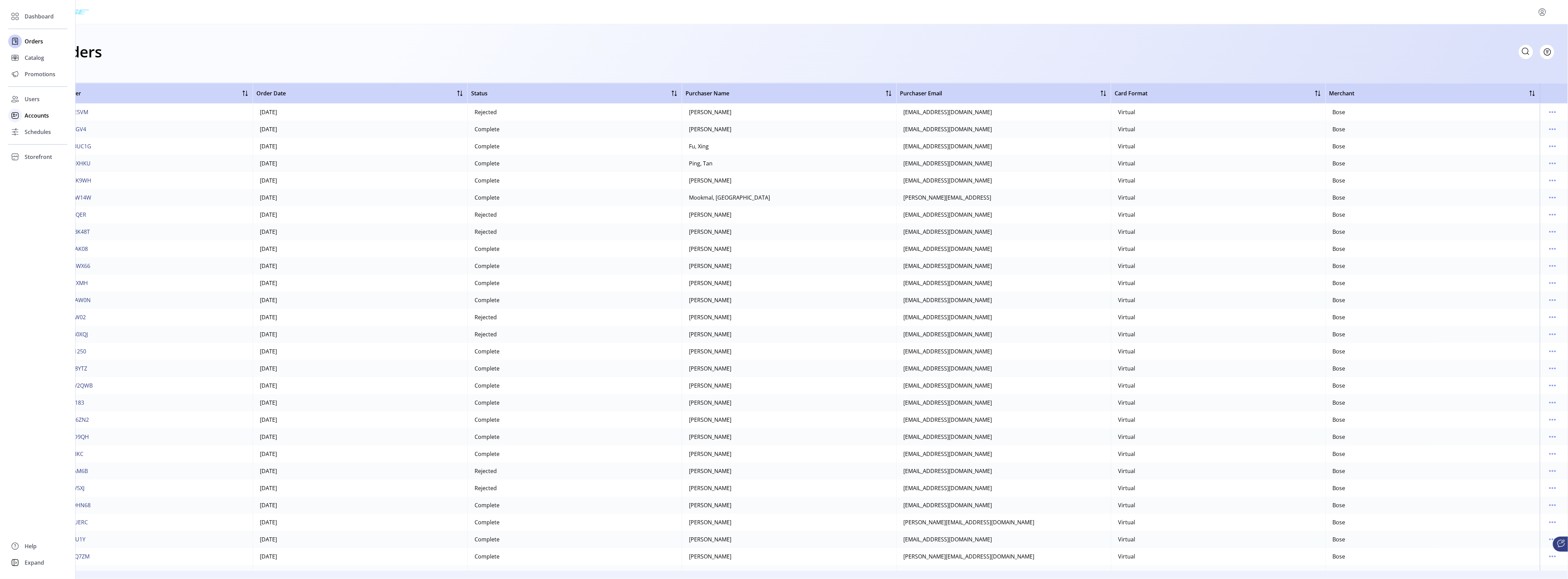
click at [37, 117] on span "Accounts" at bounding box center [37, 115] width 24 height 8
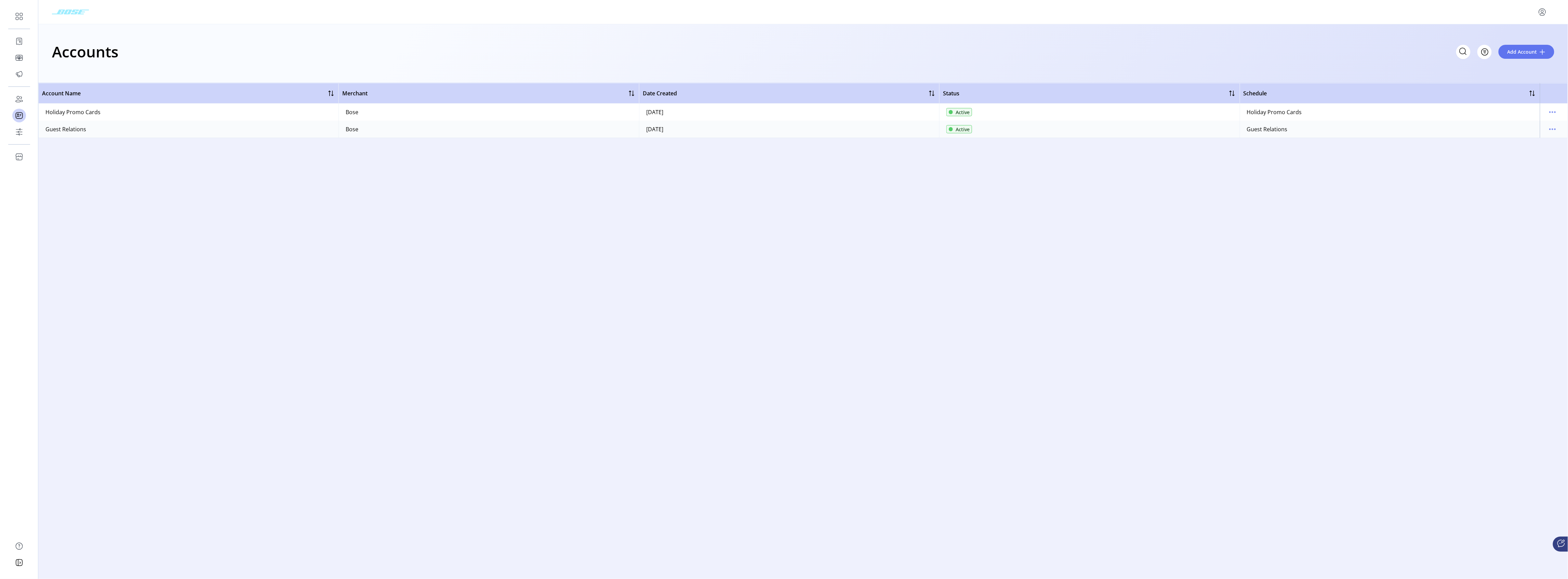
click at [302, 215] on div "Account Name Merchant Date Created Status Schedule Holiday Promo Cards Bose [DA…" at bounding box center [803, 327] width 1530 height 488
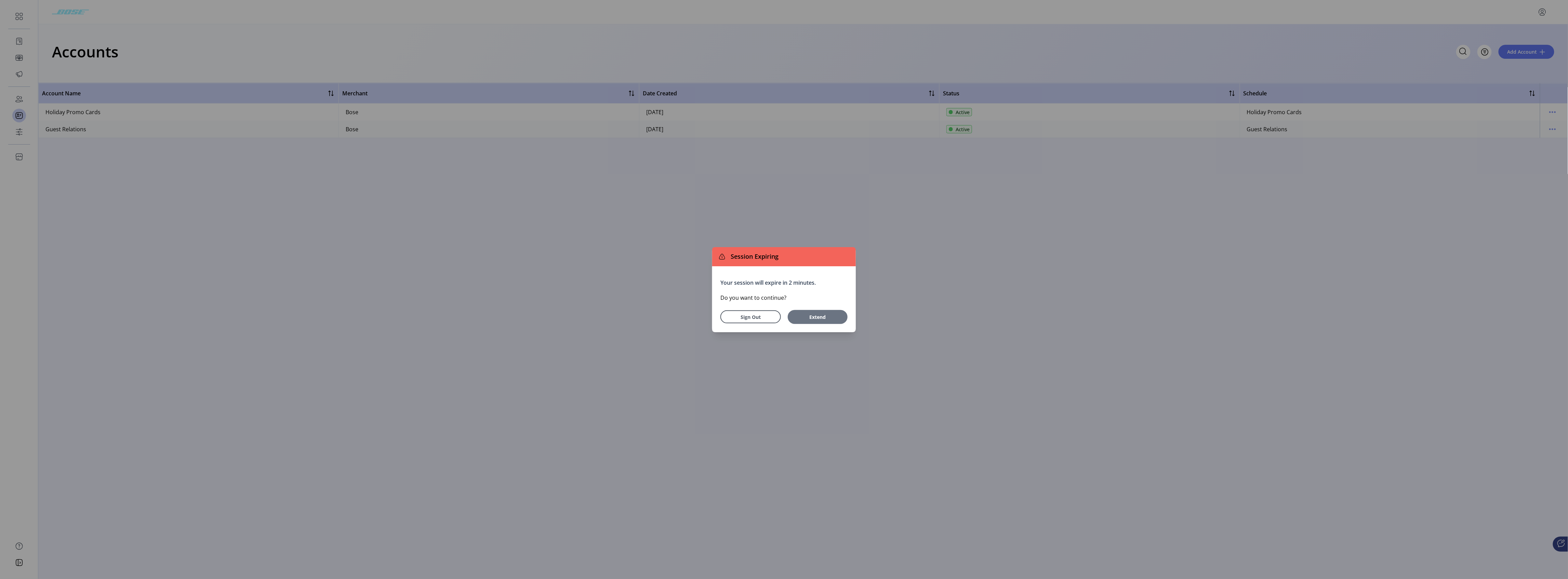
click at [830, 321] on button "Extend" at bounding box center [818, 317] width 60 height 14
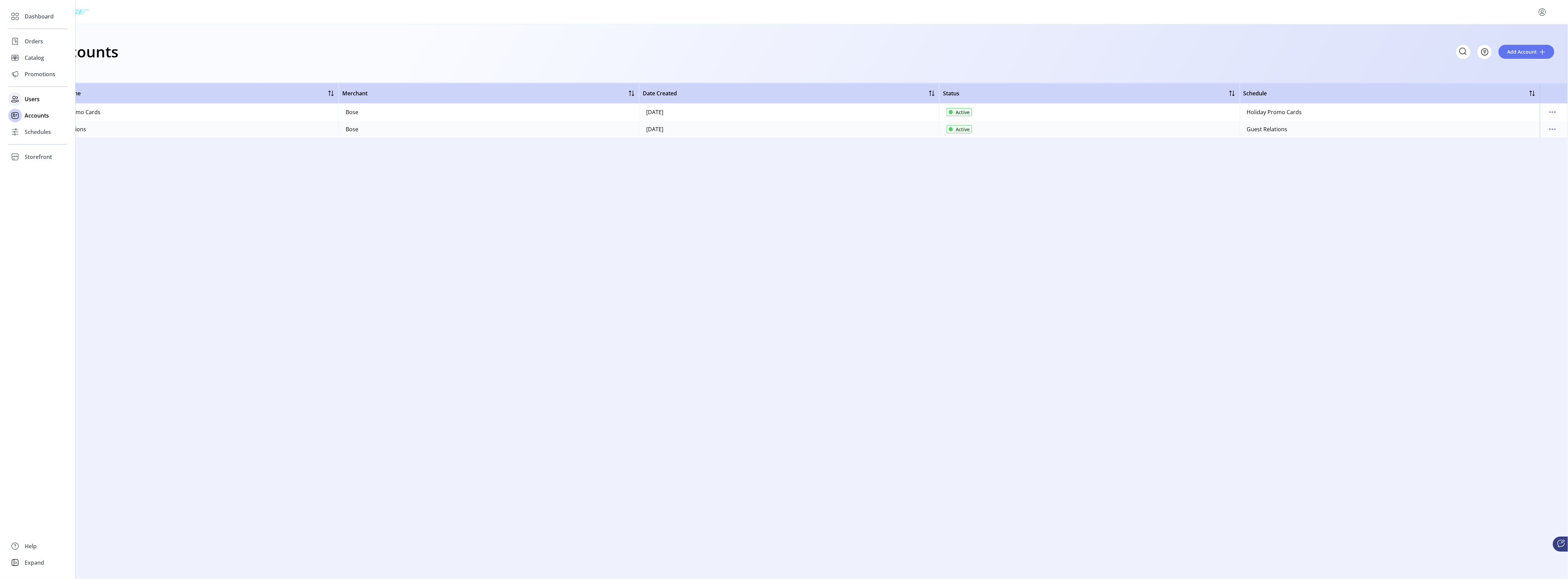
click at [21, 98] on div at bounding box center [15, 99] width 14 height 14
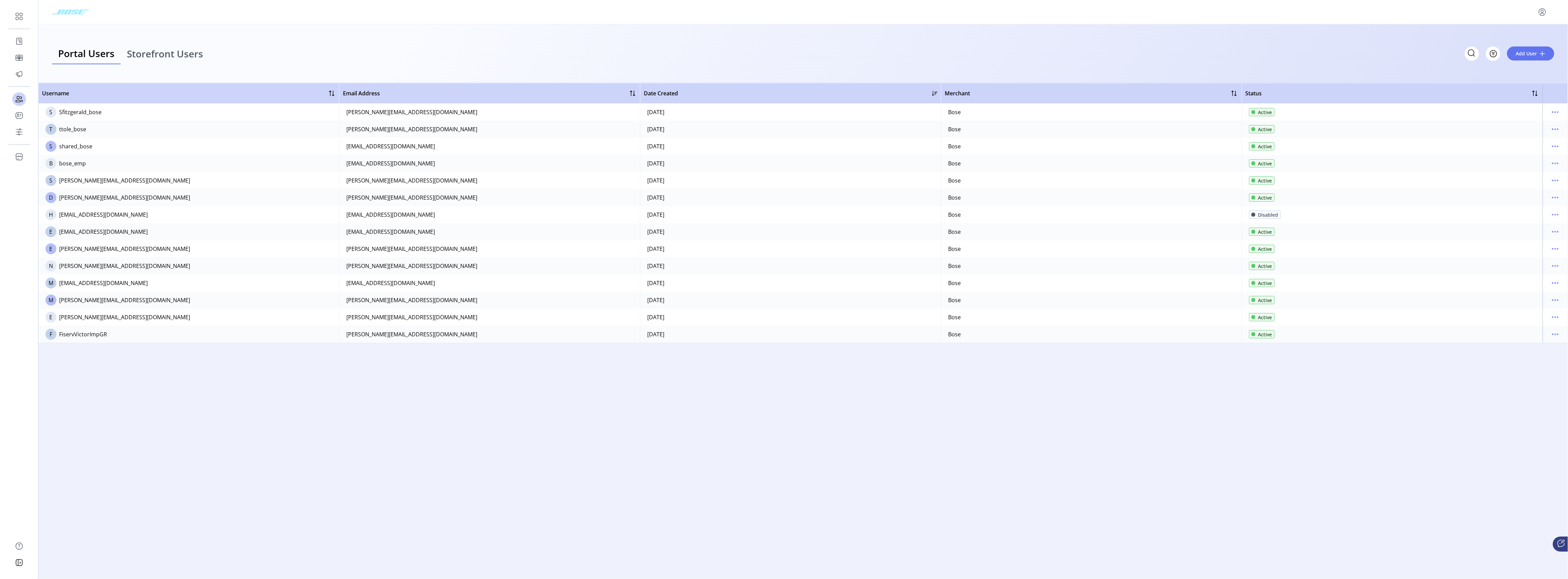
click at [85, 131] on td "T ttole_bose" at bounding box center [188, 129] width 301 height 17
click at [1553, 130] on icon "menu" at bounding box center [1555, 129] width 11 height 11
click at [372, 128] on div "[PERSON_NAME][EMAIL_ADDRESS][DOMAIN_NAME]" at bounding box center [411, 129] width 131 height 8
click at [1561, 132] on p-button at bounding box center [1555, 131] width 11 height 7
click at [1557, 129] on icon "menu" at bounding box center [1555, 129] width 11 height 11
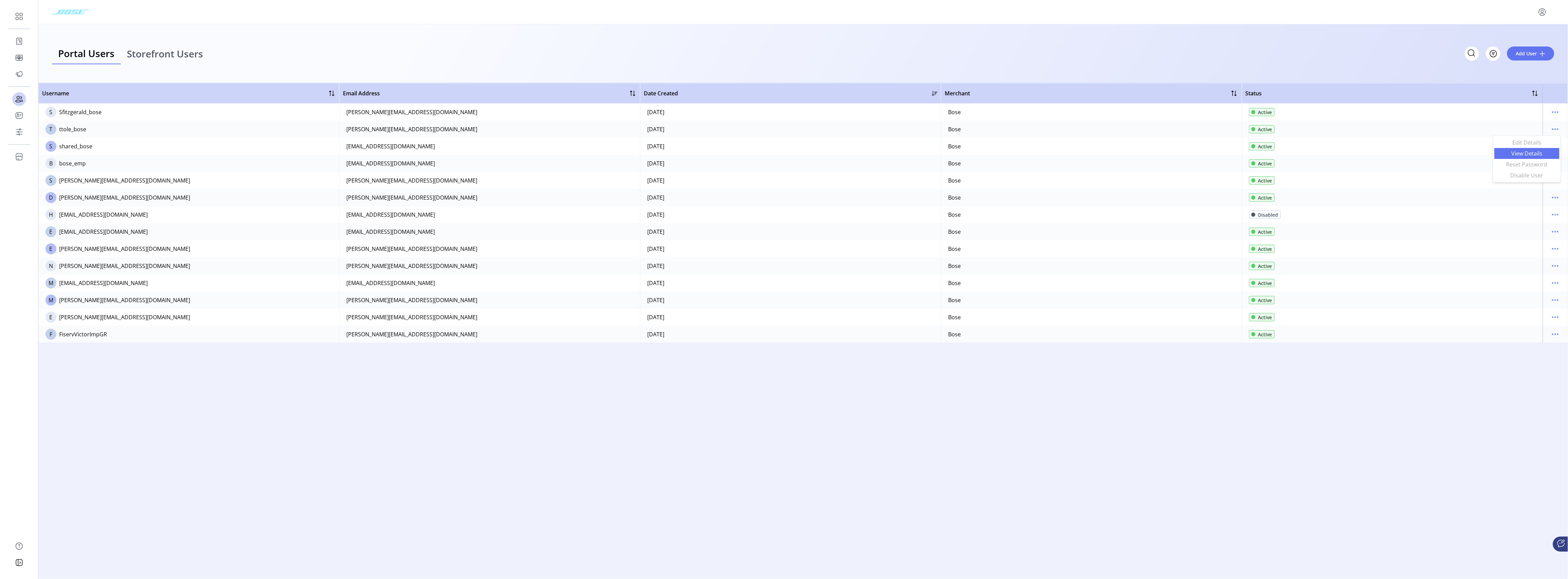
click at [1526, 153] on span "View Details" at bounding box center [1527, 153] width 57 height 5
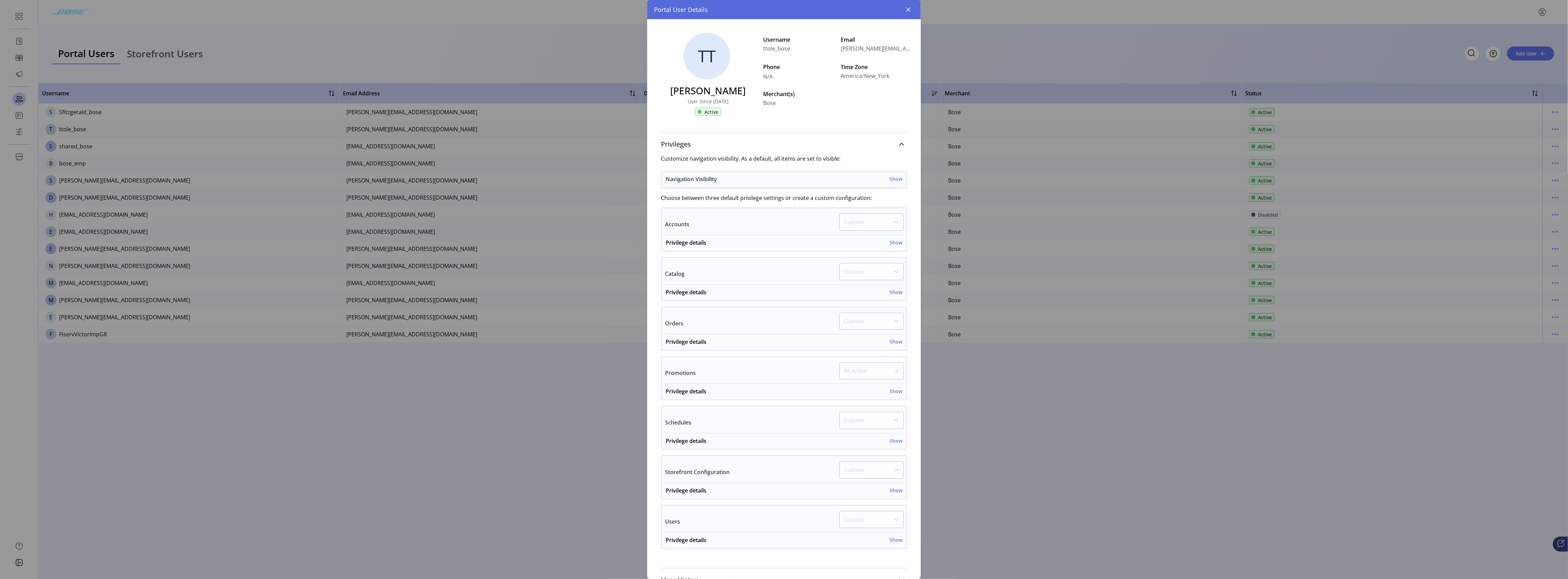
click at [893, 180] on h6 "Show" at bounding box center [895, 179] width 12 height 7
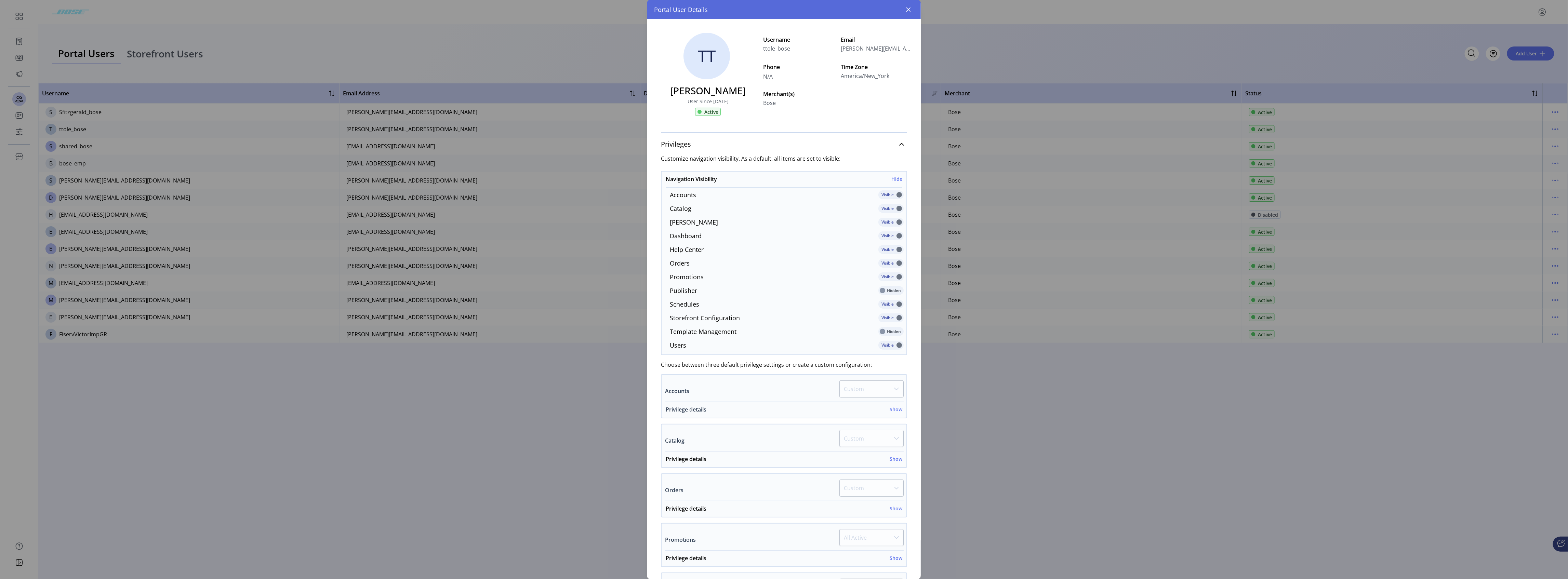
click at [897, 413] on h6 "Show" at bounding box center [895, 410] width 12 height 7
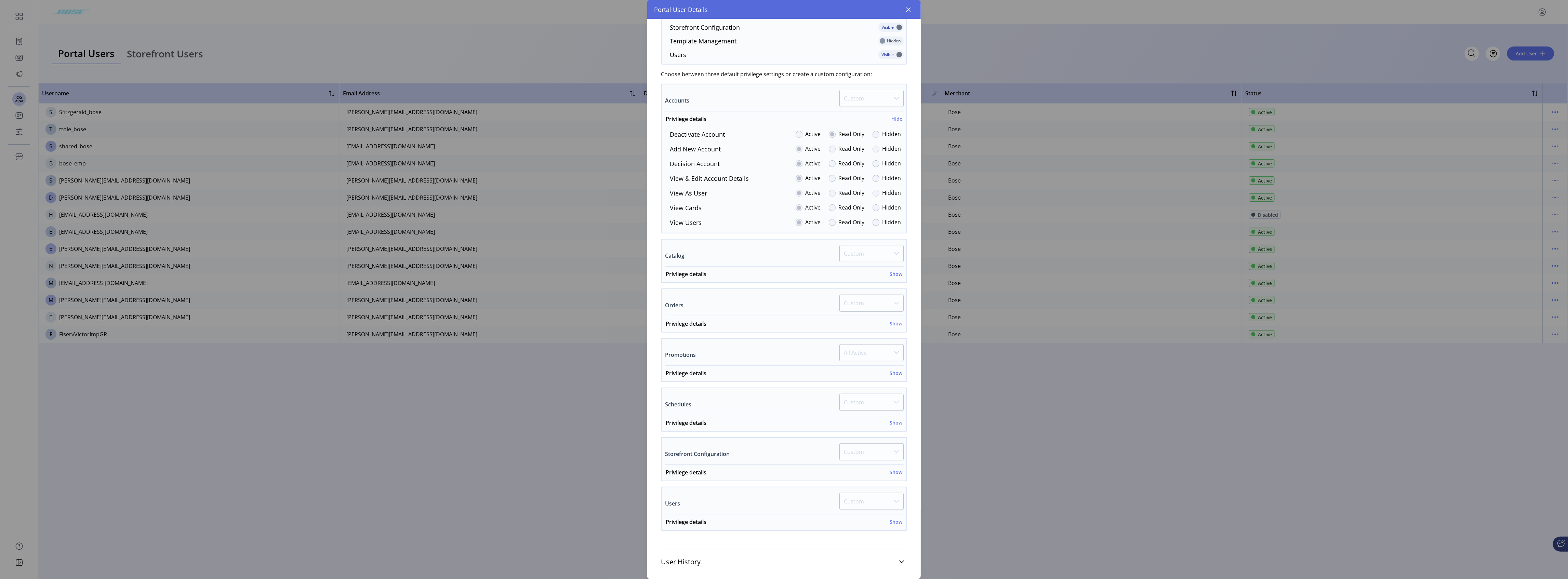
scroll to position [301, 0]
click at [895, 418] on h6 "Show" at bounding box center [895, 415] width 12 height 7
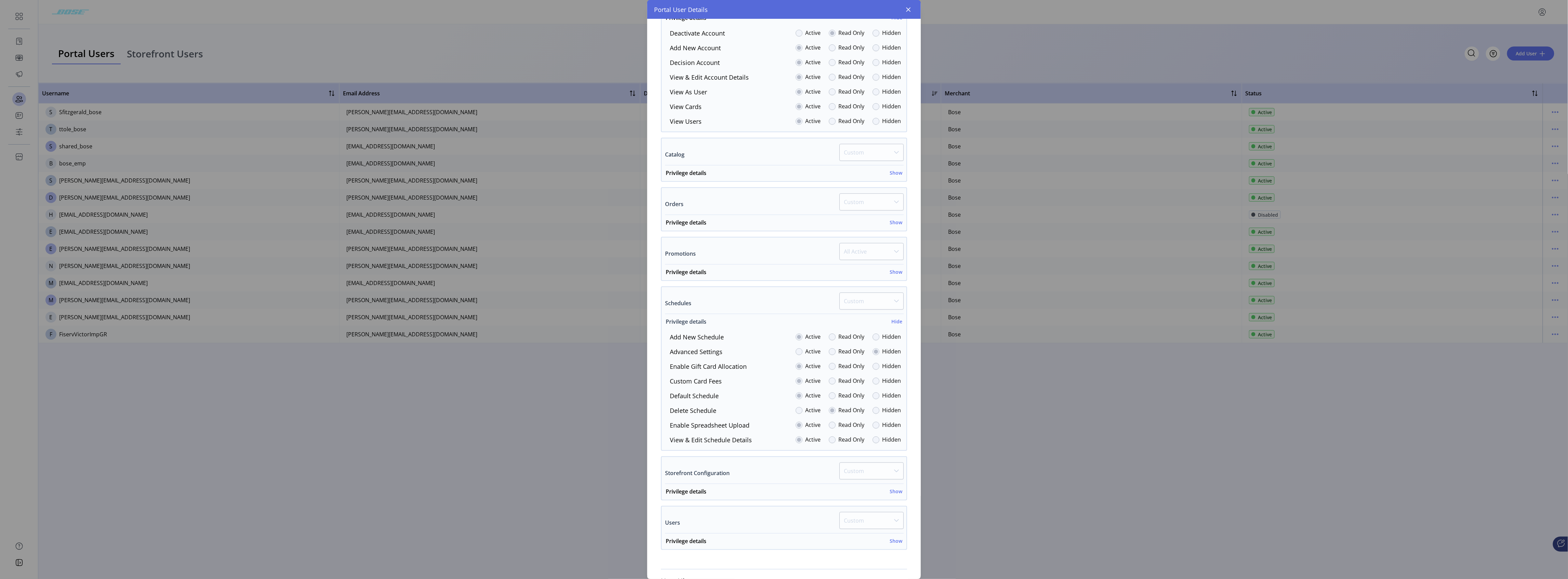
scroll to position [421, 0]
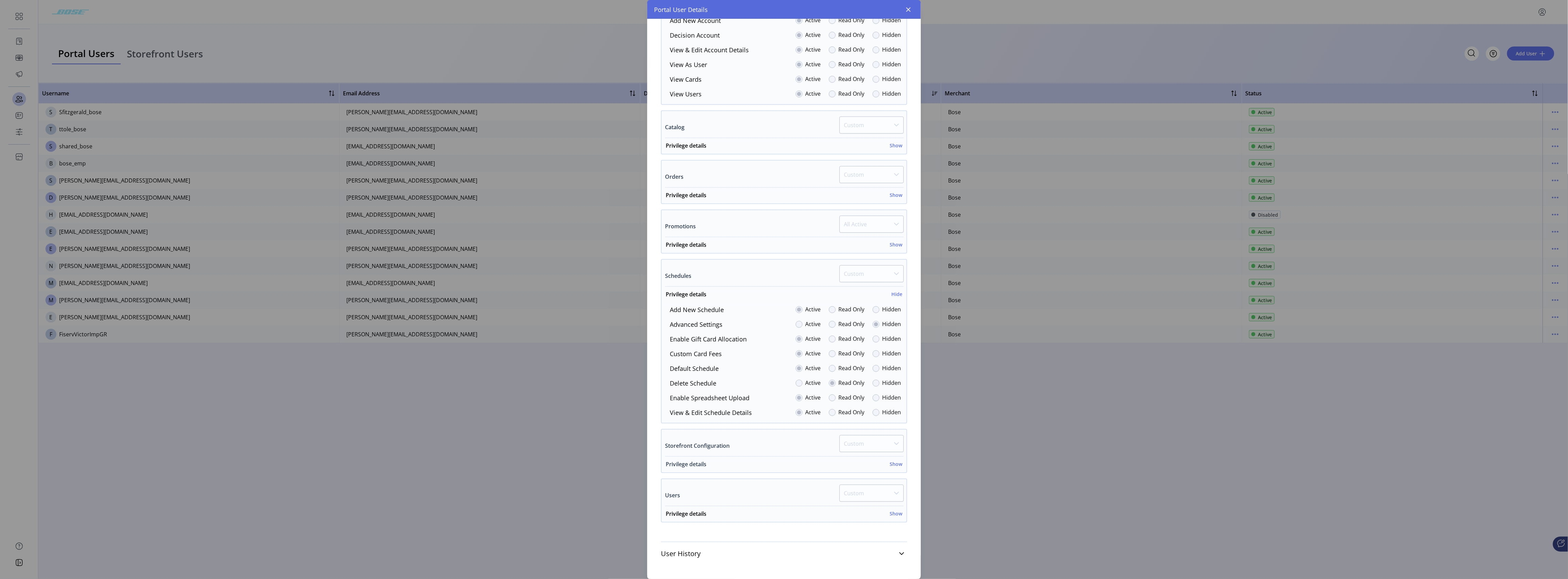
click at [896, 464] on h6 "Show" at bounding box center [895, 464] width 12 height 7
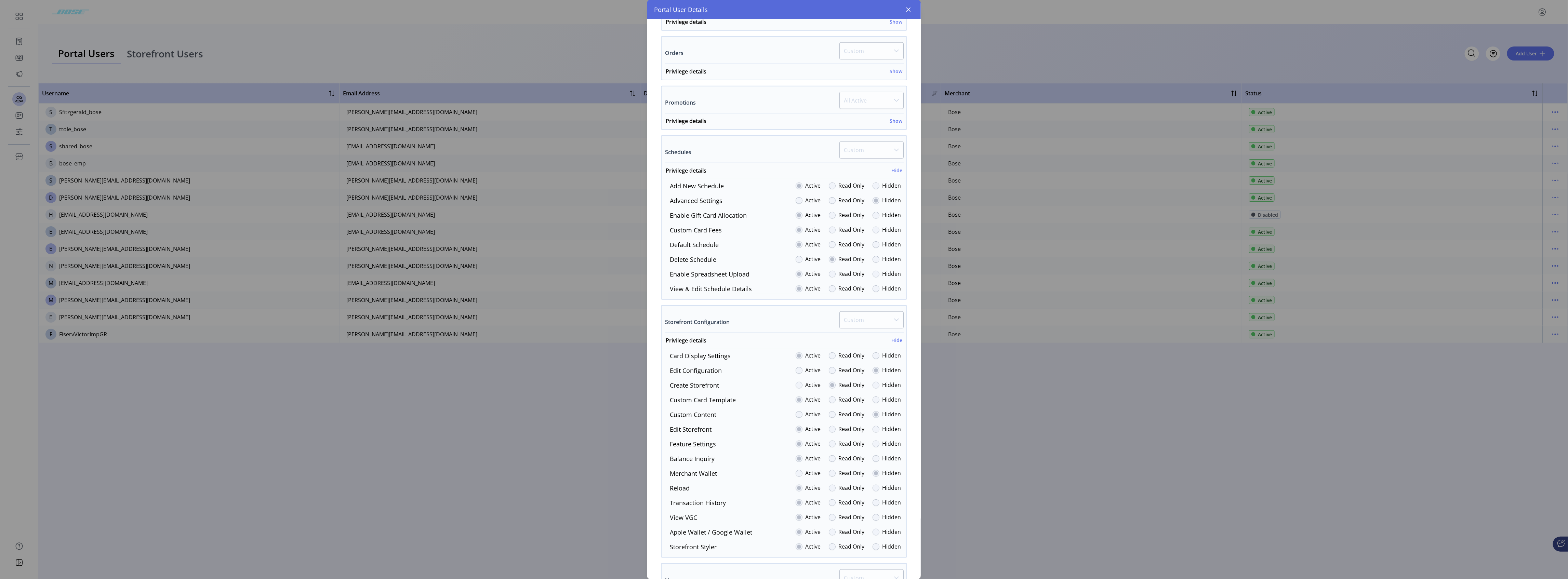
scroll to position [558, 0]
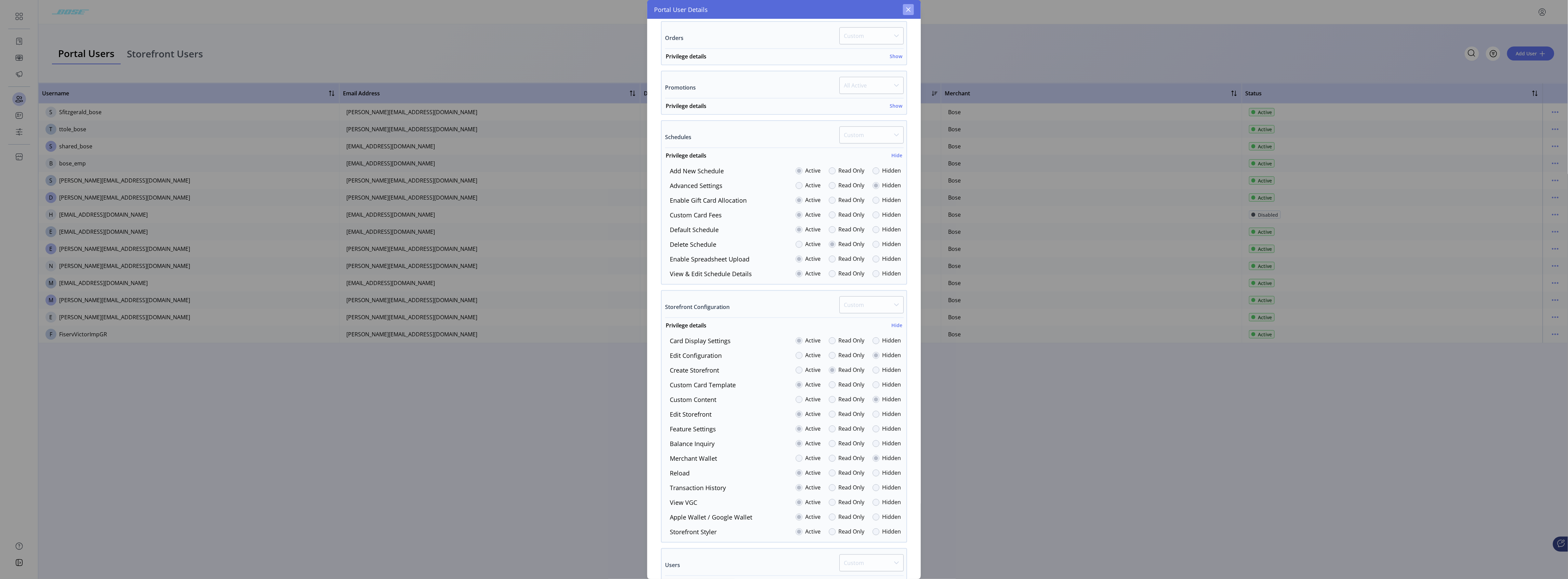
click at [911, 9] on button "button" at bounding box center [908, 9] width 11 height 11
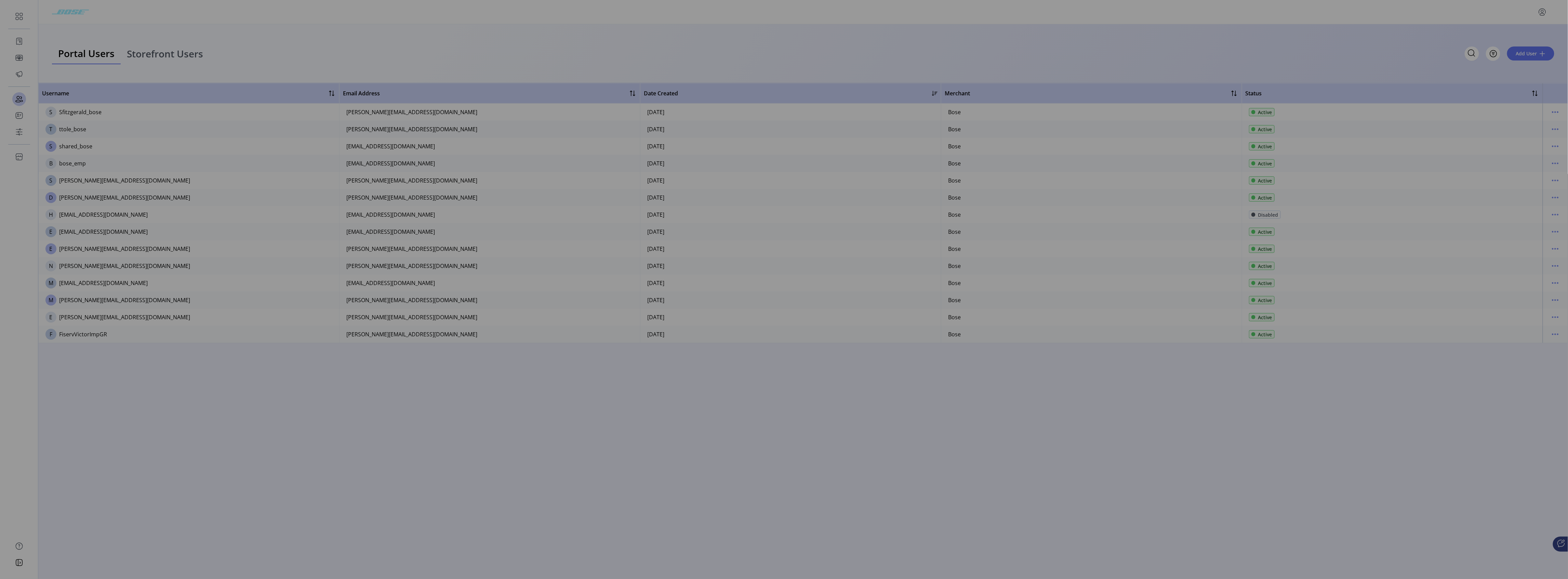
scroll to position [634, 0]
